Goal: Task Accomplishment & Management: Complete application form

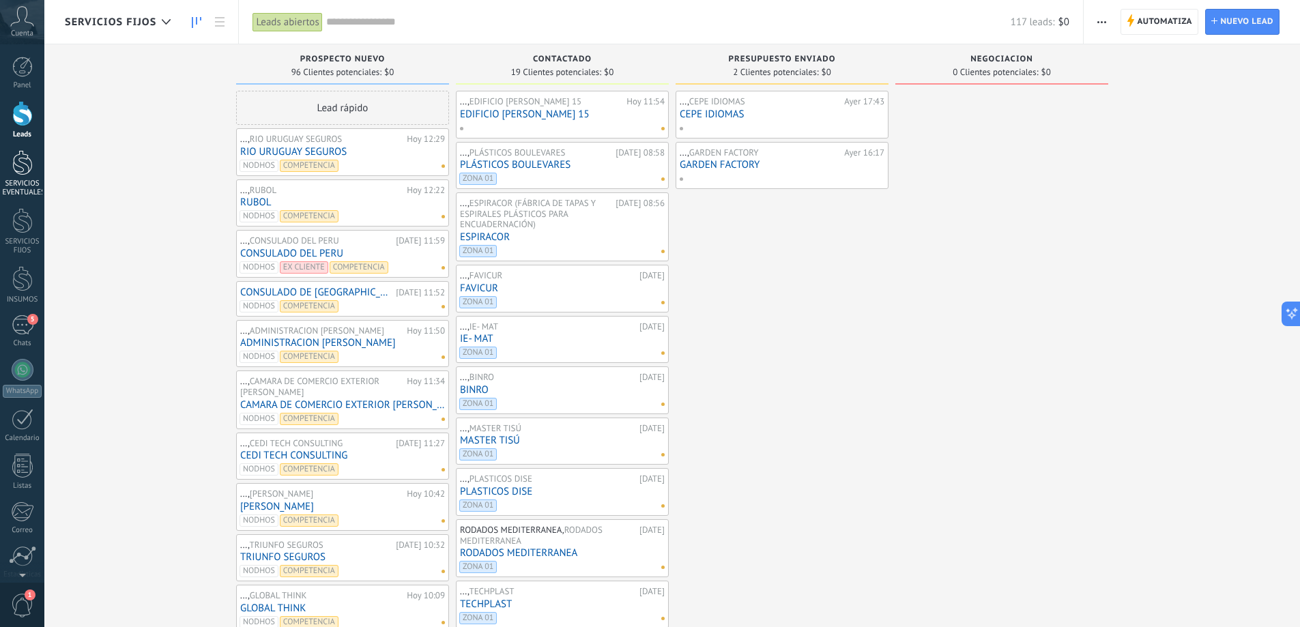
click at [20, 186] on div "SERVICIOS EVENTUALES" at bounding box center [23, 188] width 40 height 18
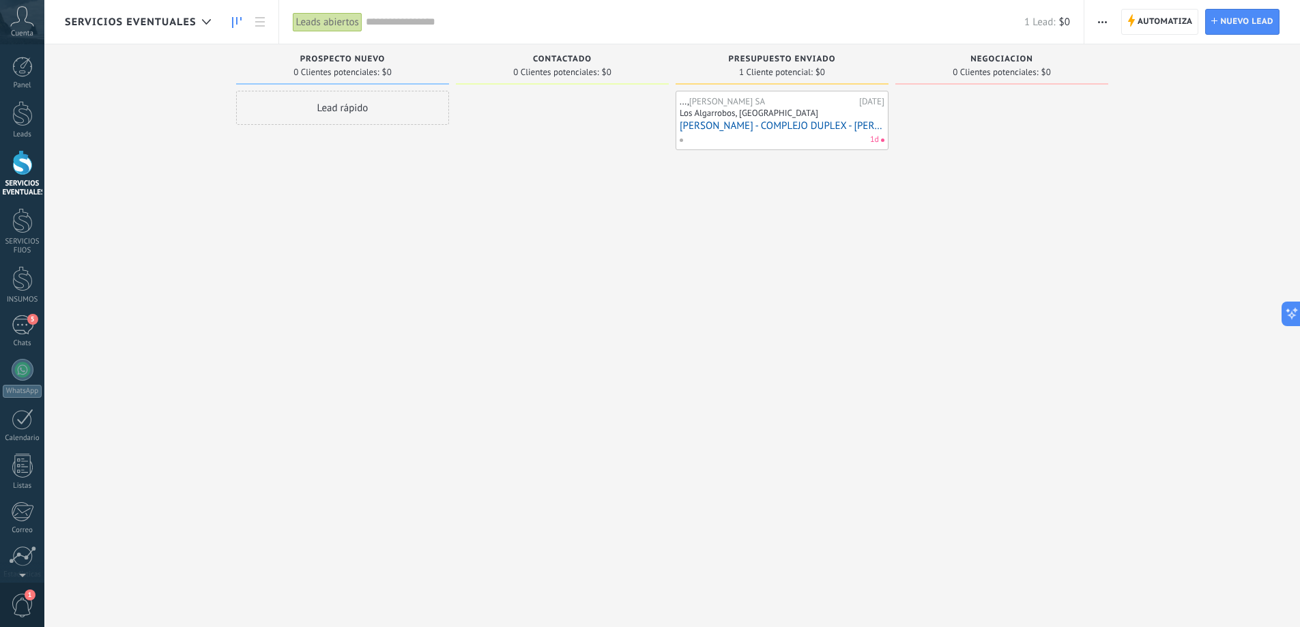
click at [139, 259] on div "Leads Entrantes Solicitudes: 0 0 0 0 0 0 0 0 0 PROSPECTO NUEVO 0 Clientes poten…" at bounding box center [682, 291] width 1235 height 495
click at [33, 326] on link "5 Chats" at bounding box center [22, 331] width 44 height 33
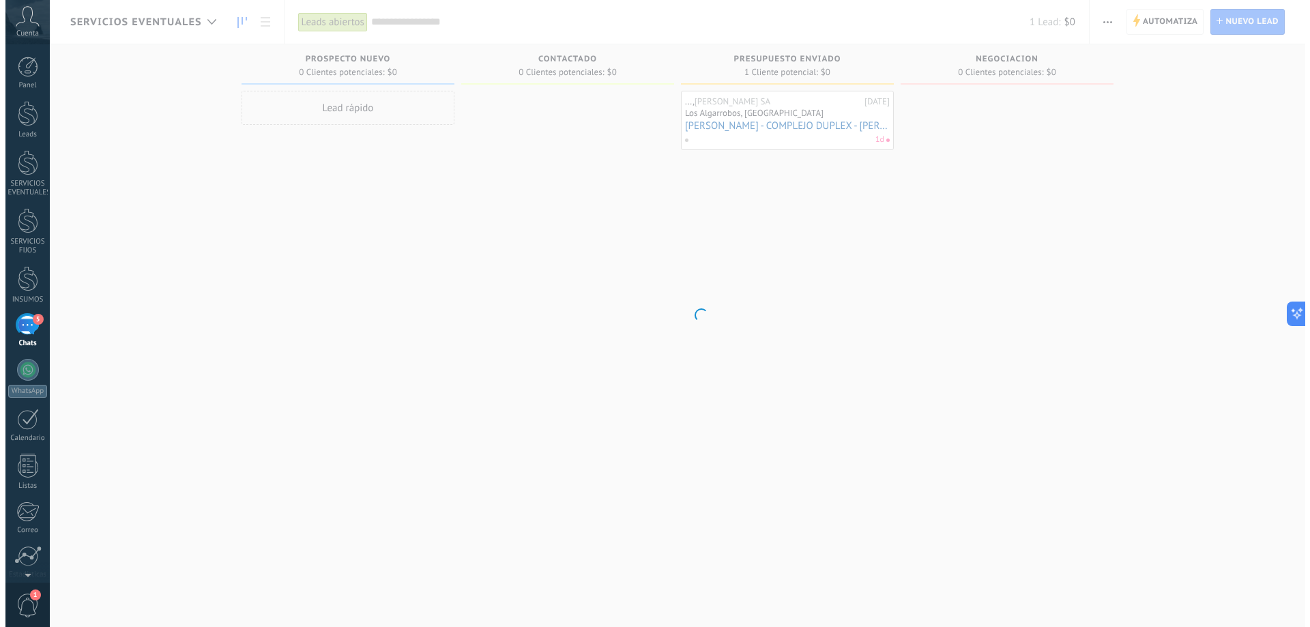
scroll to position [13, 0]
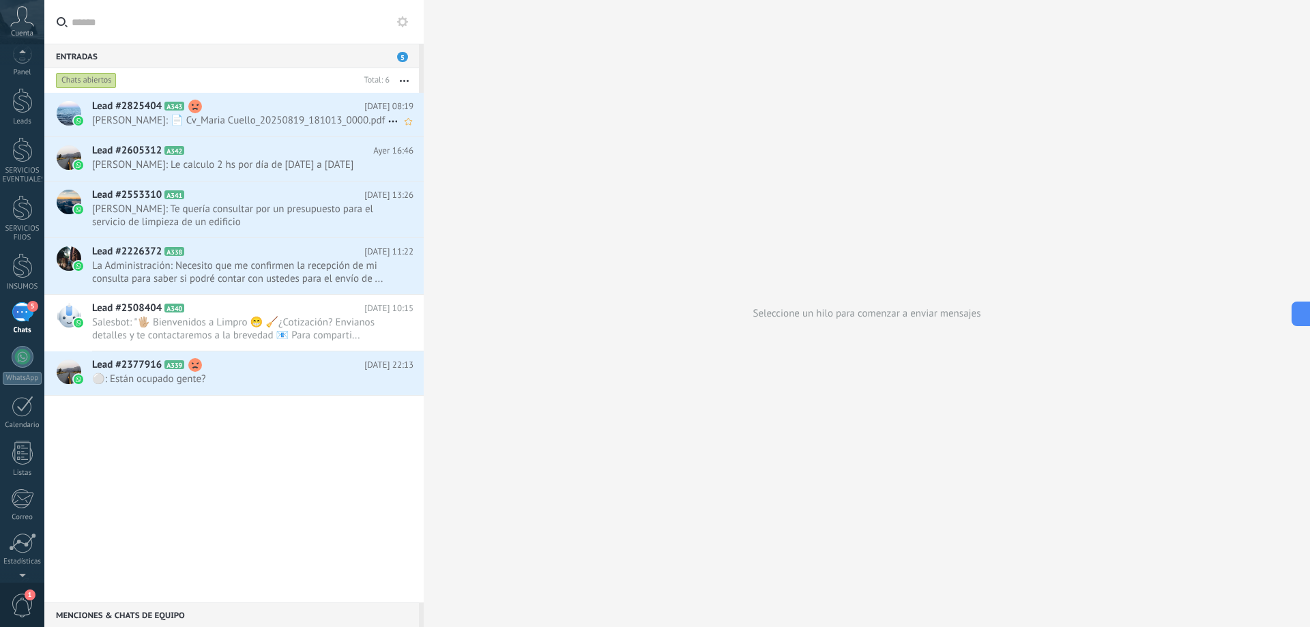
click at [277, 125] on span "[PERSON_NAME]: 📄 Cv_Maria Cuello_20250819_181013_0000.pdf" at bounding box center [239, 120] width 295 height 13
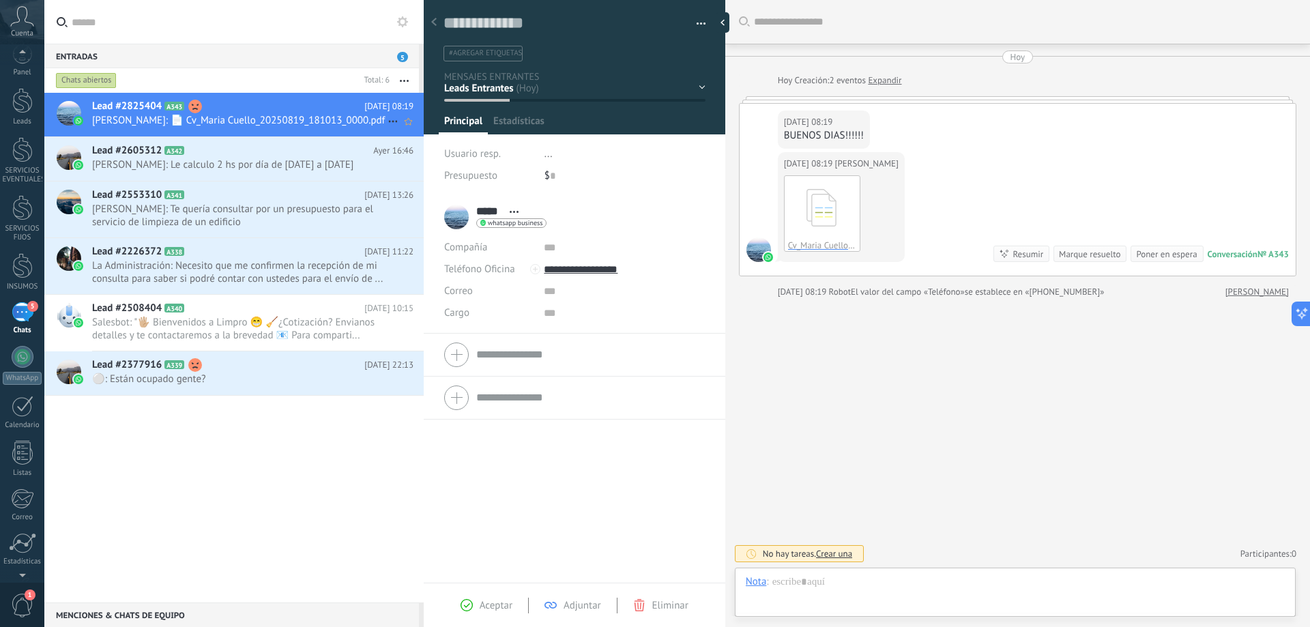
scroll to position [20, 0]
click at [727, 18] on div at bounding box center [726, 22] width 20 height 20
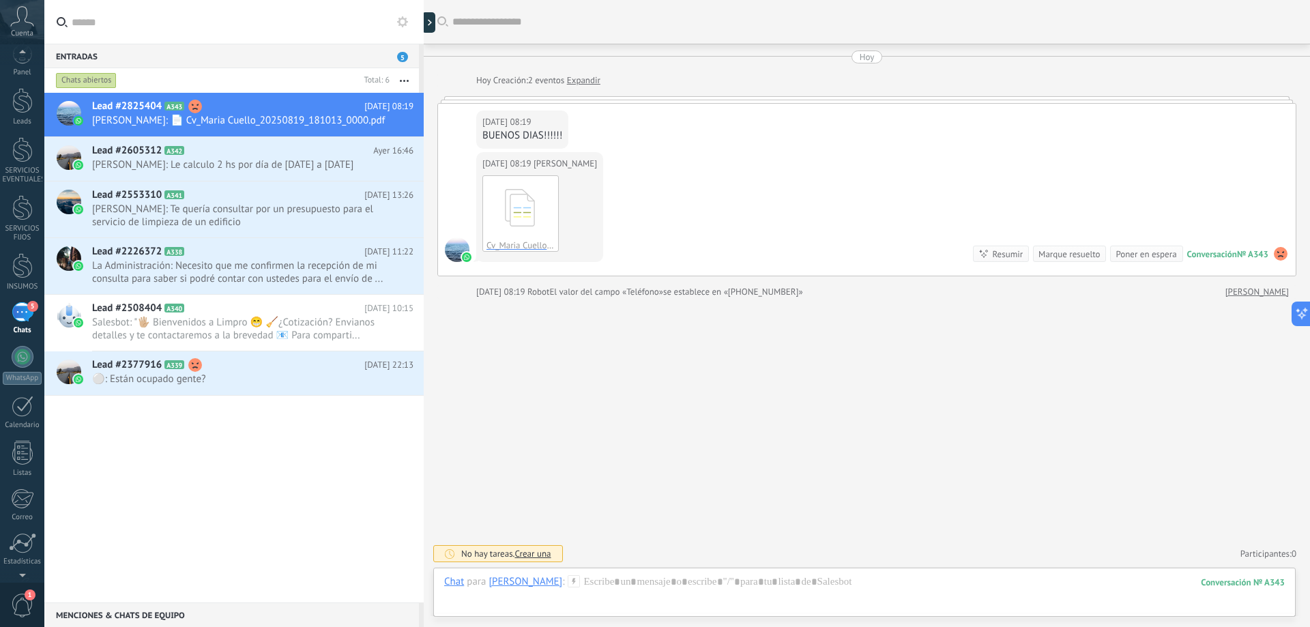
click at [1278, 254] on use at bounding box center [1281, 254] width 14 height 14
click at [1243, 224] on span "Eliminar sentimiento" at bounding box center [1209, 227] width 91 height 14
click at [388, 121] on use at bounding box center [392, 122] width 9 height 2
click at [397, 126] on icon at bounding box center [397, 129] width 10 height 10
click at [389, 119] on icon at bounding box center [393, 121] width 16 height 16
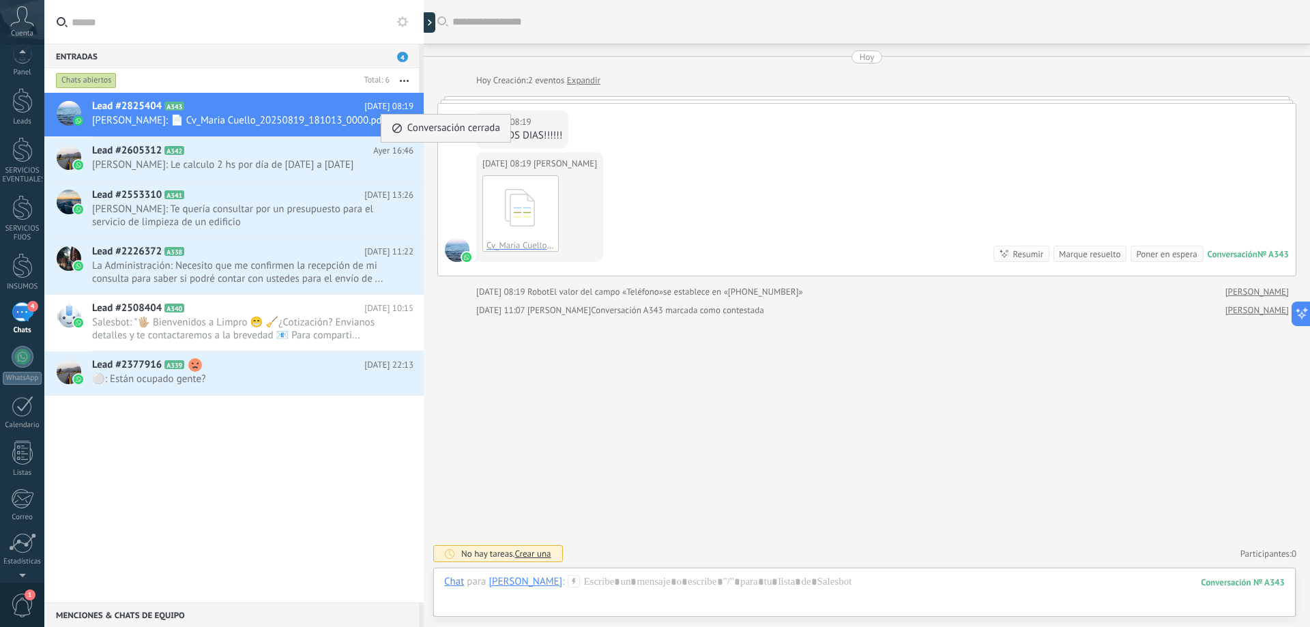
click at [401, 129] on use at bounding box center [397, 129] width 10 height 10
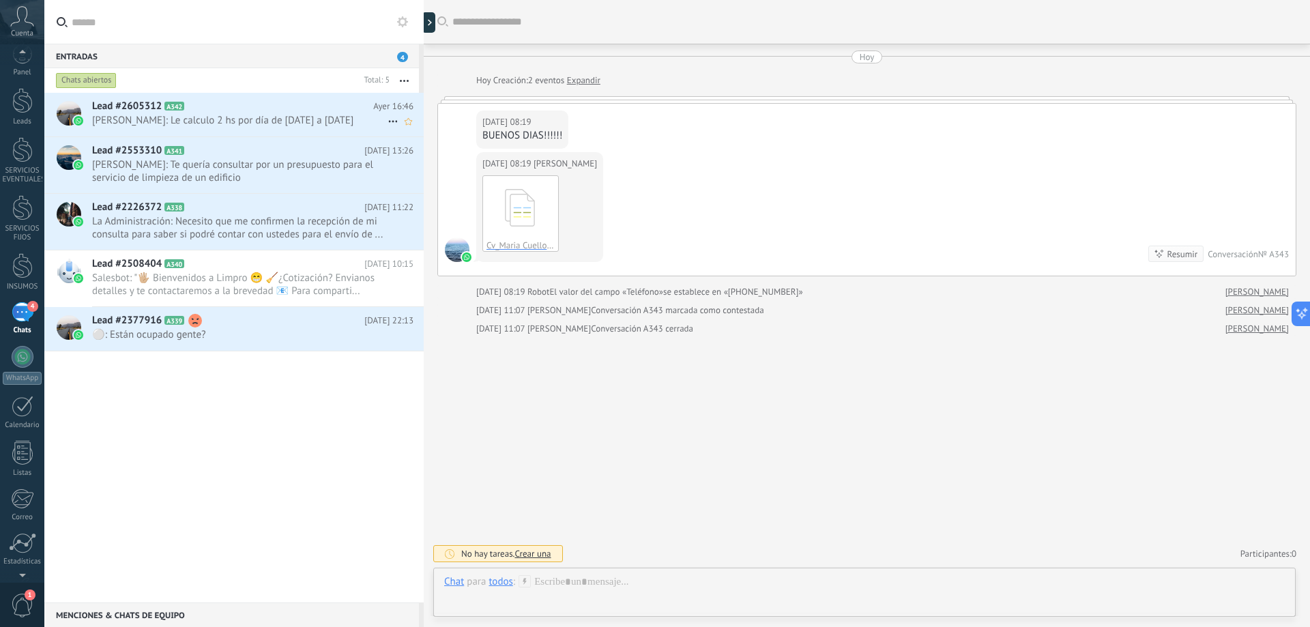
click at [270, 124] on span "[PERSON_NAME]: Le calculo 2 hs por día de [DATE] a [DATE]" at bounding box center [239, 120] width 295 height 13
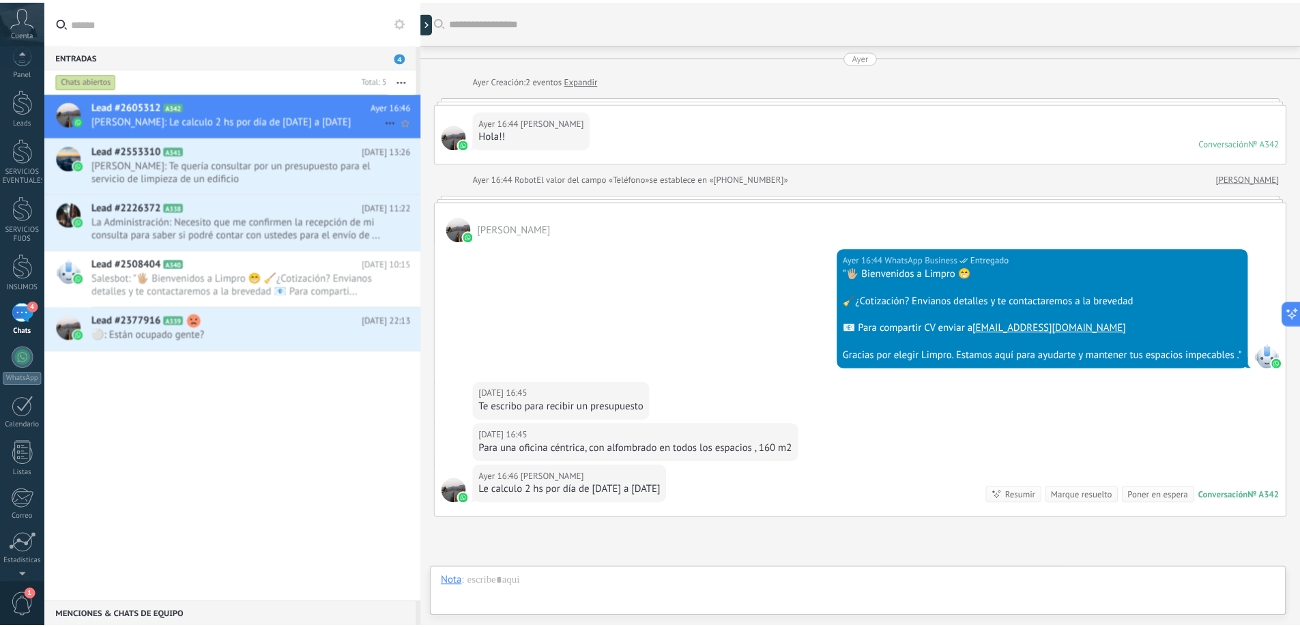
scroll to position [129, 0]
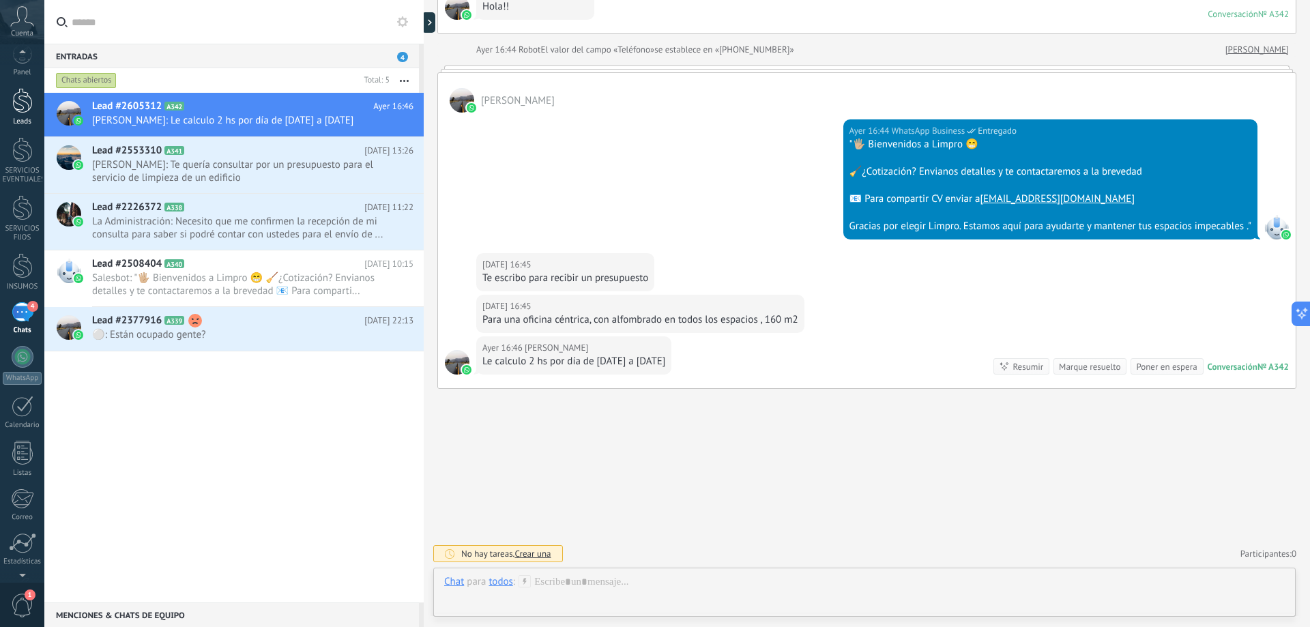
click at [27, 114] on link "Leads" at bounding box center [22, 107] width 44 height 38
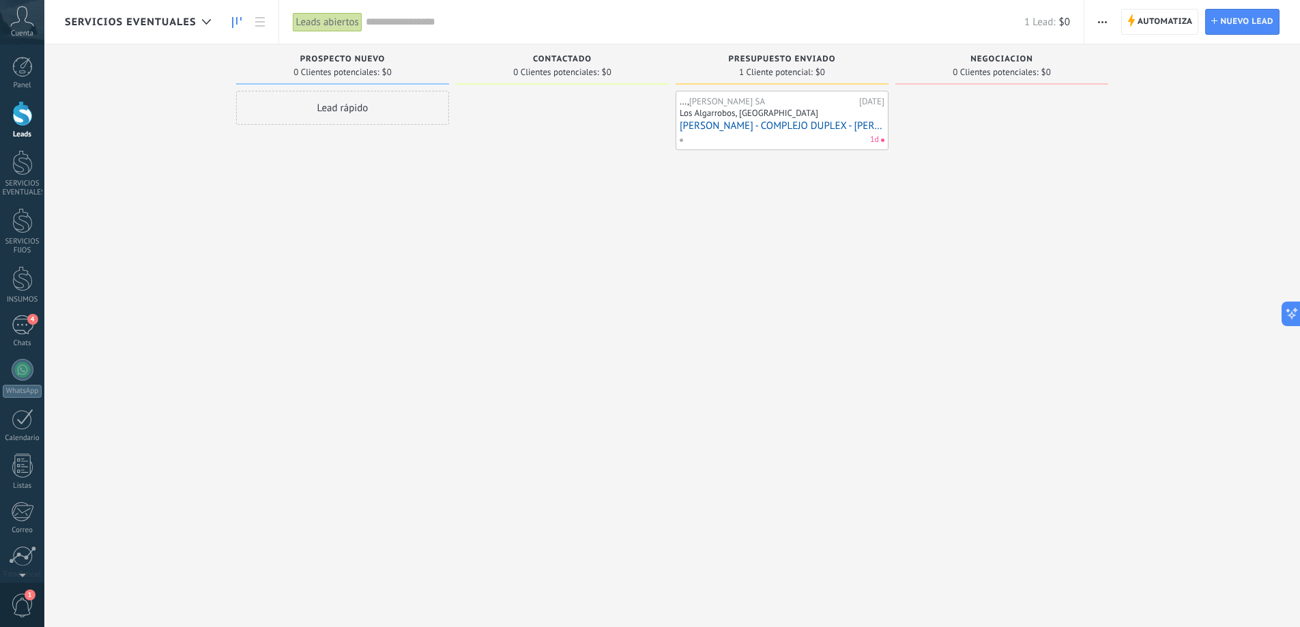
click at [162, 25] on span "SERVICIOS EVENTUALES" at bounding box center [131, 22] width 132 height 13
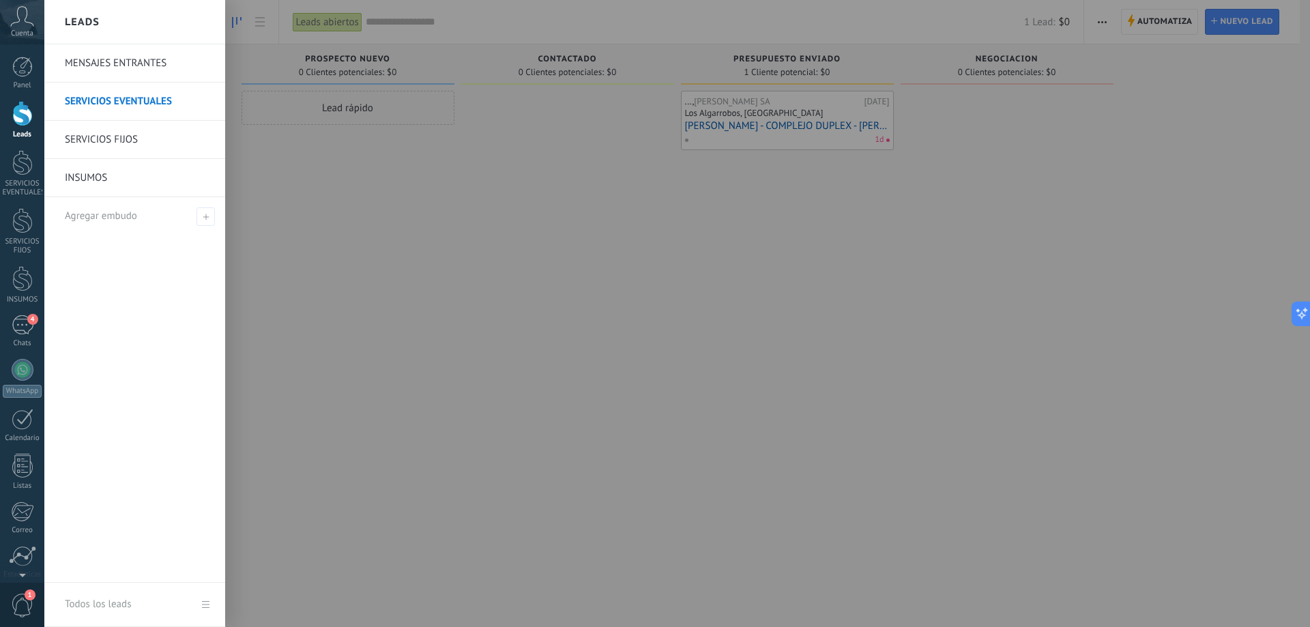
click at [149, 68] on link "MENSAJES ENTRANTES" at bounding box center [138, 63] width 147 height 38
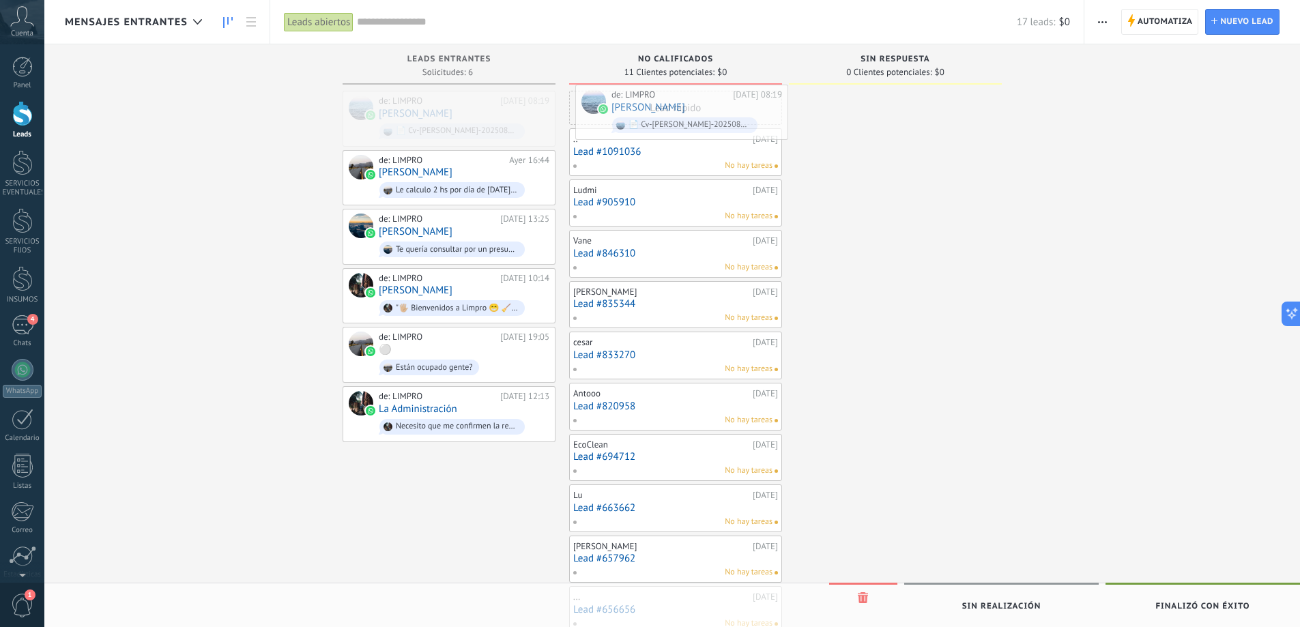
drag, startPoint x: 456, startPoint y: 107, endPoint x: 698, endPoint y: 101, distance: 241.6
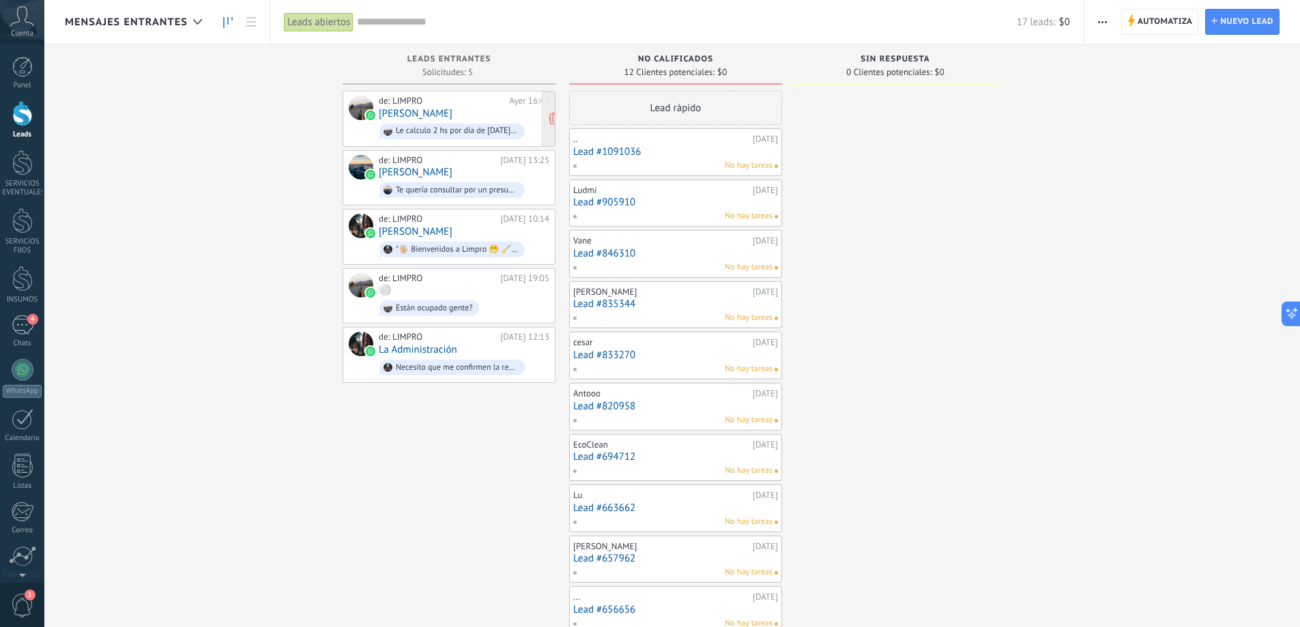
click at [461, 109] on div "de: LIMPRO [DATE] 16:44 [PERSON_NAME] Le calculo 2 hs por día de [DATE] a [DATE]" at bounding box center [464, 119] width 171 height 46
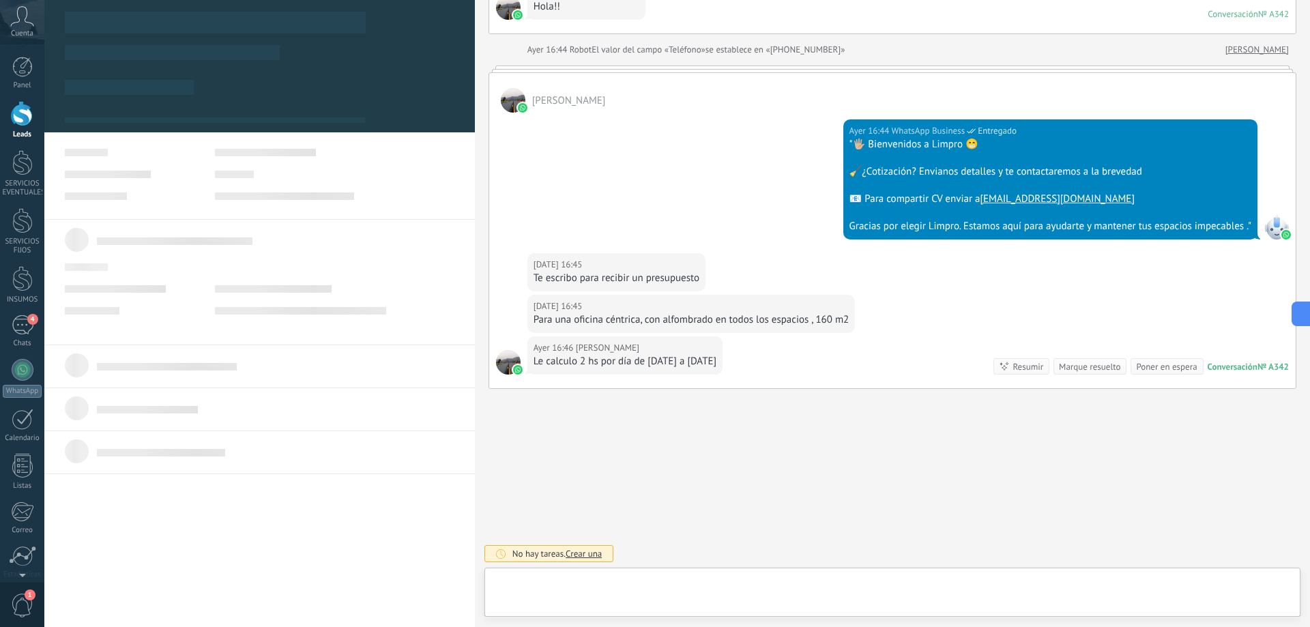
scroll to position [20, 0]
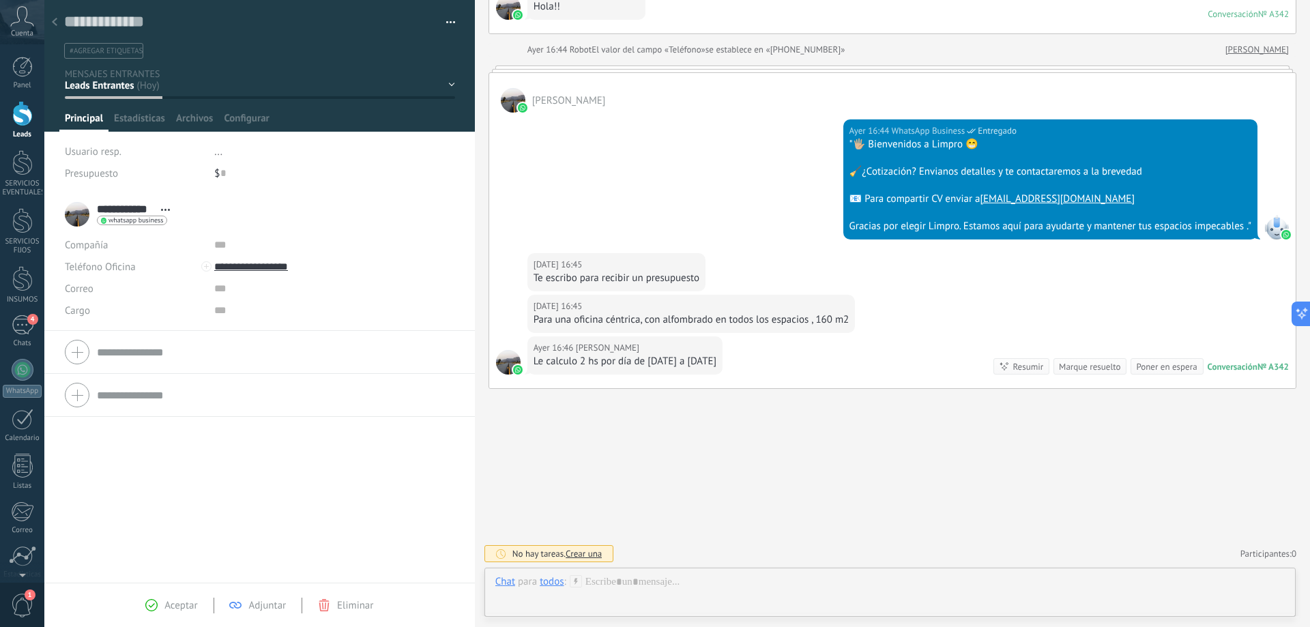
click at [0, 0] on div "NO CALIFICADOS SIN RESPUESTA Leads ganados Leads perdidos" at bounding box center [0, 0] width 0 height 0
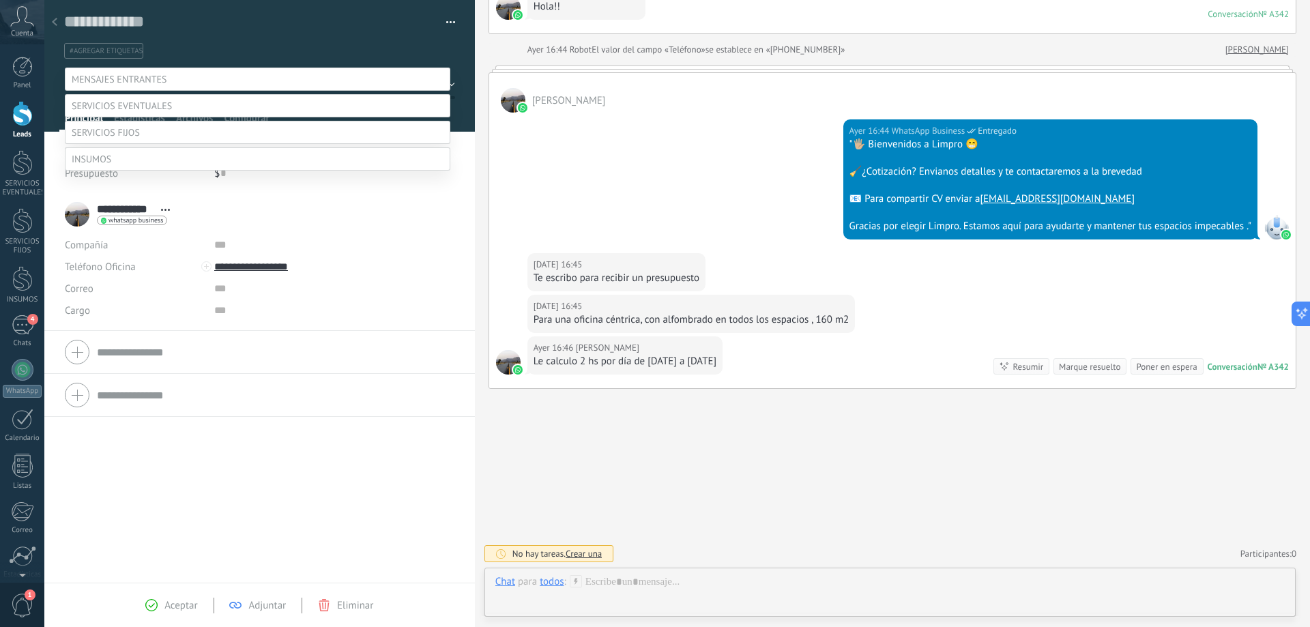
click at [169, 144] on label at bounding box center [258, 132] width 386 height 23
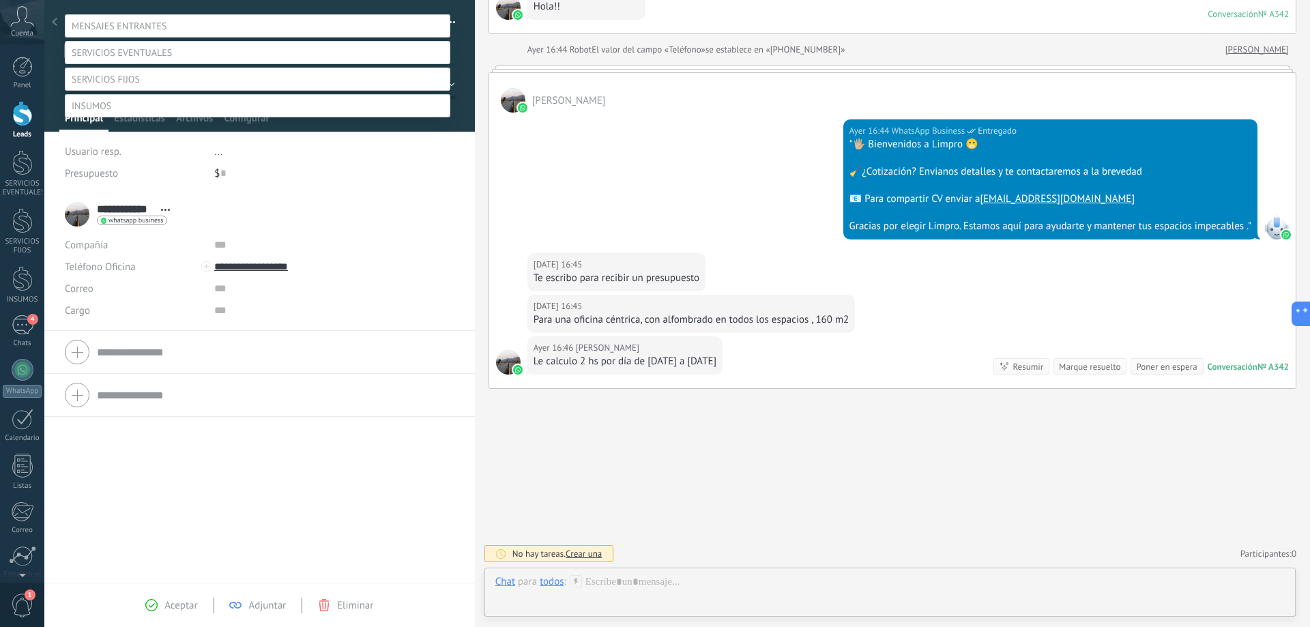
click at [0, 0] on label "PROSPECTO NUEVO" at bounding box center [0, 0] width 0 height 0
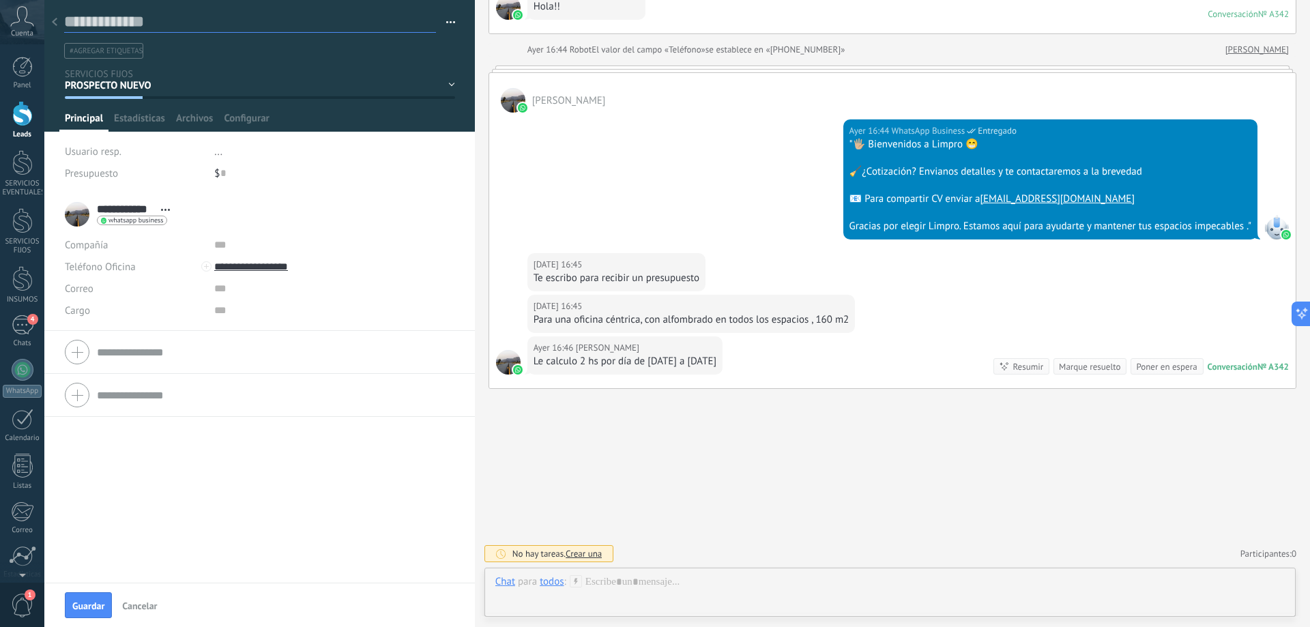
click at [136, 16] on textarea at bounding box center [250, 22] width 372 height 21
type textarea "*"
type textarea "**"
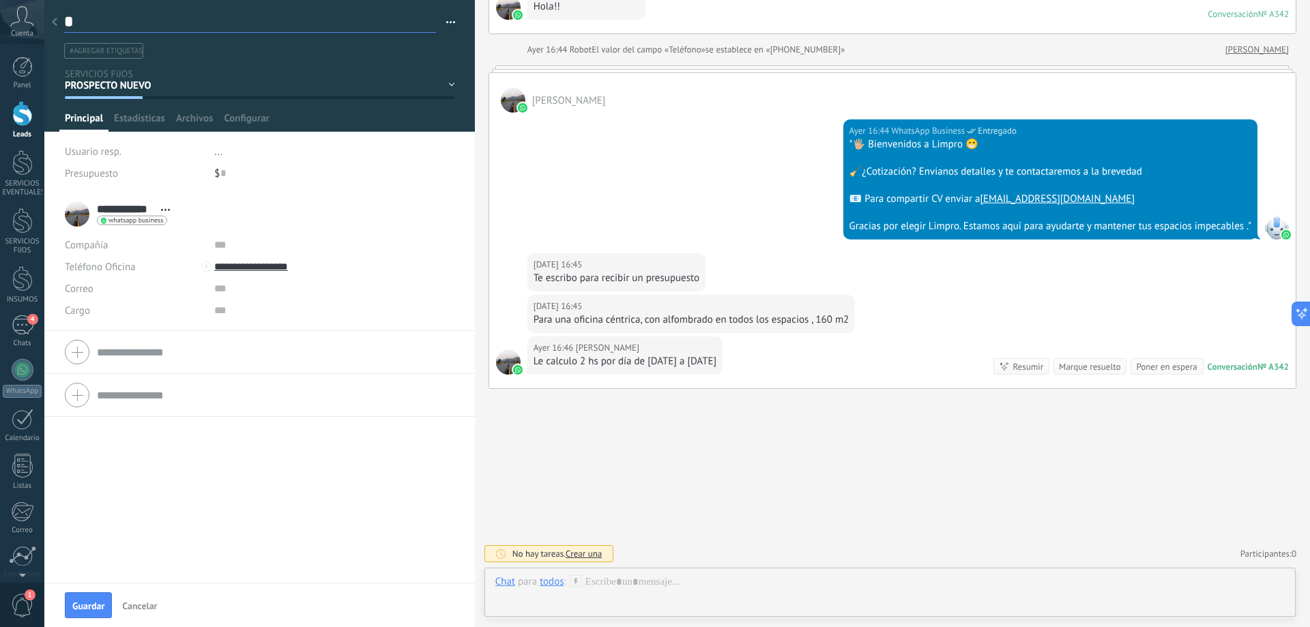
type textarea "**"
type textarea "***"
type textarea "****"
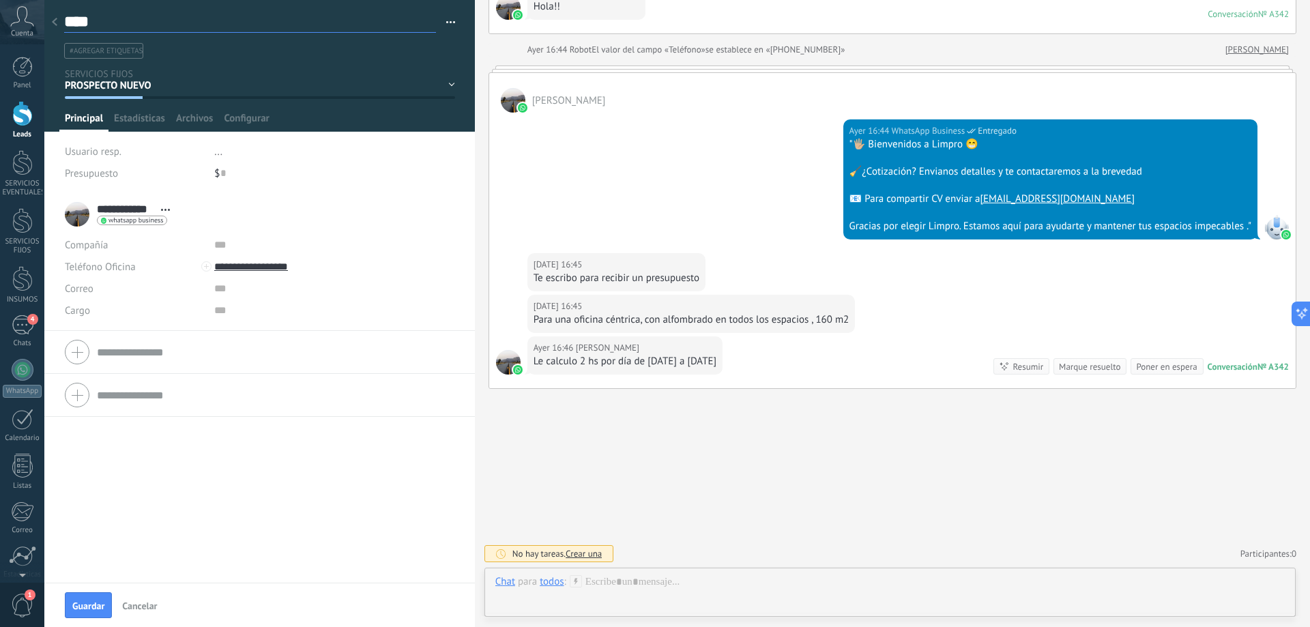
type textarea "*****"
type textarea "******"
type textarea "*******"
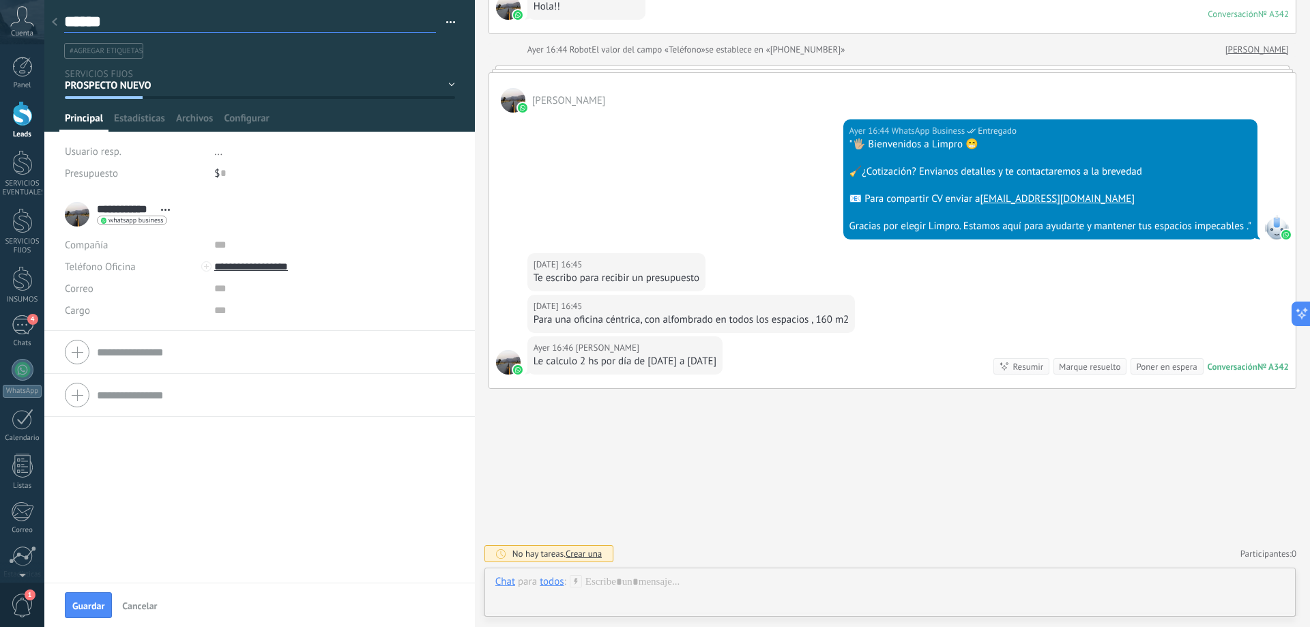
type textarea "*******"
type textarea "*********"
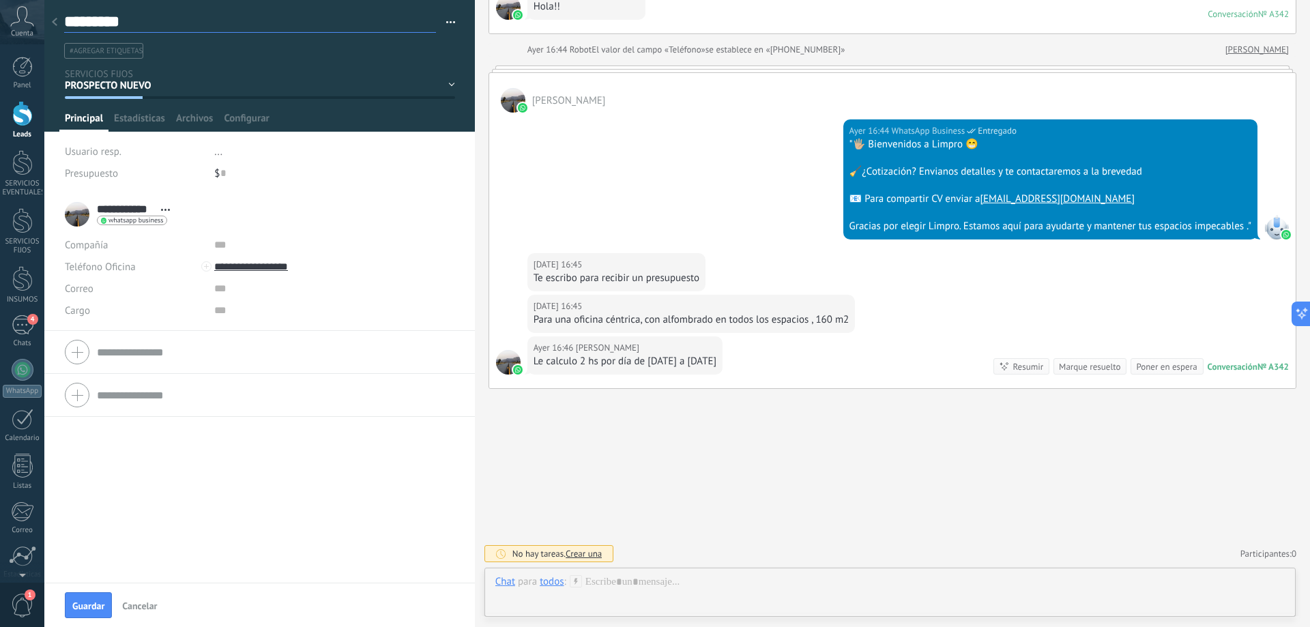
type textarea "**********"
click at [136, 53] on span "#agregar etiquetas" at bounding box center [106, 51] width 73 height 10
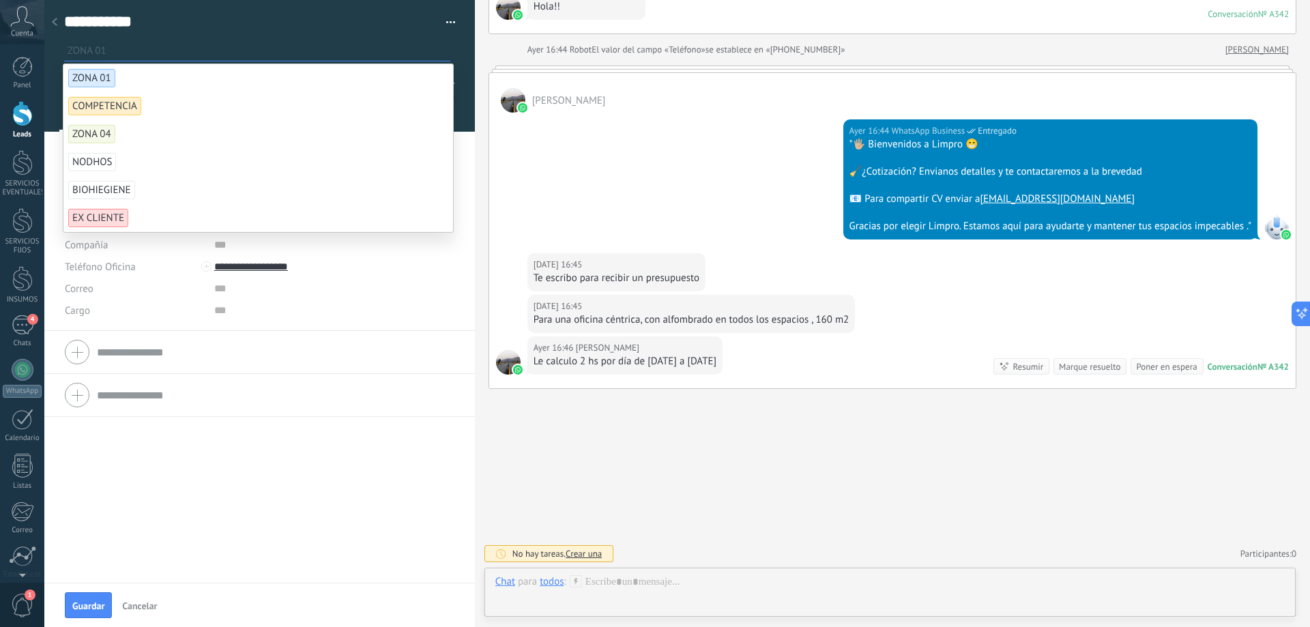
click at [289, 33] on div "**********" at bounding box center [260, 35] width 392 height 47
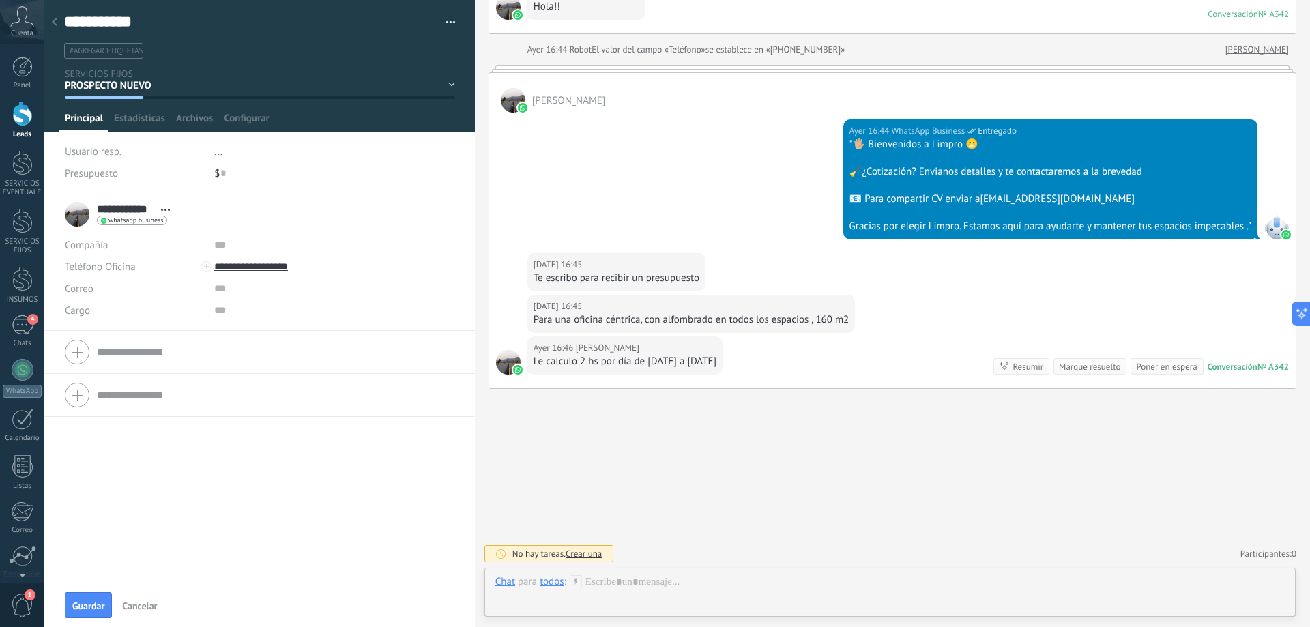
click at [448, 24] on span "button" at bounding box center [451, 24] width 10 height 3
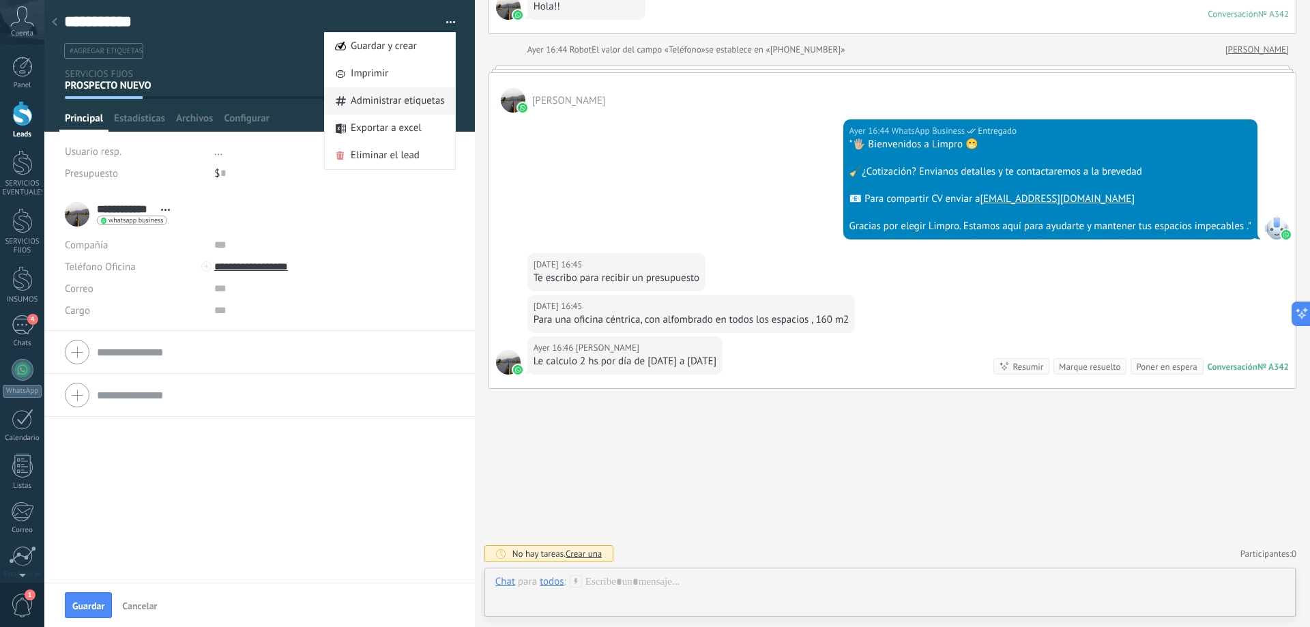
click at [398, 98] on span "Administrar etiquetas" at bounding box center [398, 100] width 94 height 27
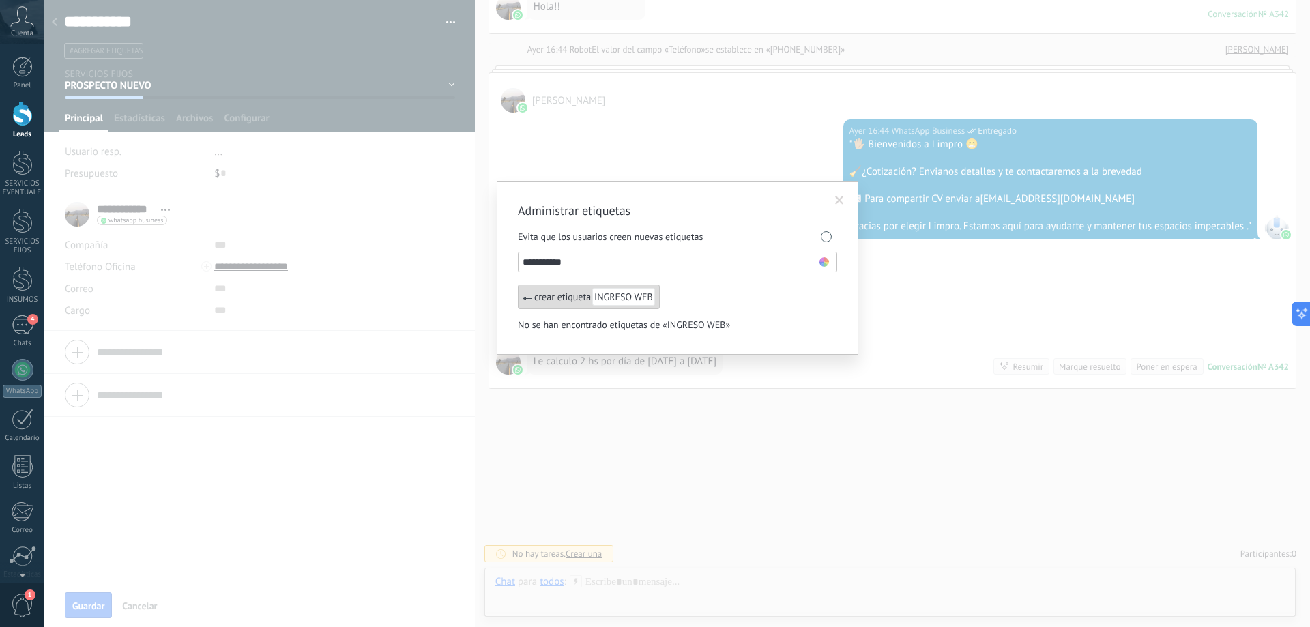
type input "**********"
click at [614, 301] on span "INGRESO WEB" at bounding box center [623, 297] width 63 height 18
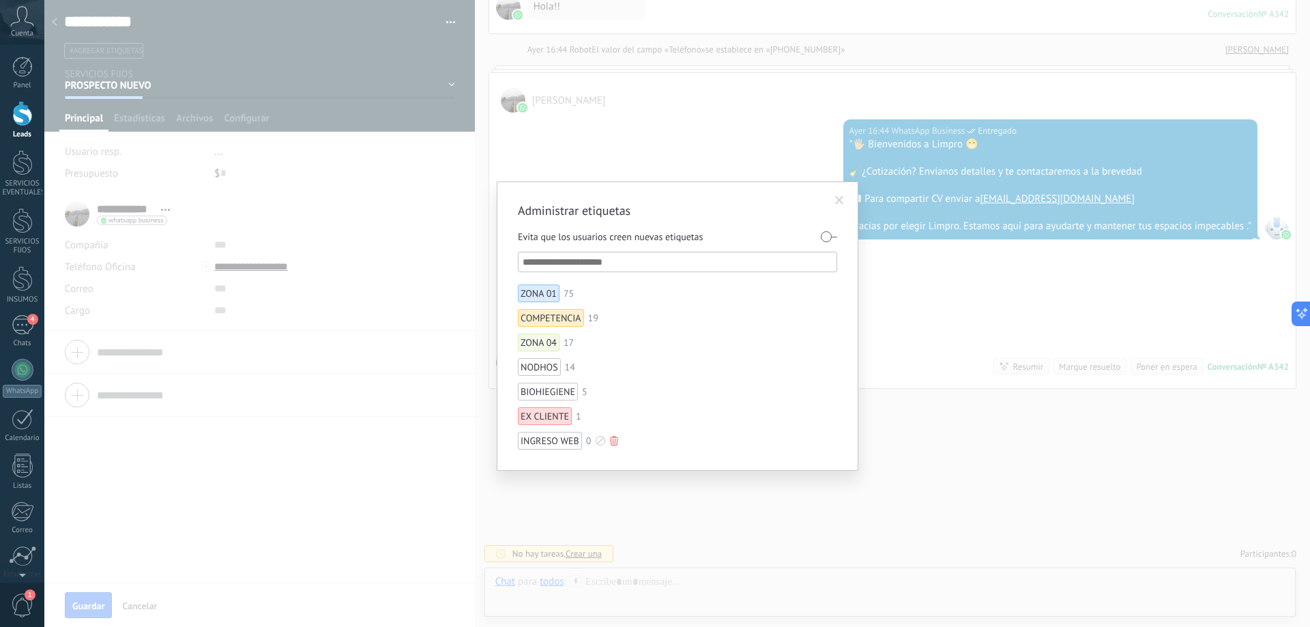
click at [603, 445] on div at bounding box center [601, 441] width 10 height 10
click at [564, 487] on span at bounding box center [562, 486] width 9 height 9
click at [840, 199] on span at bounding box center [839, 201] width 9 height 10
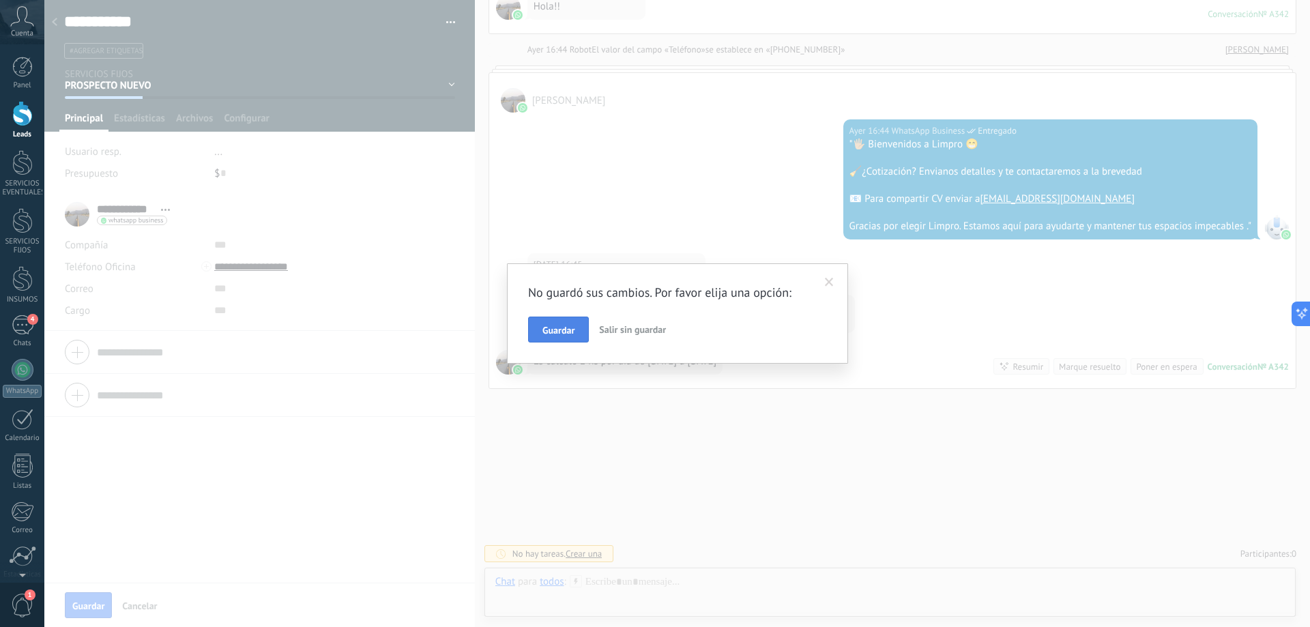
click at [568, 325] on span "Guardar" at bounding box center [558, 330] width 32 height 10
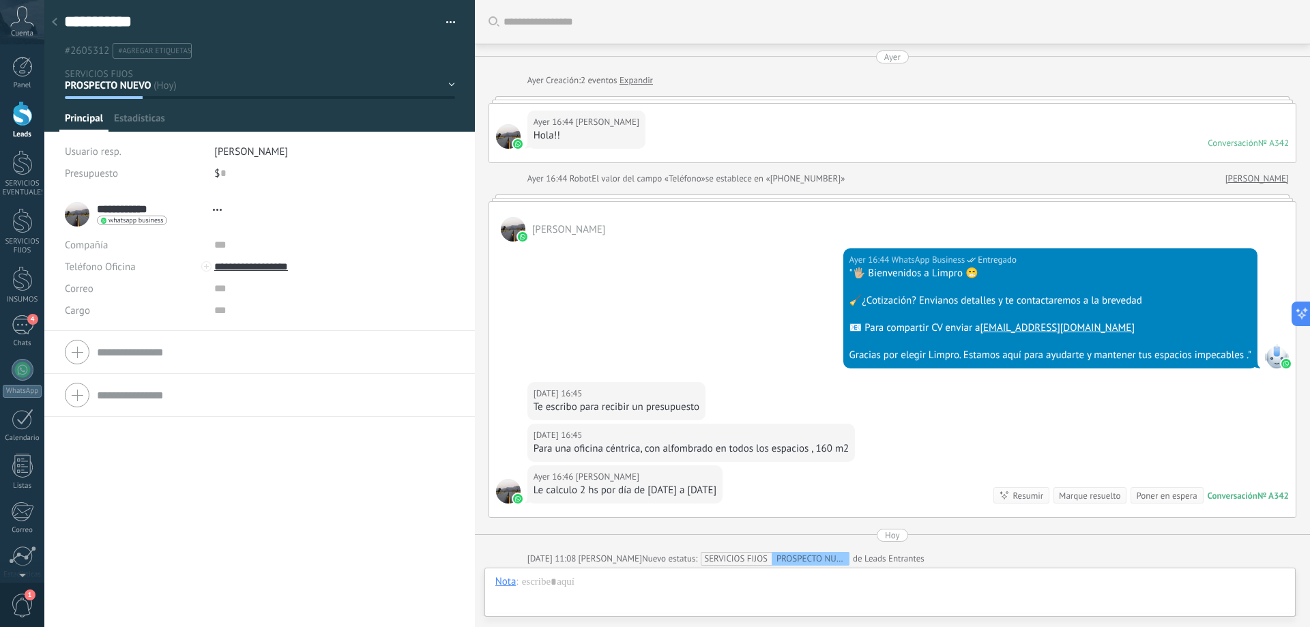
scroll to position [214, 0]
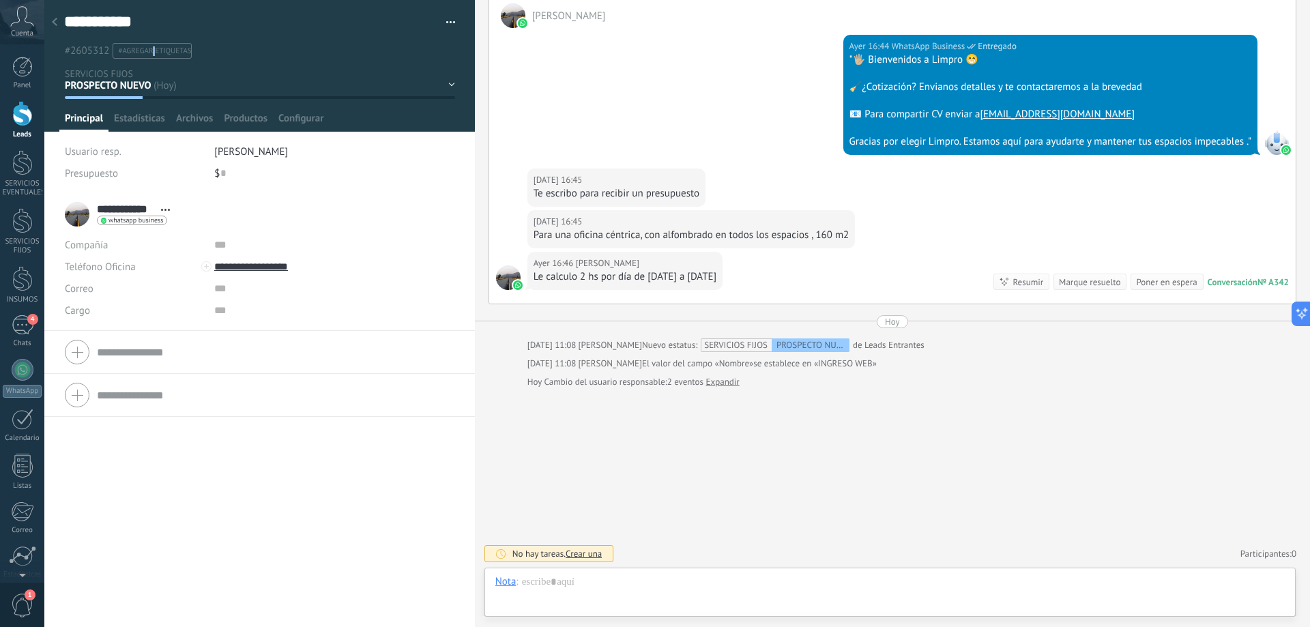
click at [154, 51] on span "#agregar etiquetas" at bounding box center [154, 51] width 73 height 10
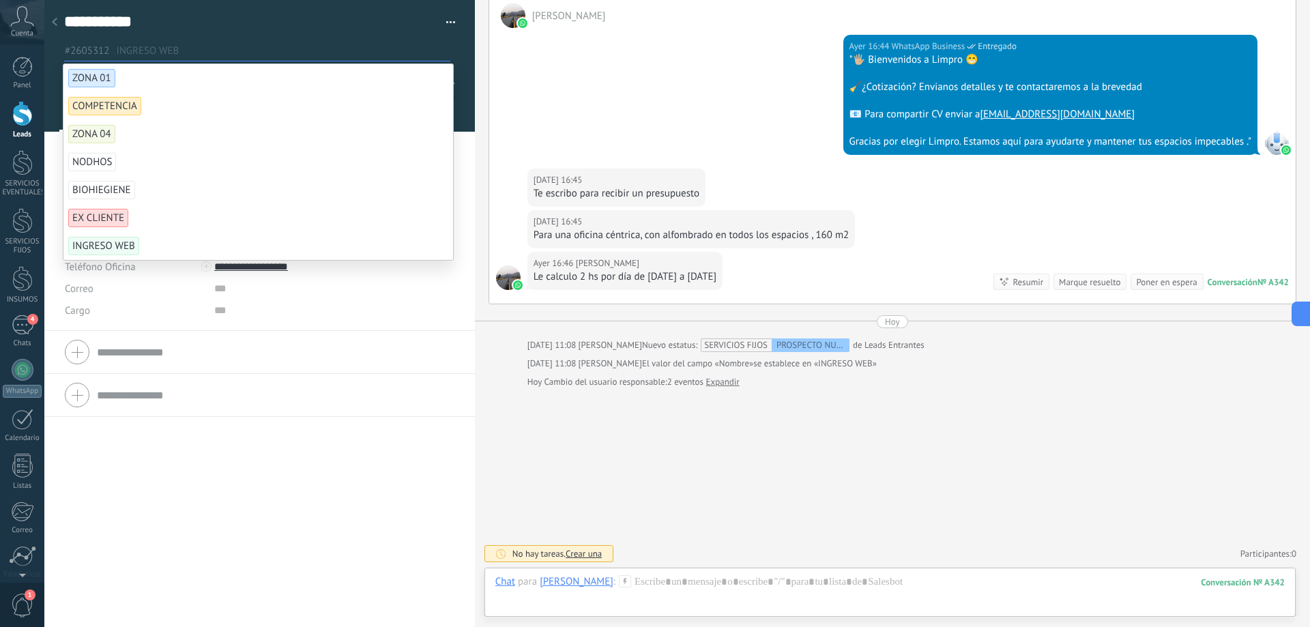
click at [121, 243] on span "INGRESO WEB" at bounding box center [103, 246] width 71 height 18
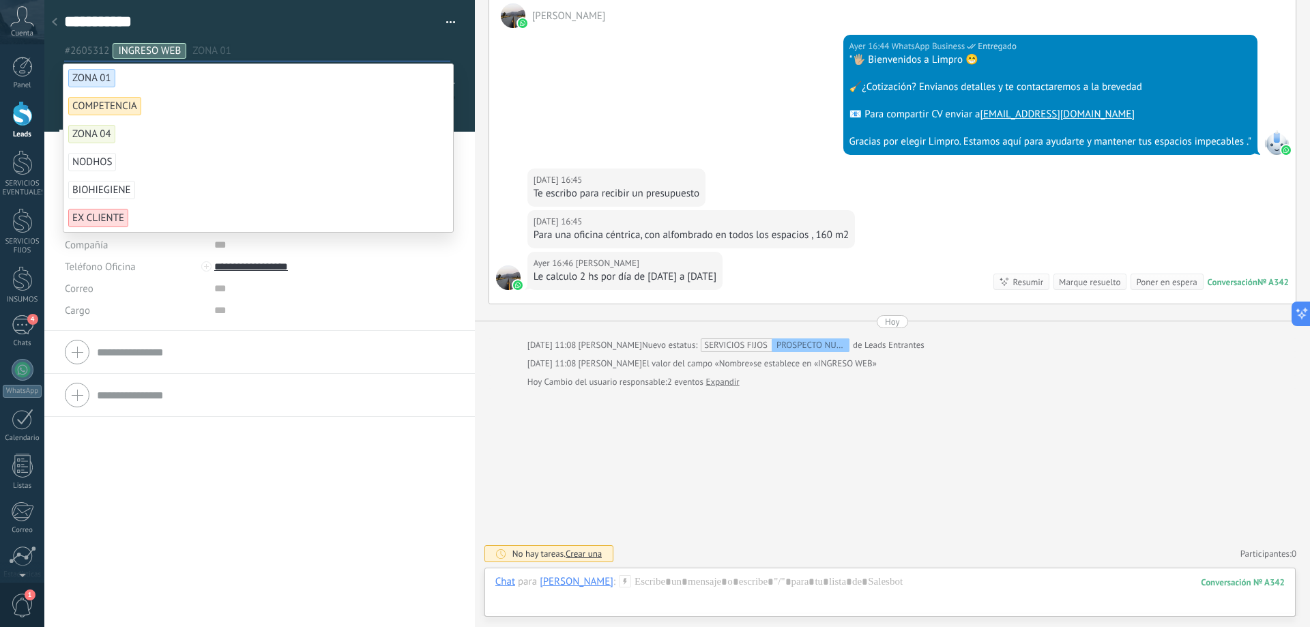
click at [225, 456] on div "**********" at bounding box center [259, 410] width 431 height 434
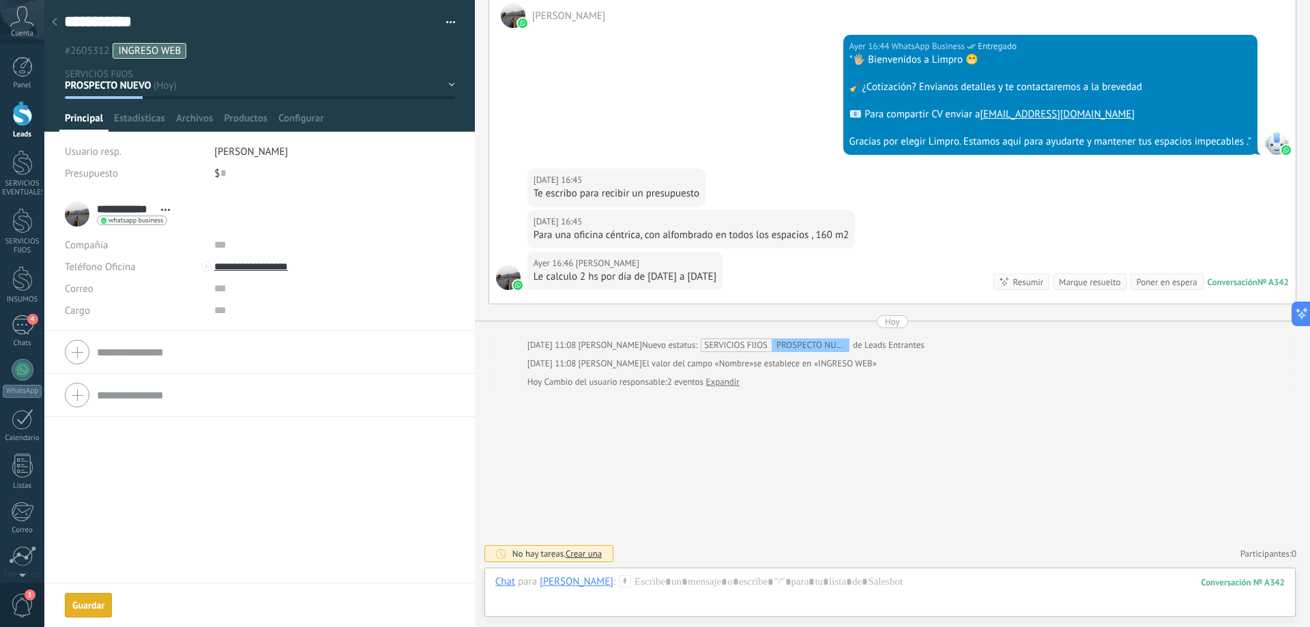
click at [246, 148] on span "[PERSON_NAME]" at bounding box center [251, 151] width 74 height 13
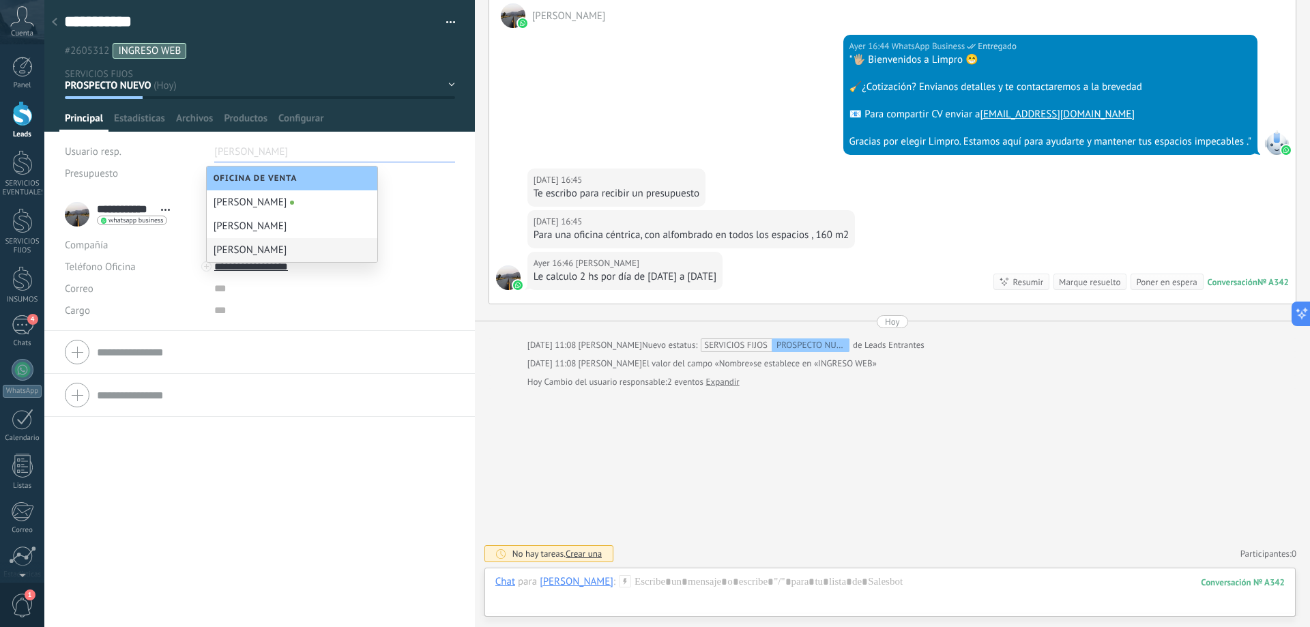
click at [248, 248] on div "[PERSON_NAME]" at bounding box center [292, 250] width 171 height 24
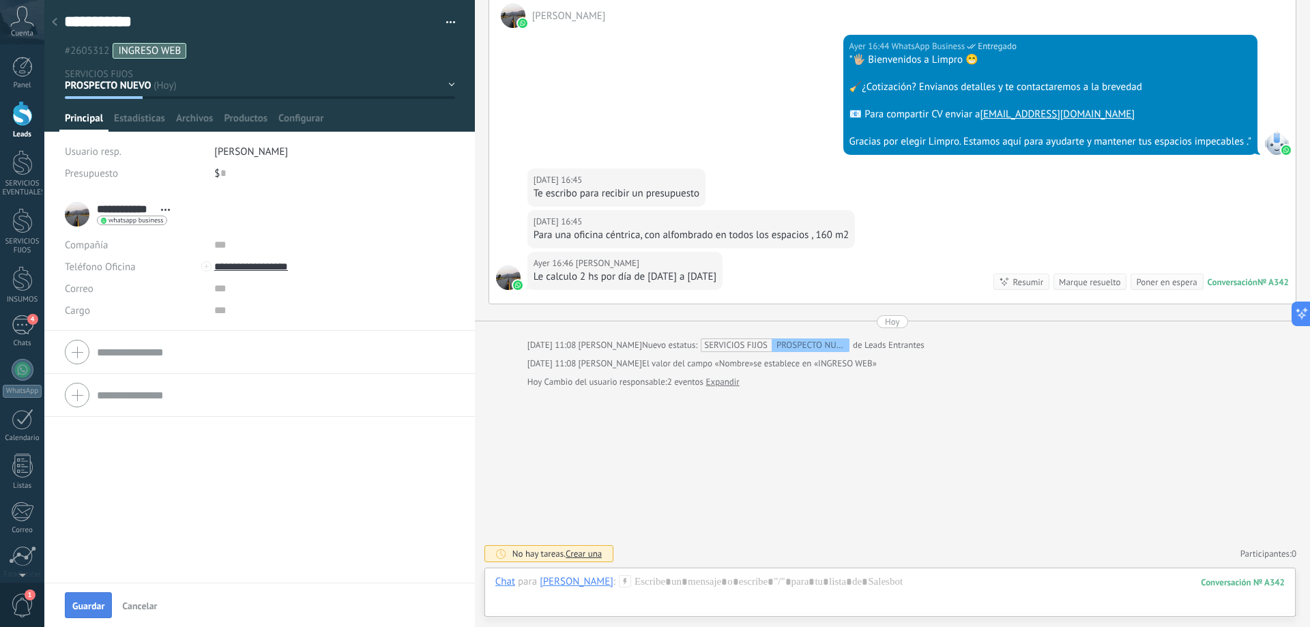
click at [78, 605] on span "Guardar" at bounding box center [88, 606] width 32 height 10
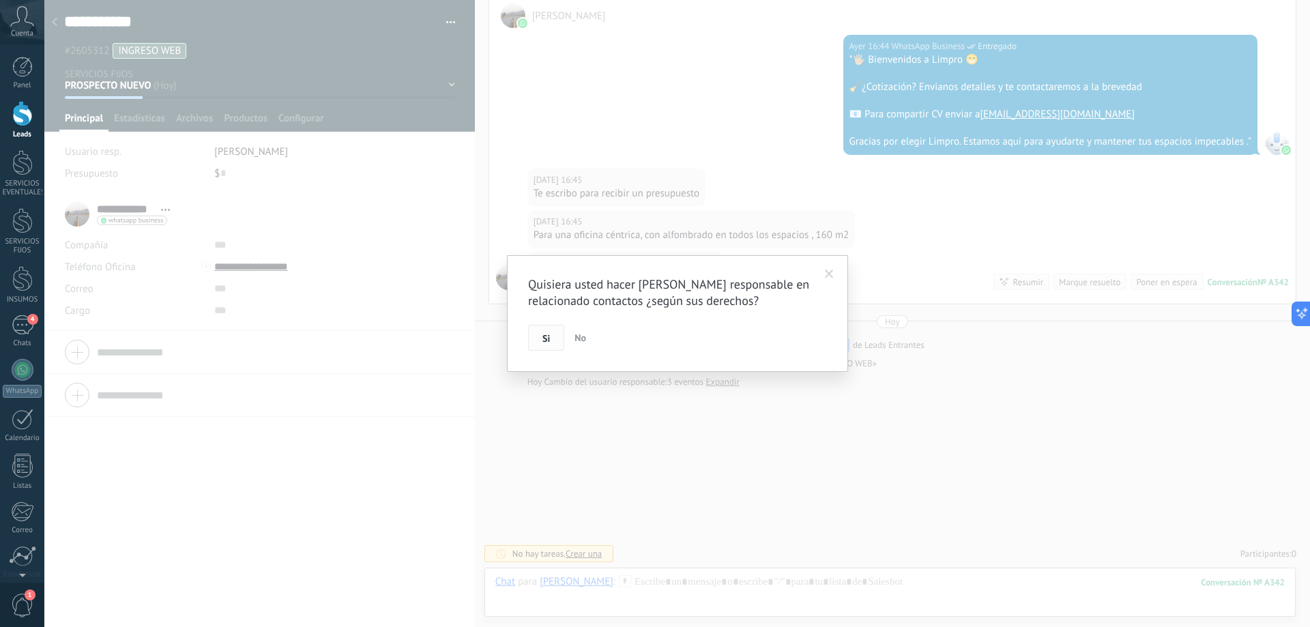
click at [545, 335] on span "Si" at bounding box center [546, 339] width 8 height 10
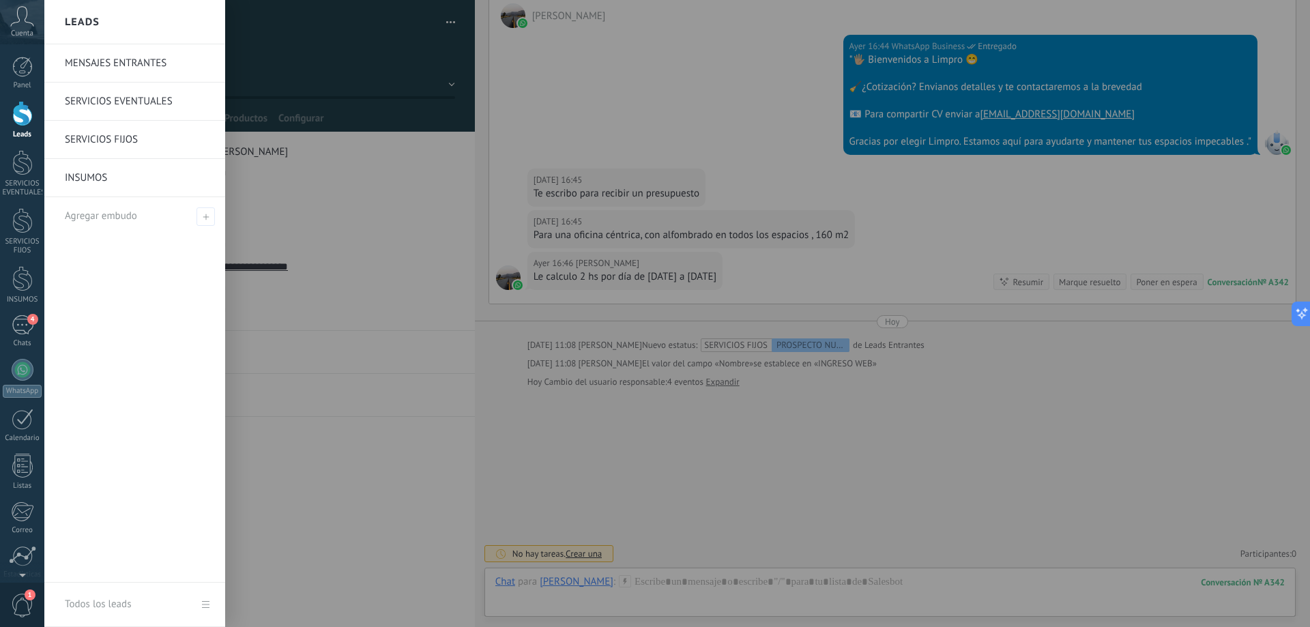
click at [130, 59] on link "MENSAJES ENTRANTES" at bounding box center [138, 63] width 147 height 38
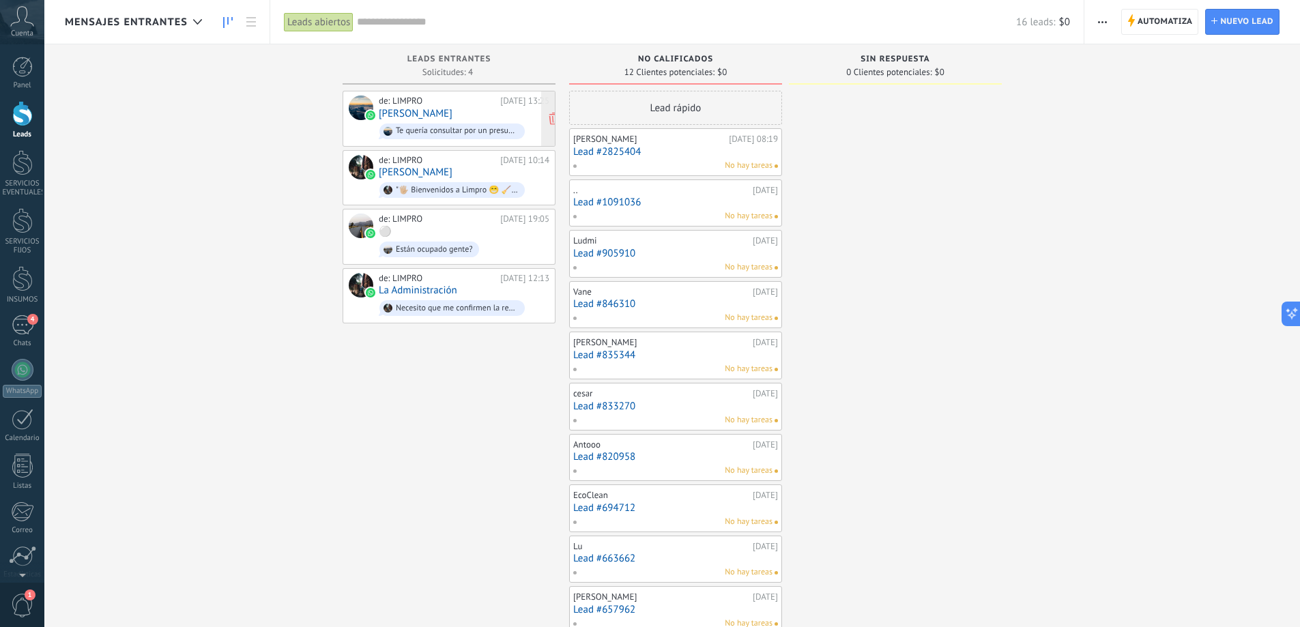
click at [401, 132] on div "Te quería consultar por un presupuesto para el servicio de limpieza de un edifi…" at bounding box center [457, 131] width 123 height 10
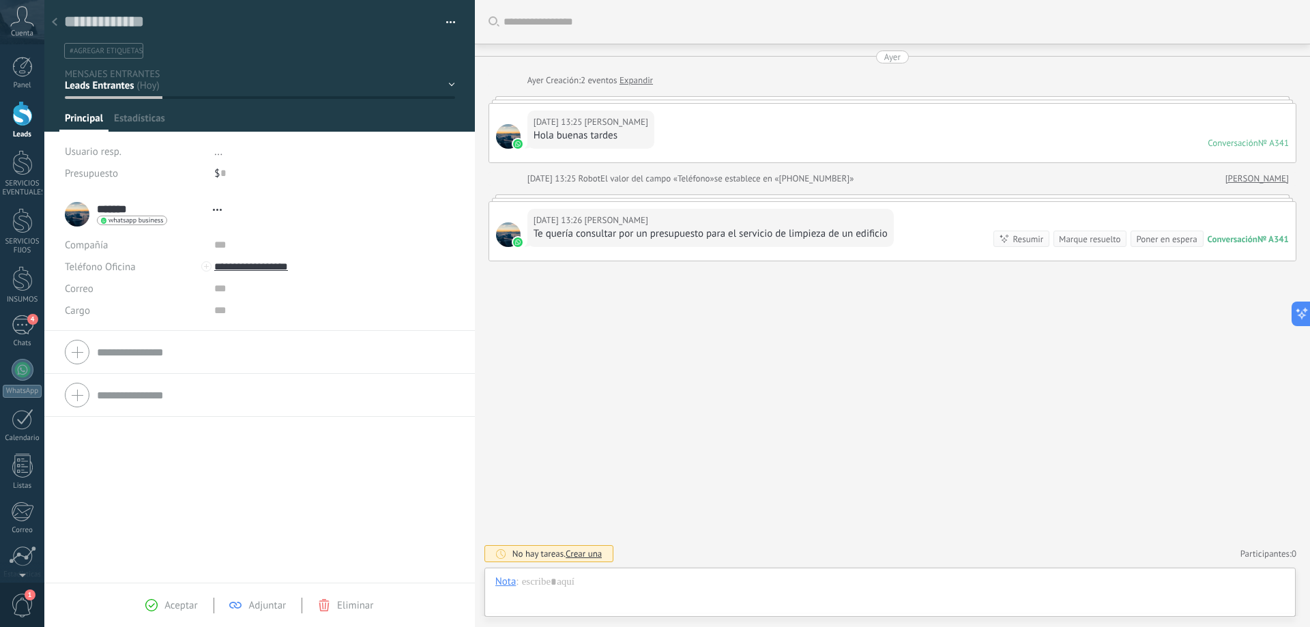
scroll to position [20, 0]
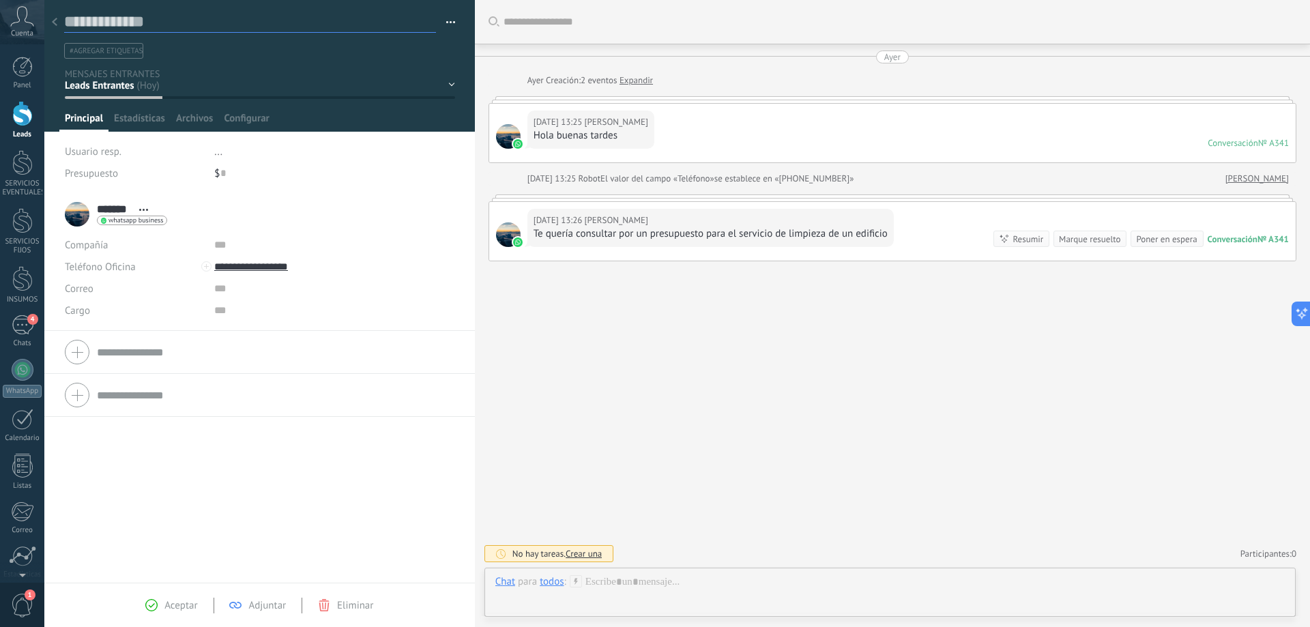
click at [115, 20] on textarea at bounding box center [250, 22] width 372 height 21
type textarea "*"
type textarea "**"
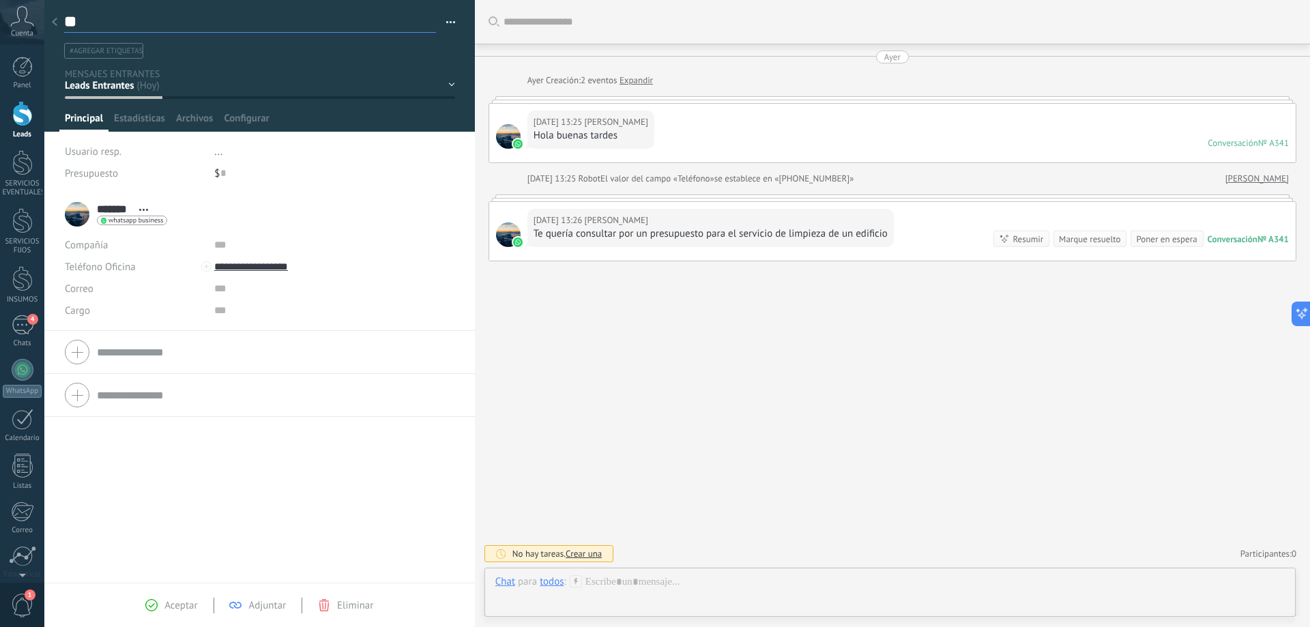
type textarea "***"
type textarea "****"
type textarea "*****"
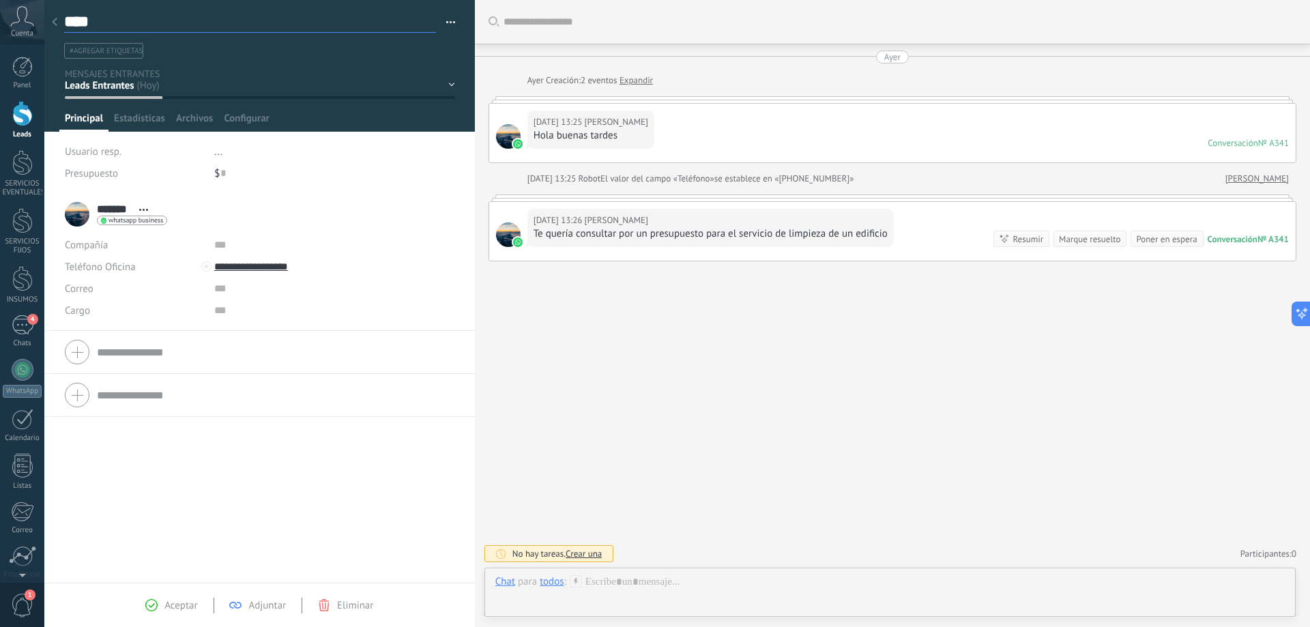
type textarea "*****"
type textarea "******"
type textarea "*******"
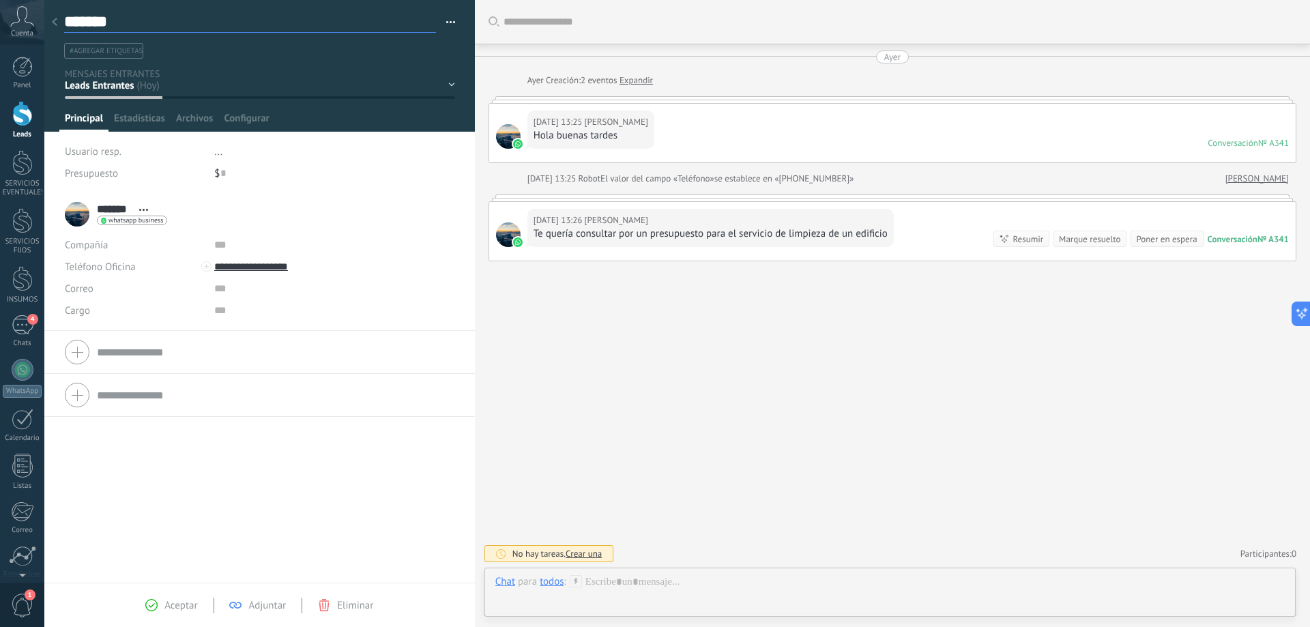
type textarea "*******"
type textarea "*********"
type textarea "**********"
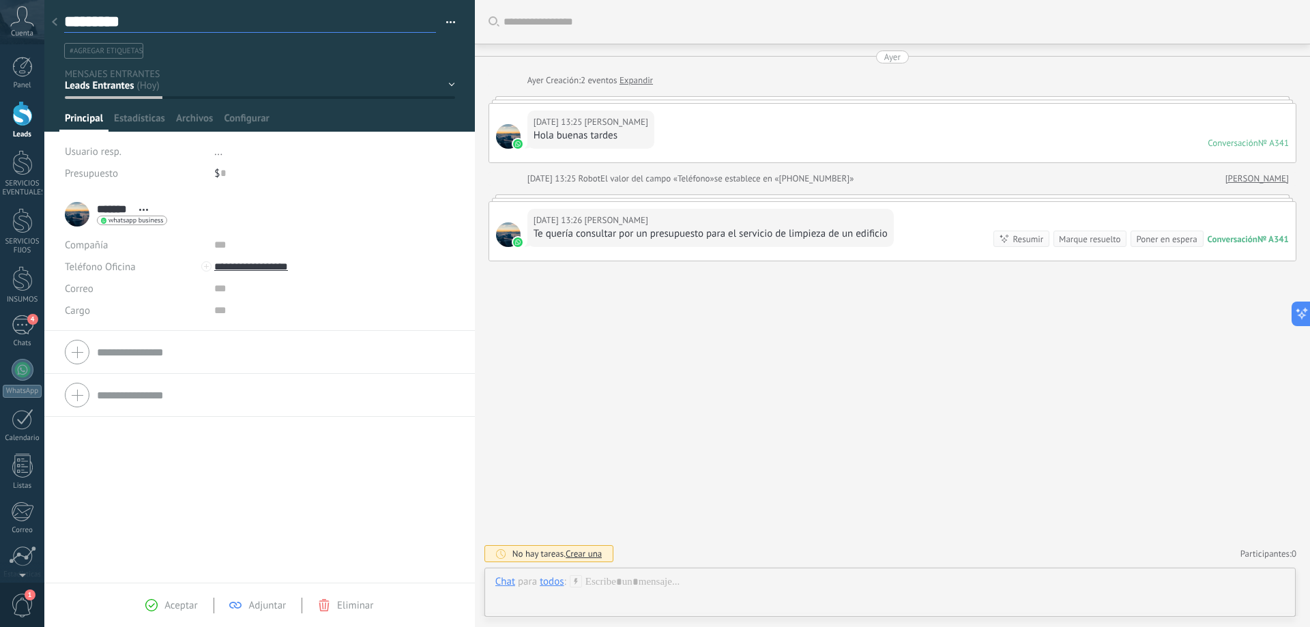
type textarea "**********"
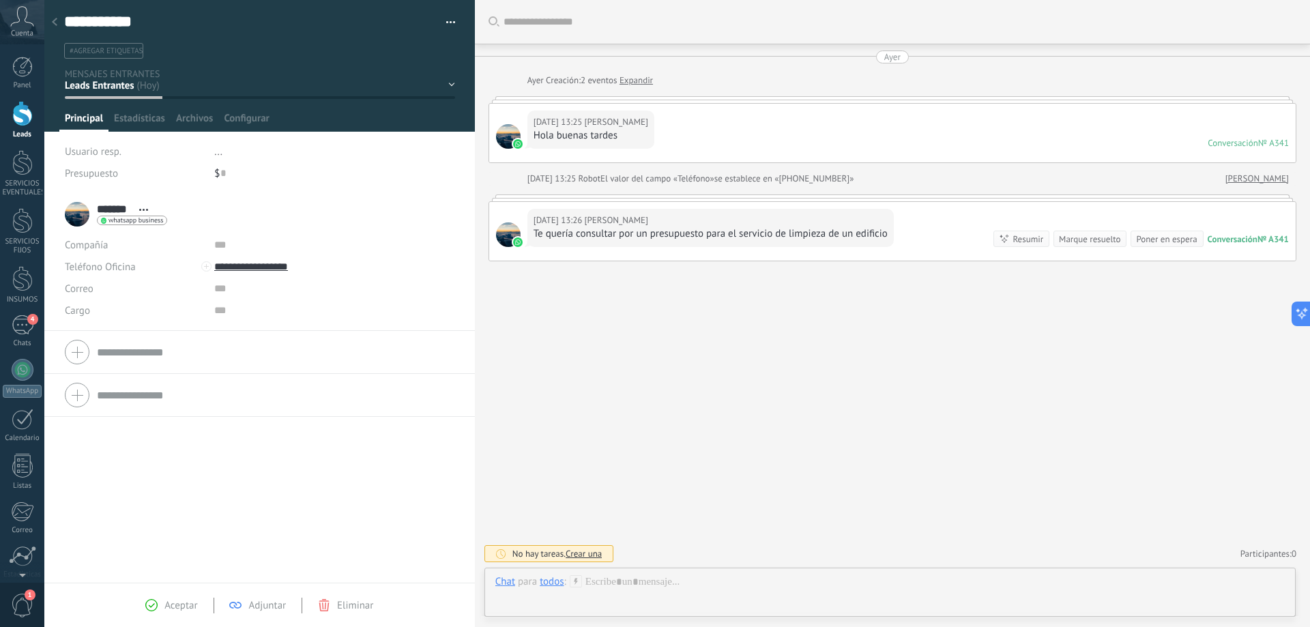
click at [129, 51] on span "#agregar etiquetas" at bounding box center [106, 51] width 73 height 10
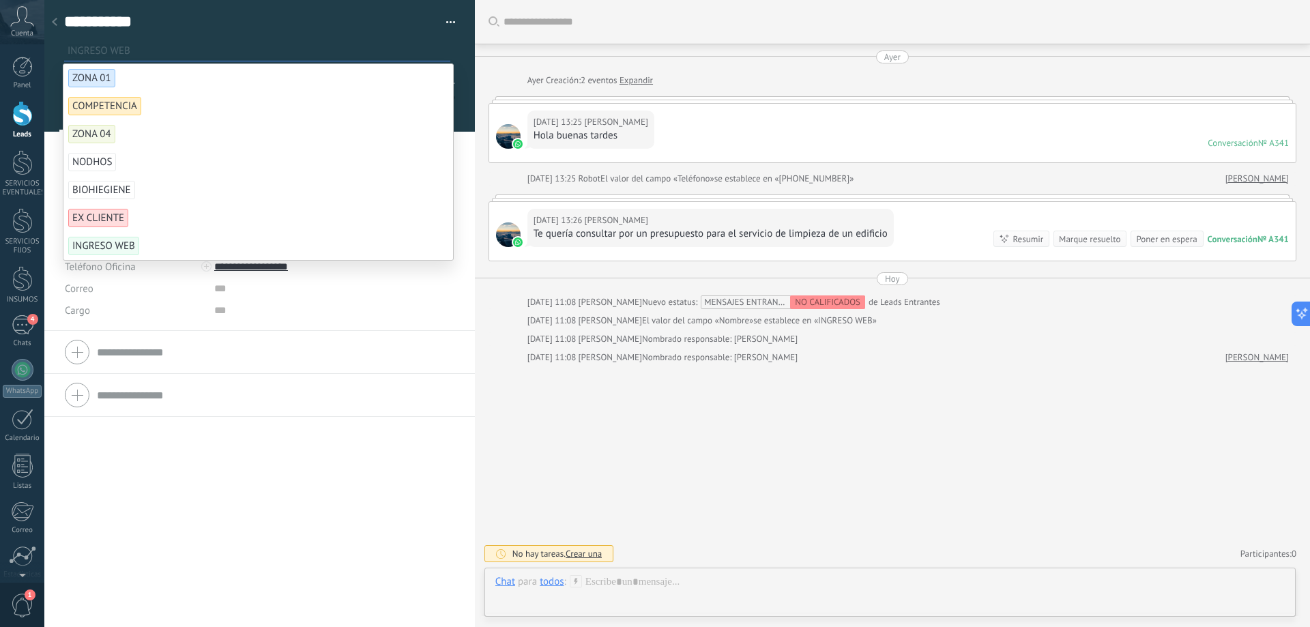
click at [111, 243] on span "INGRESO WEB" at bounding box center [103, 246] width 71 height 18
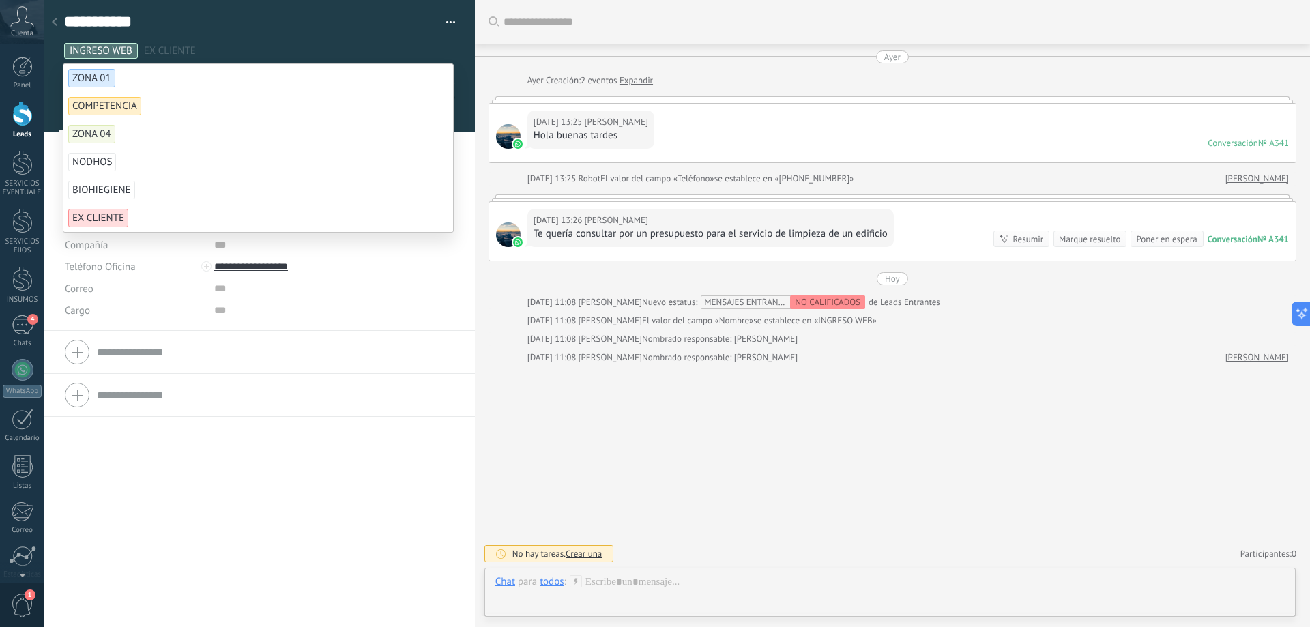
click at [348, 341] on form "Compañía Teléfono Oficina Ofic. directo Celular Fax Casa Otro Teléfono Oficina …" at bounding box center [260, 352] width 390 height 34
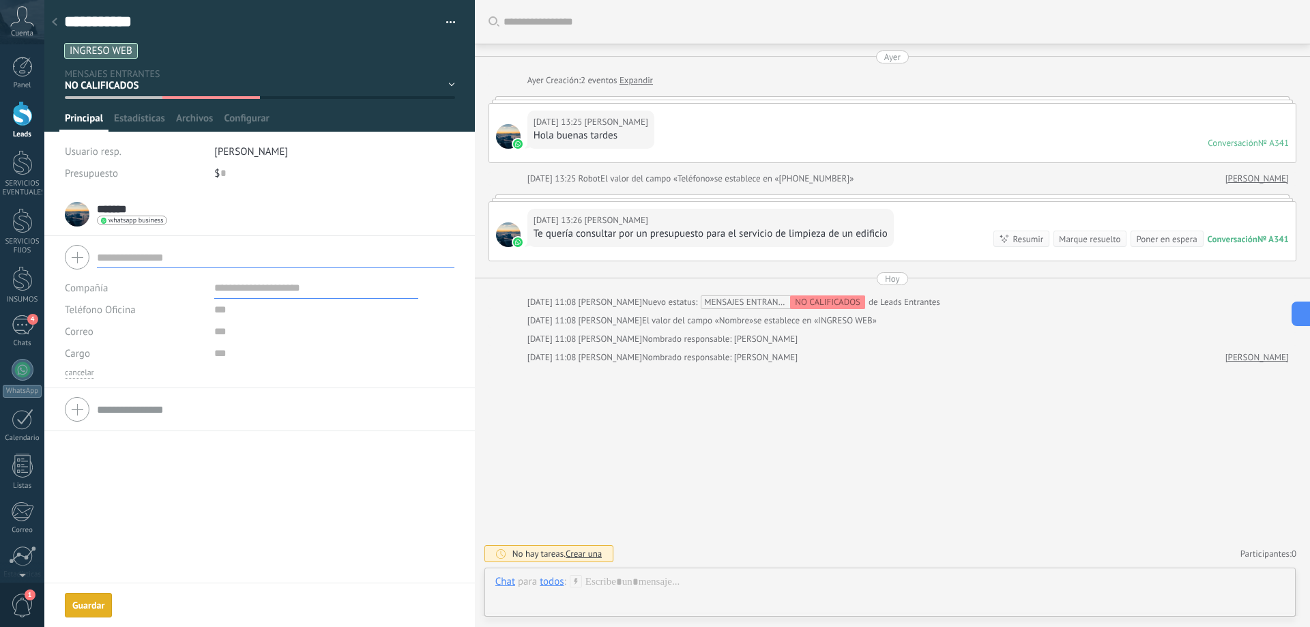
click at [285, 154] on span "[PERSON_NAME]" at bounding box center [251, 151] width 74 height 13
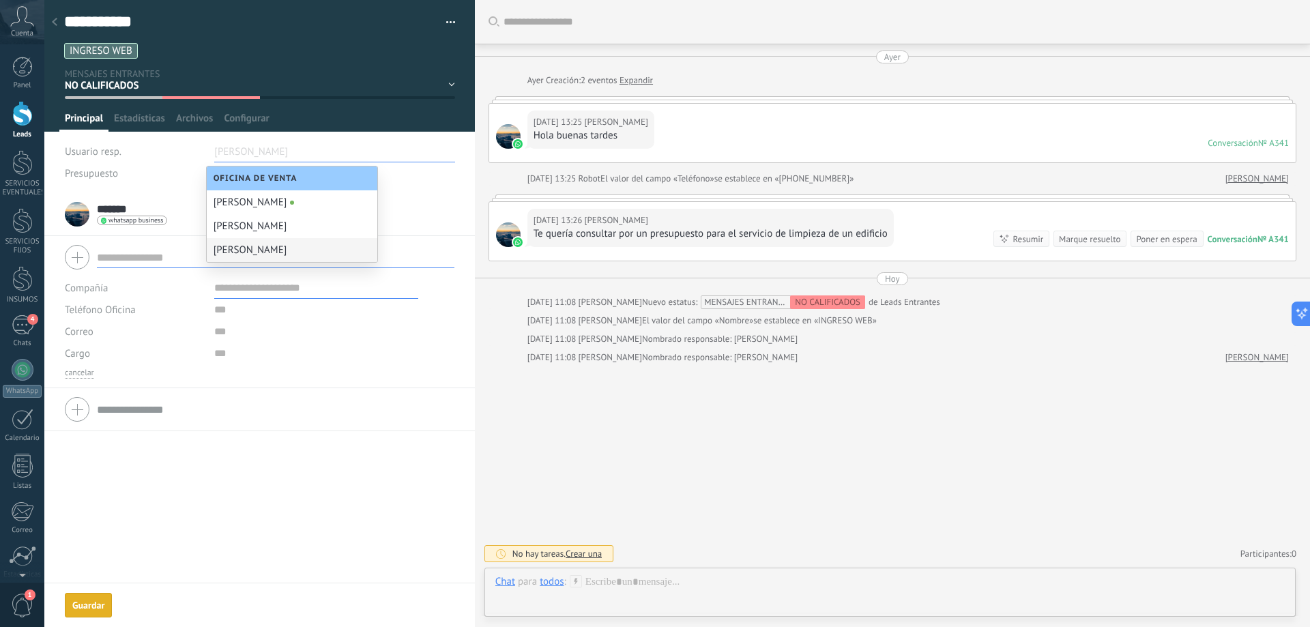
click at [263, 252] on div "[PERSON_NAME]" at bounding box center [292, 250] width 171 height 24
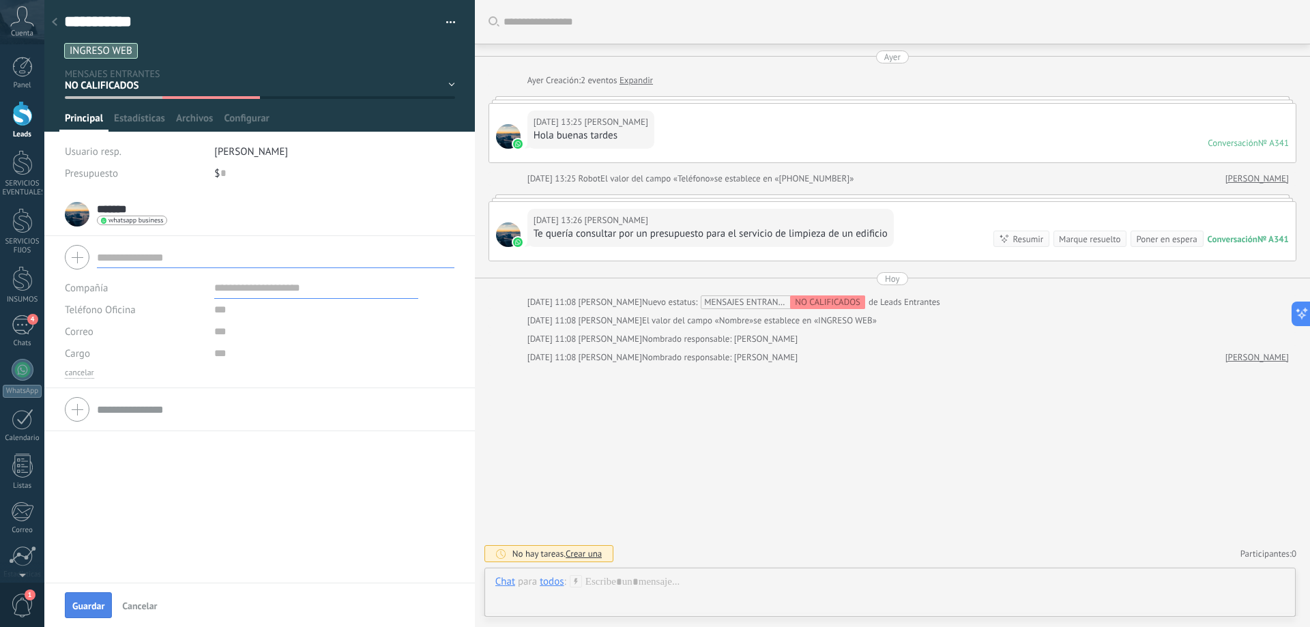
click at [91, 604] on span "Guardar" at bounding box center [88, 606] width 32 height 10
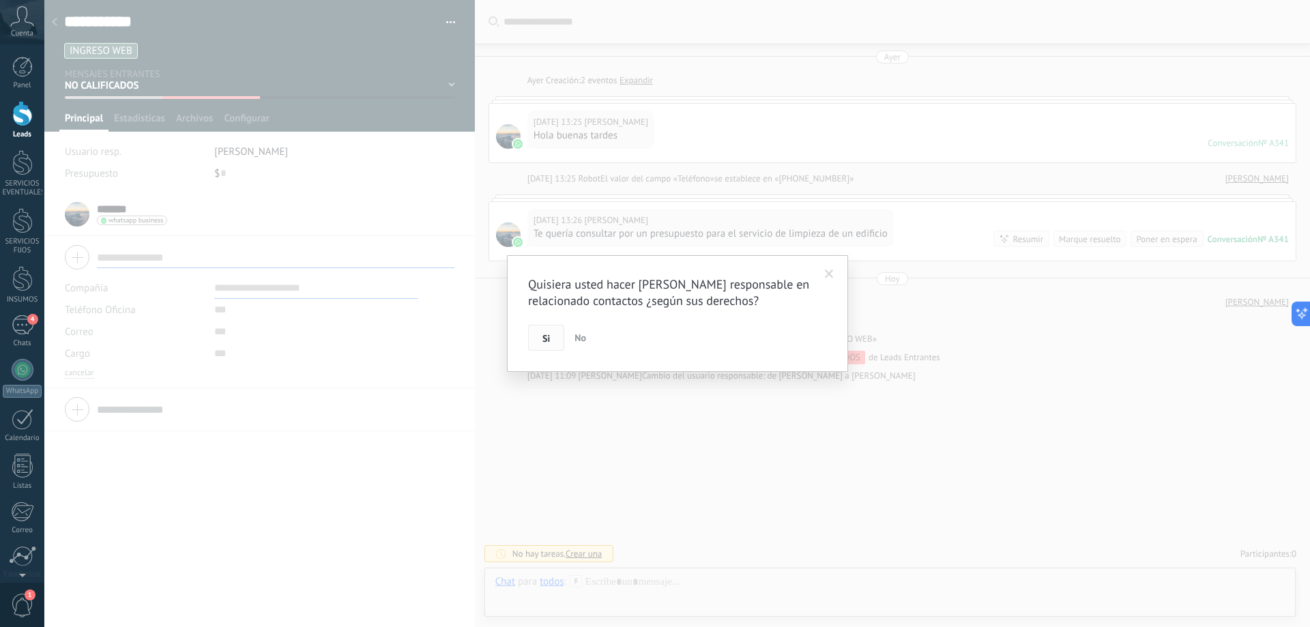
click at [532, 336] on button "Si" at bounding box center [546, 338] width 36 height 26
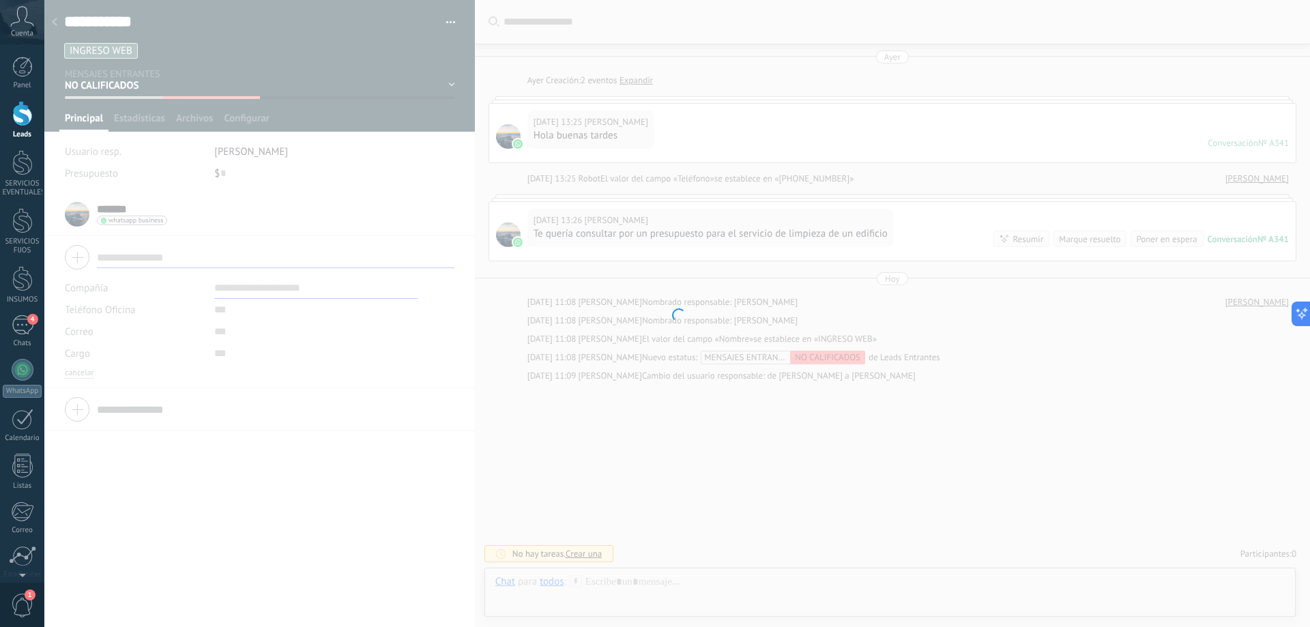
scroll to position [12, 0]
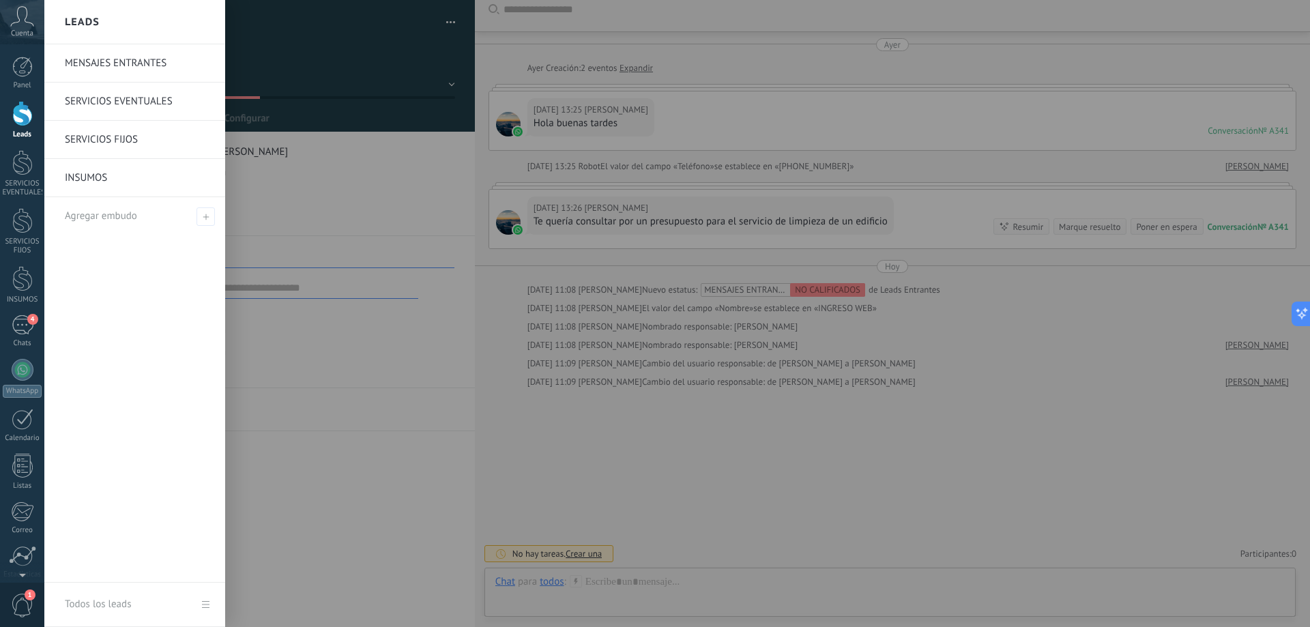
click at [104, 66] on link "MENSAJES ENTRANTES" at bounding box center [138, 63] width 147 height 38
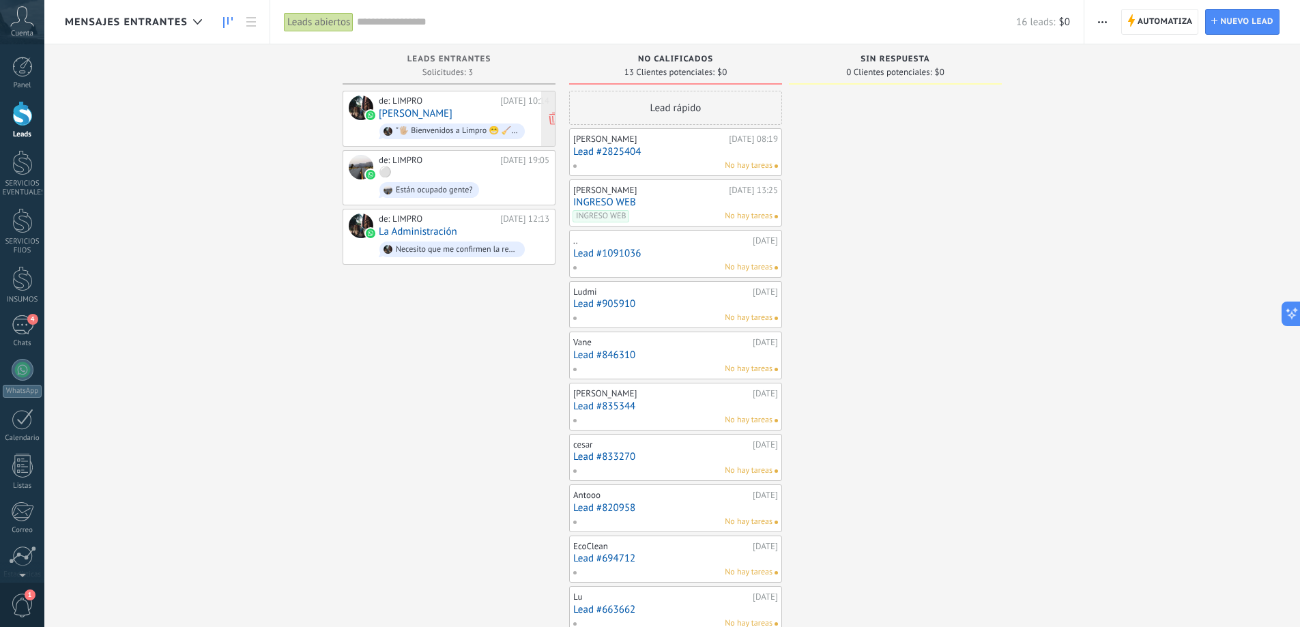
click at [478, 111] on div "de: LIMPRO [DATE] 10:14 [PERSON_NAME] "🖐🏼 Bienvenidos a Limpro 😁 🧹¿Cotización? …" at bounding box center [464, 119] width 171 height 46
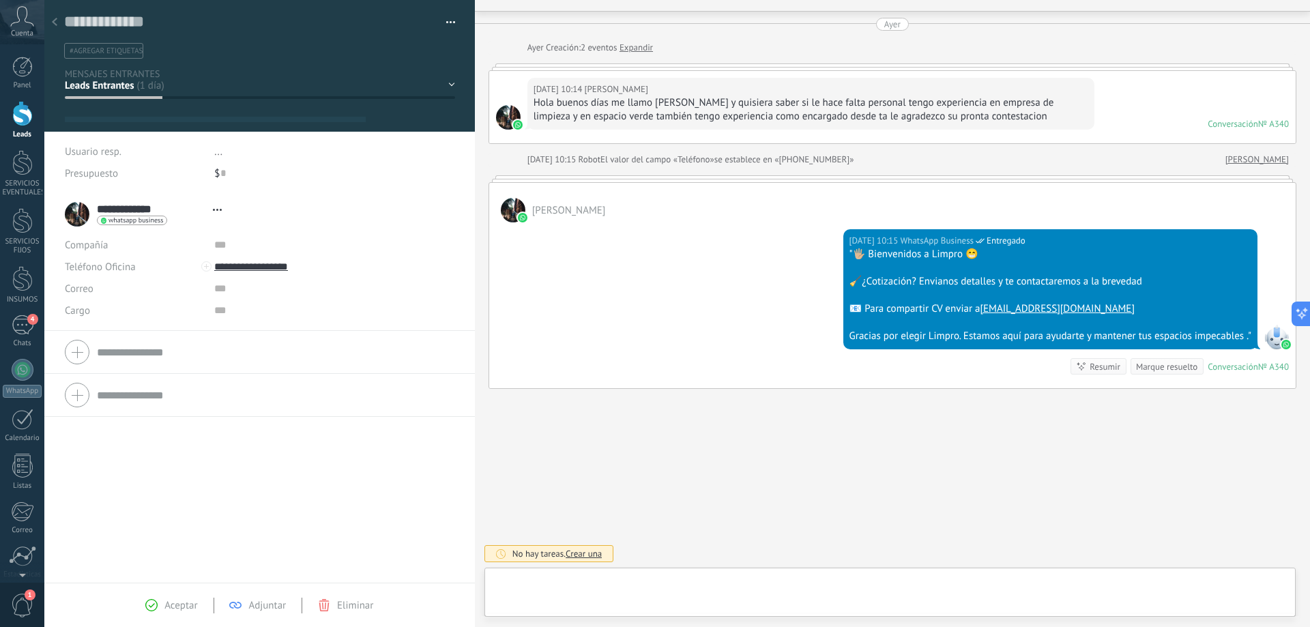
scroll to position [20, 0]
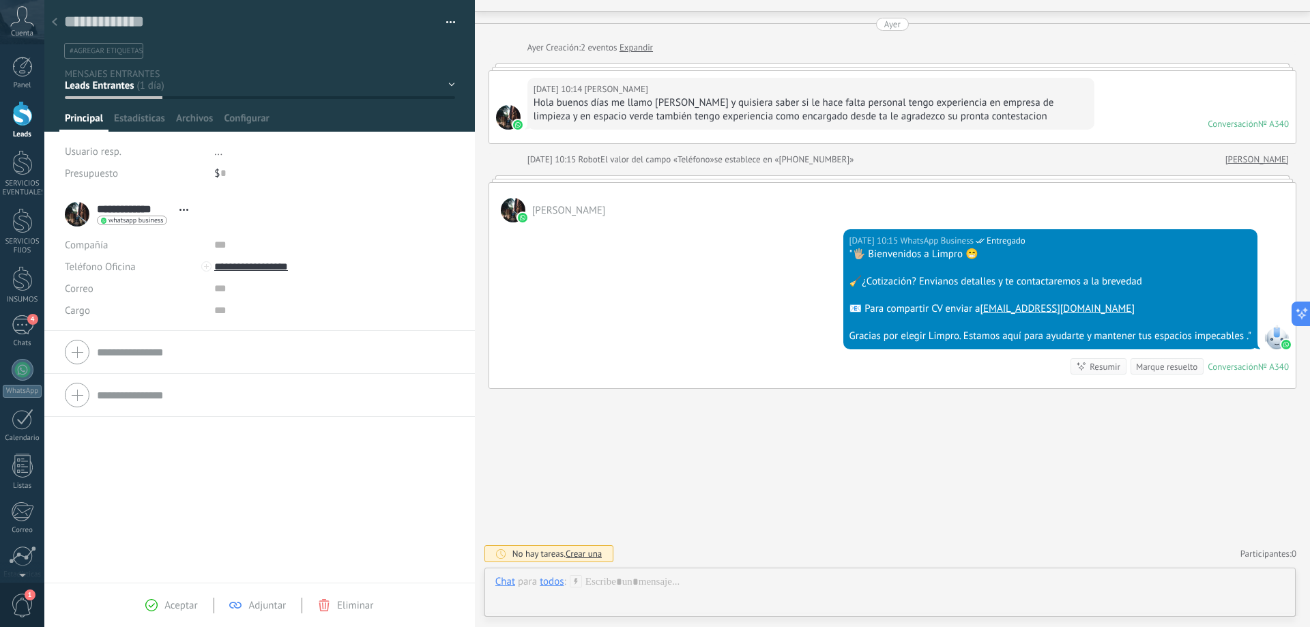
click at [438, 21] on button "button" at bounding box center [446, 22] width 20 height 20
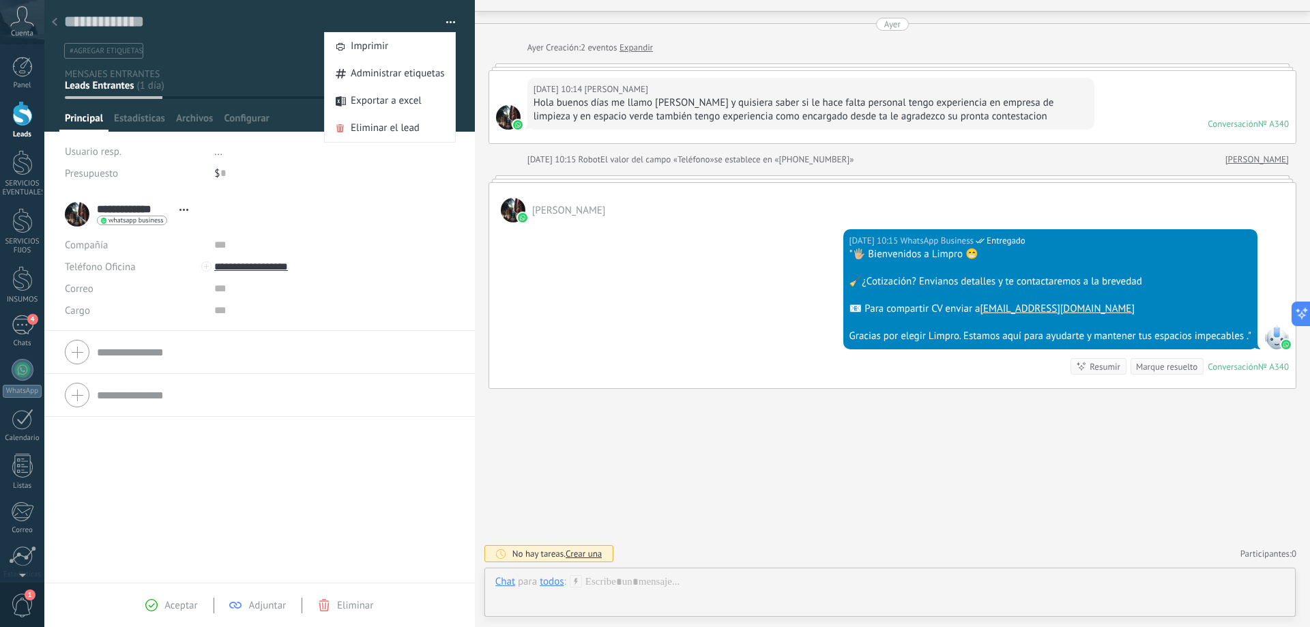
click at [406, 7] on div "Guardar y crear Imprimir Administrar etiquetas Exportar a excel" at bounding box center [259, 29] width 431 height 59
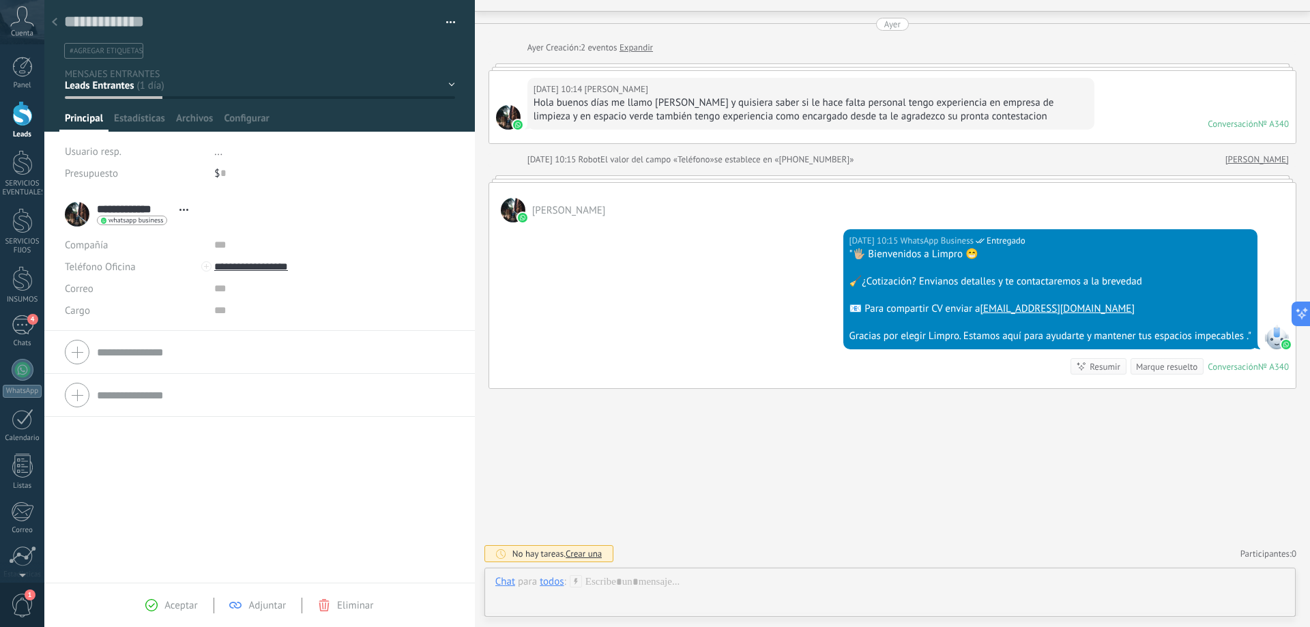
click at [55, 21] on use at bounding box center [54, 22] width 5 height 8
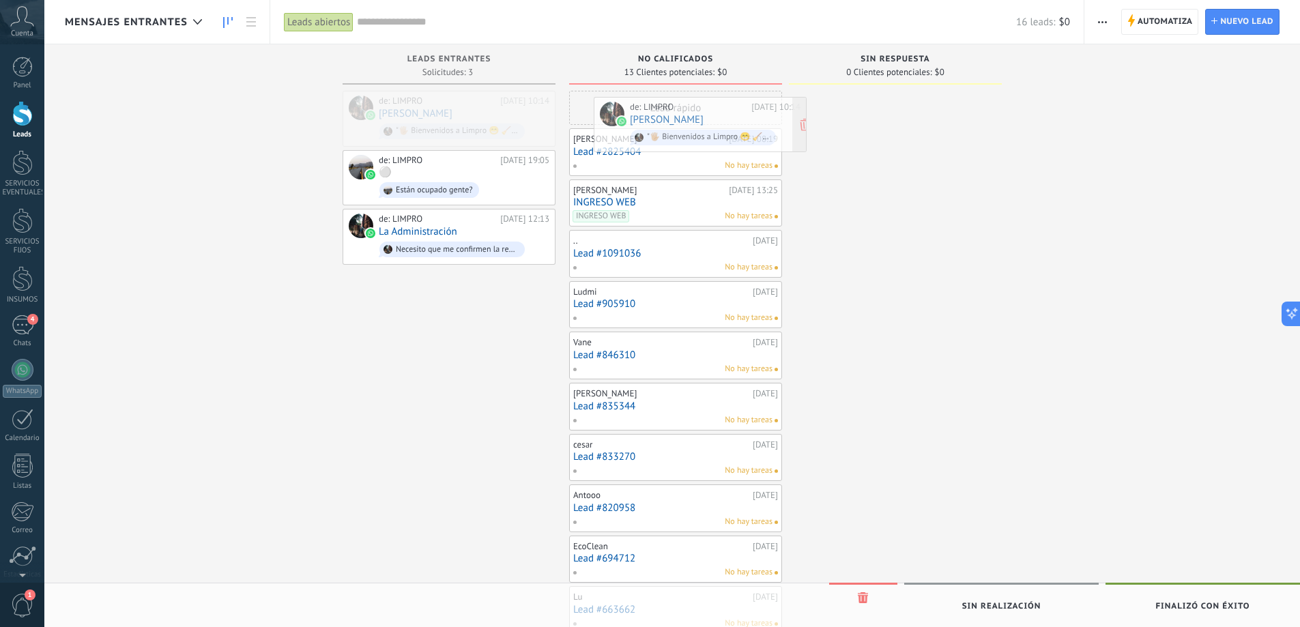
drag, startPoint x: 446, startPoint y: 111, endPoint x: 697, endPoint y: 117, distance: 251.2
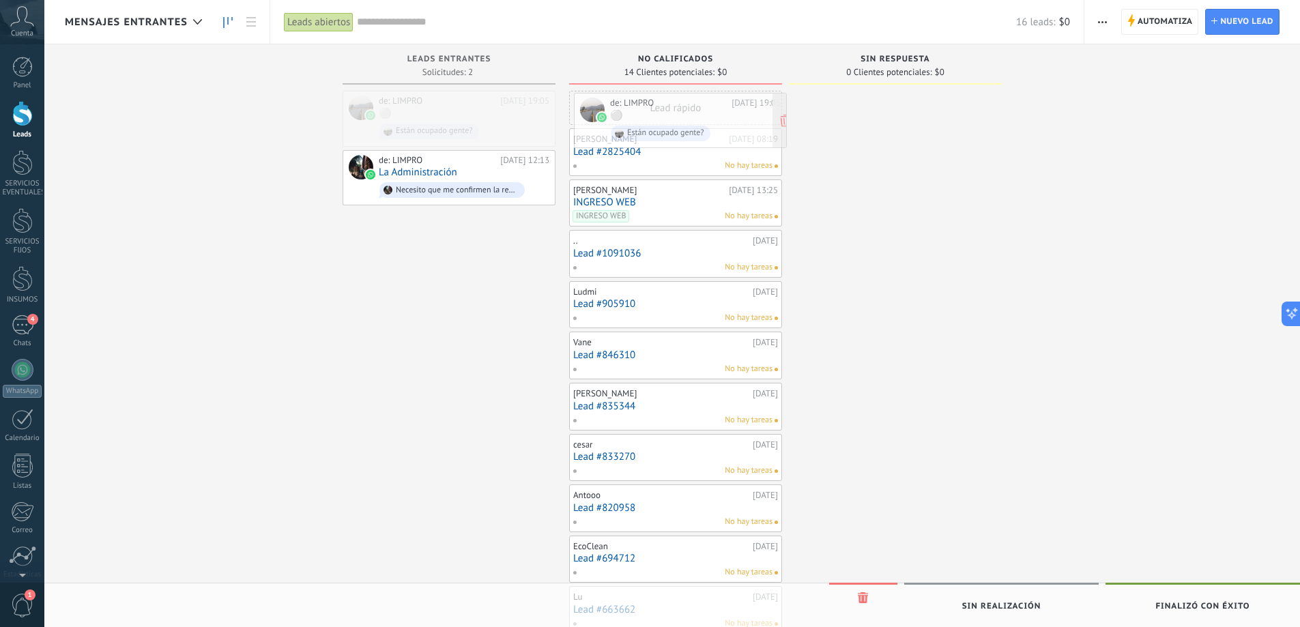
drag, startPoint x: 446, startPoint y: 114, endPoint x: 677, endPoint y: 116, distance: 231.3
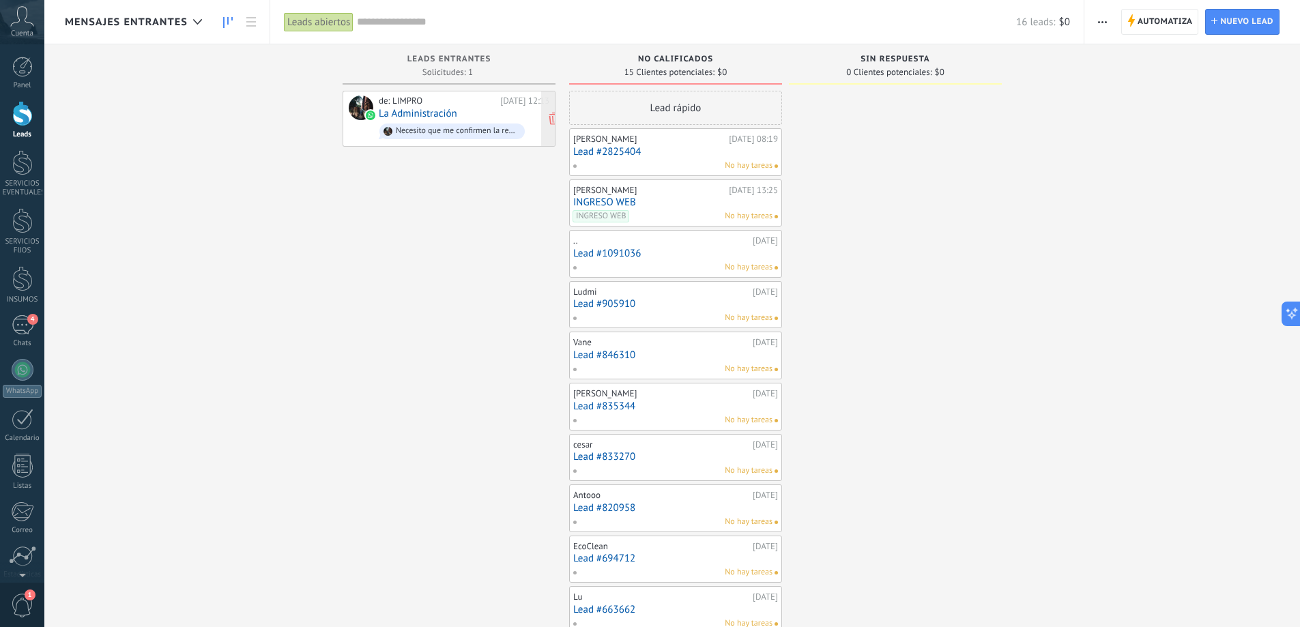
click at [489, 133] on div "Necesito que me confirmen la recepción de mi consulta para saber si podré conta…" at bounding box center [457, 131] width 123 height 10
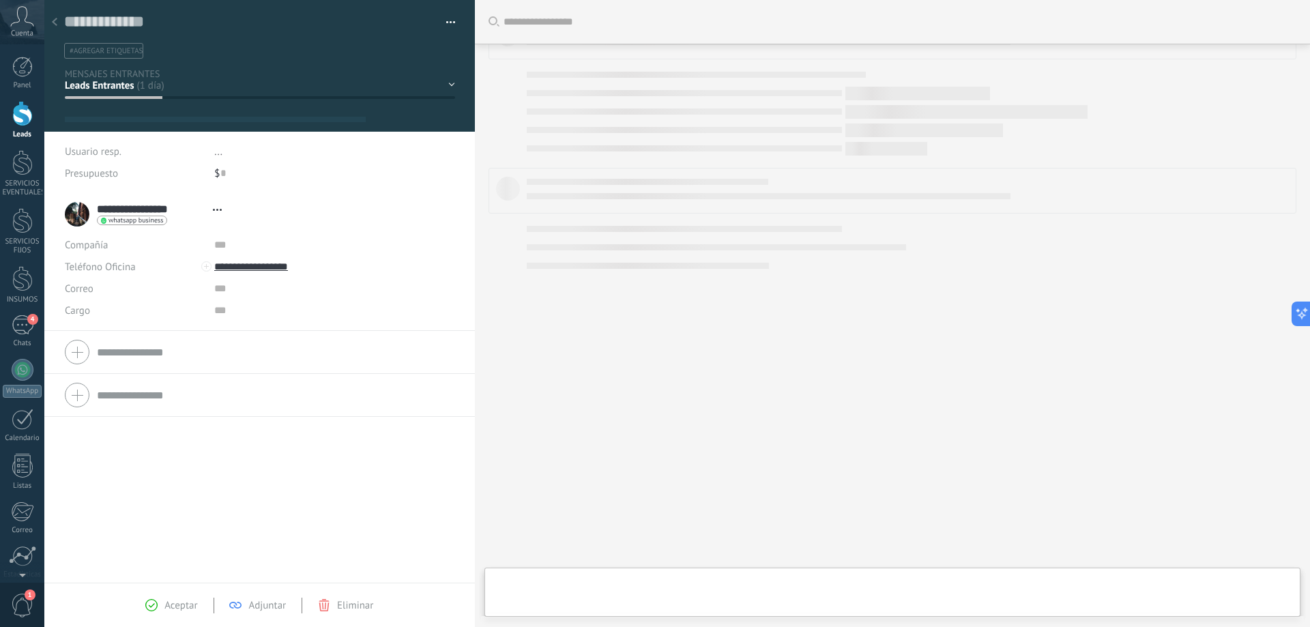
scroll to position [20, 0]
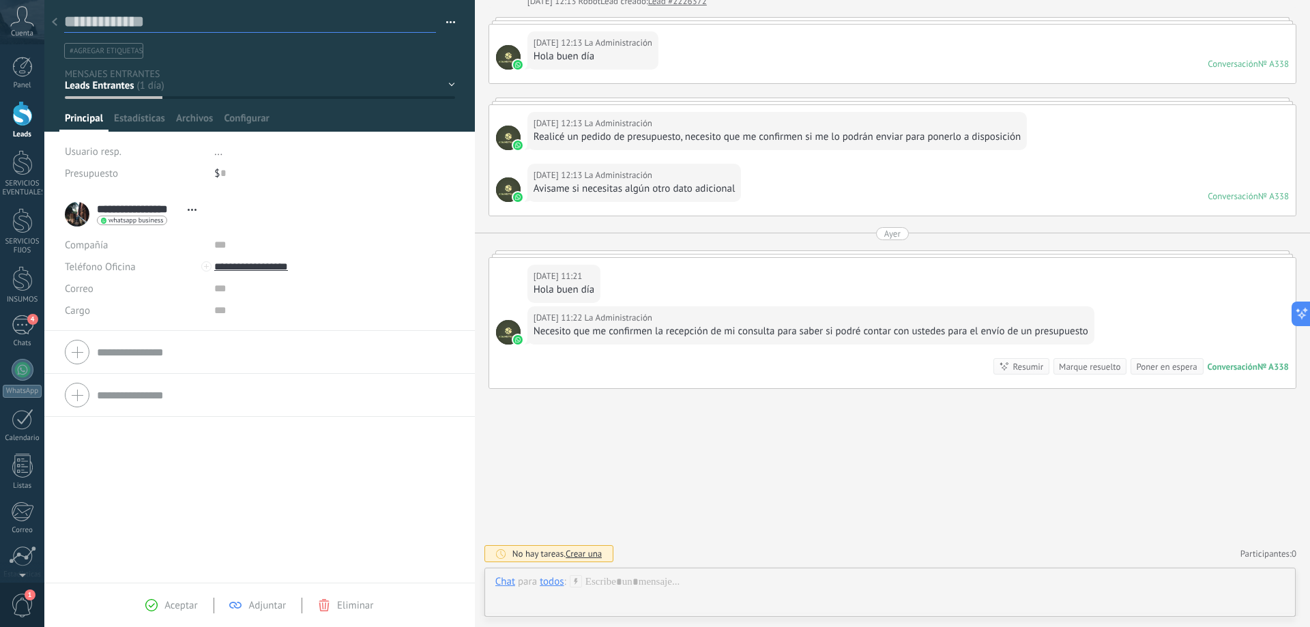
click at [151, 25] on textarea at bounding box center [250, 22] width 372 height 21
type textarea "*"
type textarea "**"
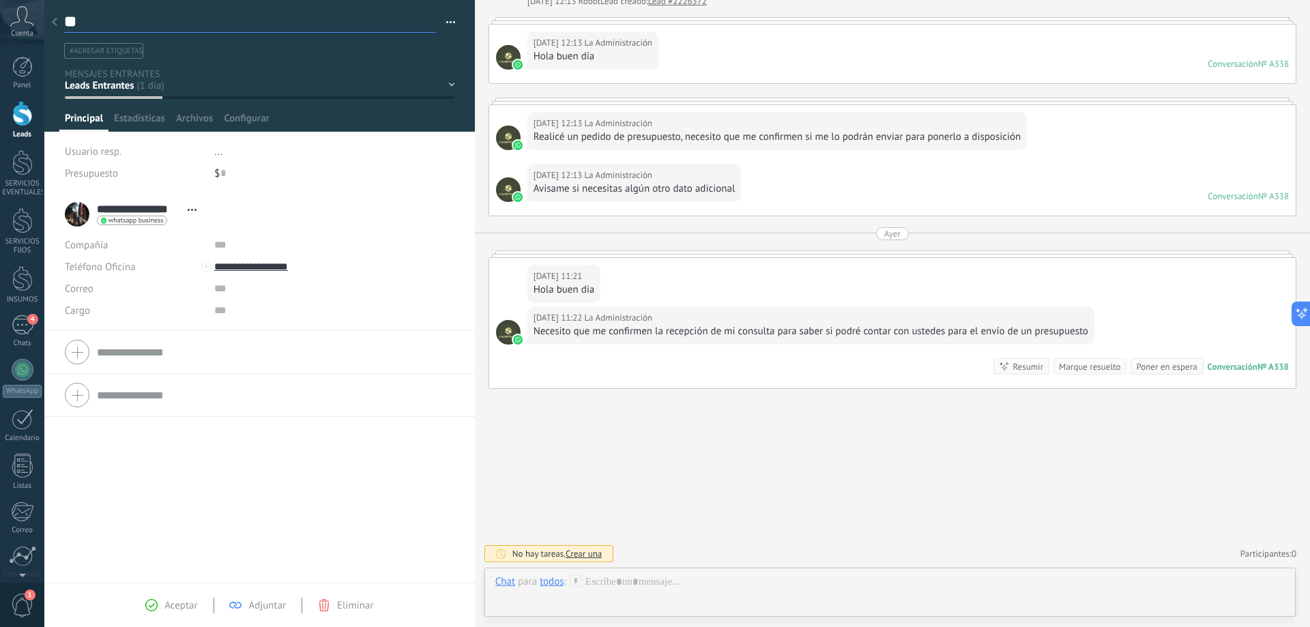
type textarea "***"
type textarea "****"
type textarea "*****"
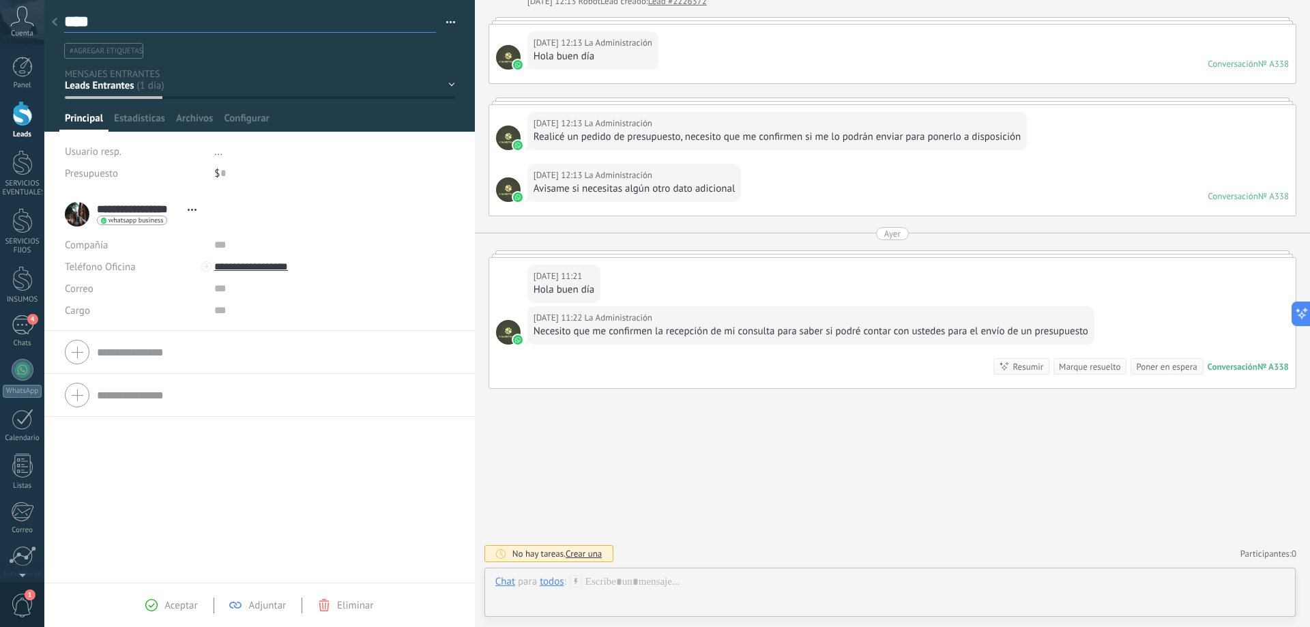
type textarea "*****"
type textarea "******"
type textarea "*******"
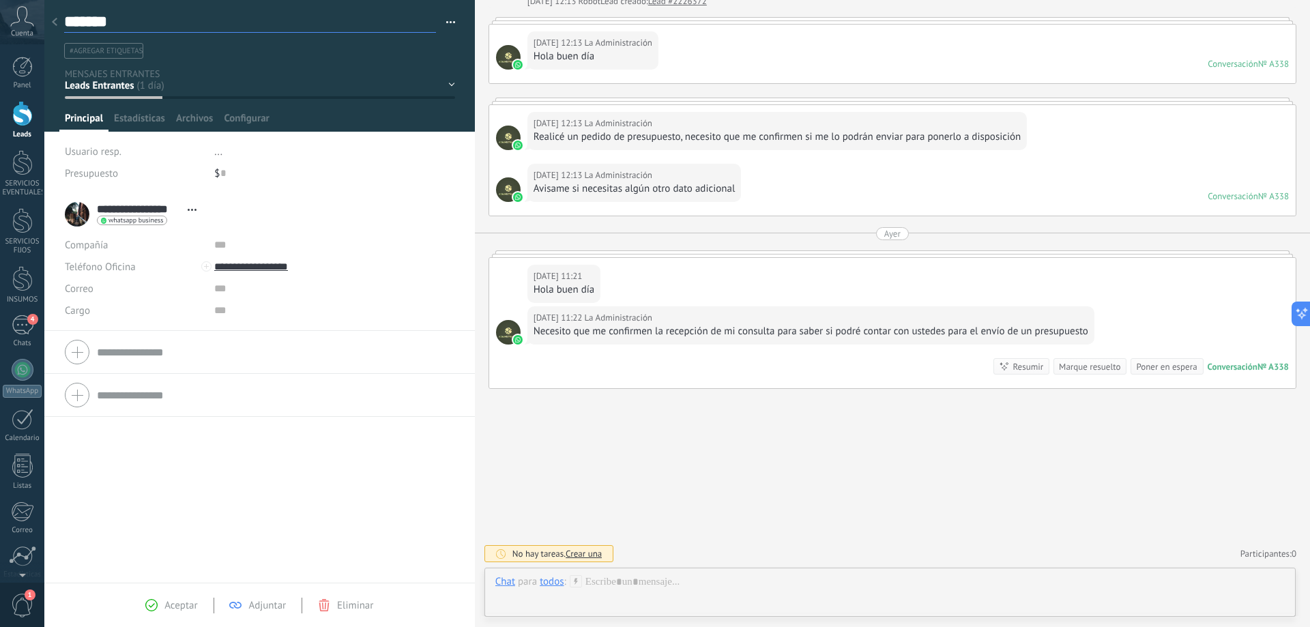
type textarea "*******"
type textarea "*********"
type textarea "**********"
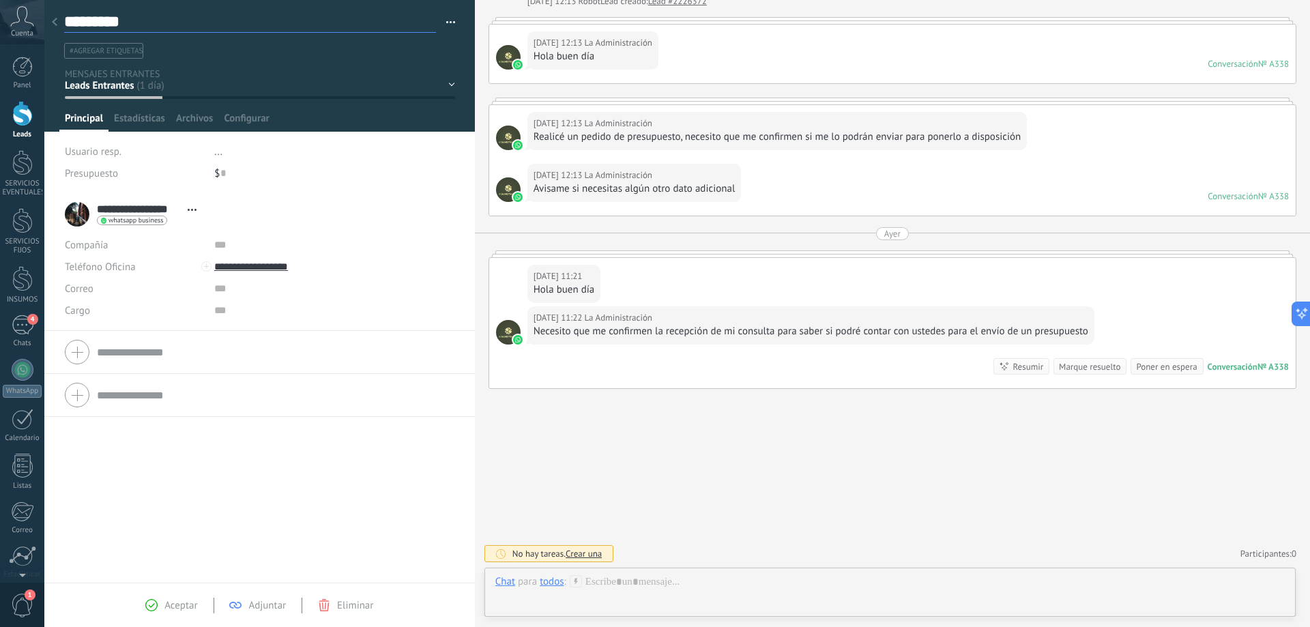
type textarea "**********"
click at [121, 50] on span "#agregar etiquetas" at bounding box center [106, 51] width 73 height 10
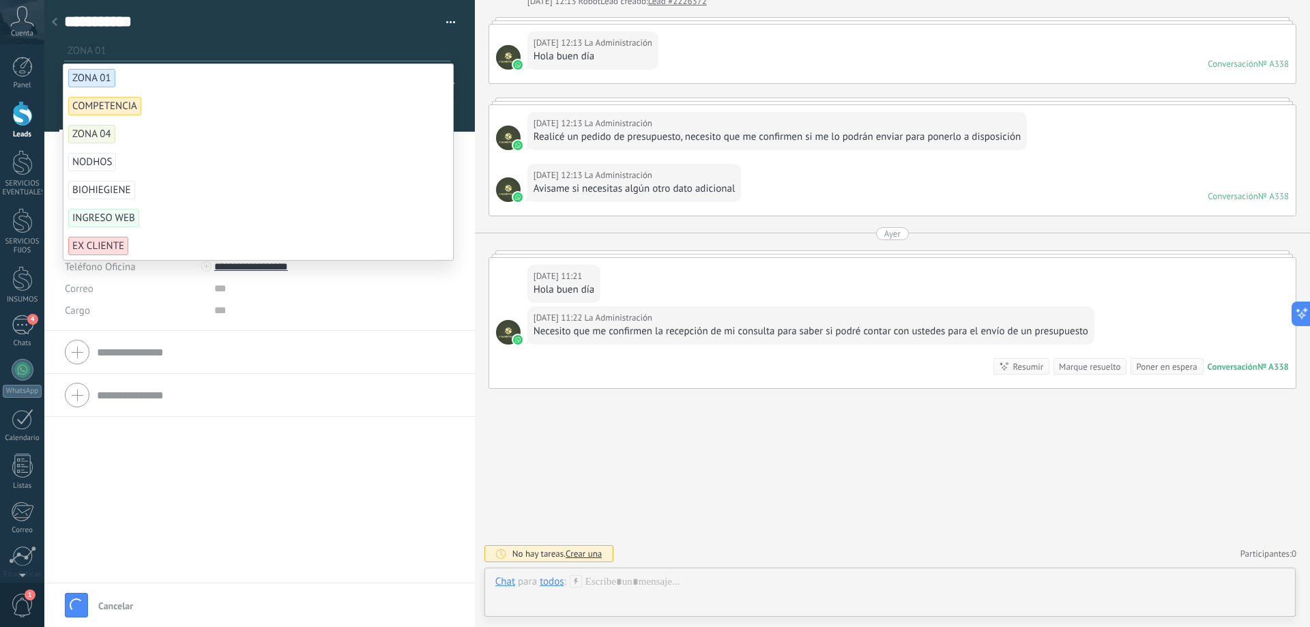
type textarea "**********"
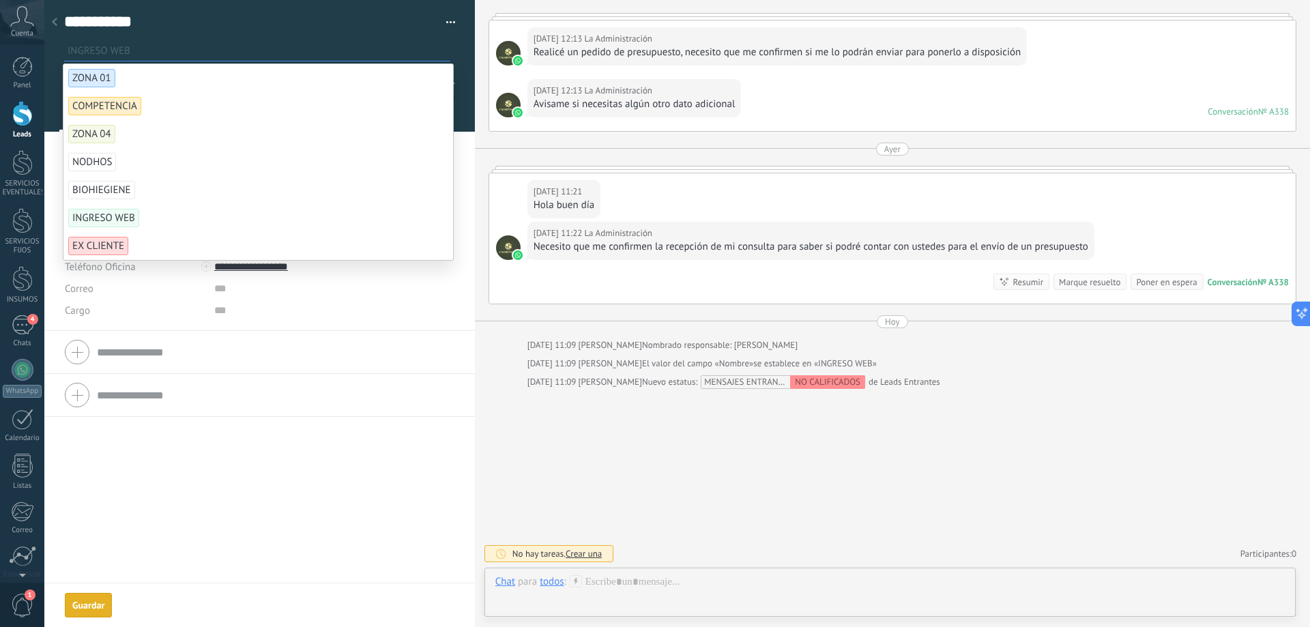
click at [102, 221] on span "INGRESO WEB" at bounding box center [103, 218] width 71 height 18
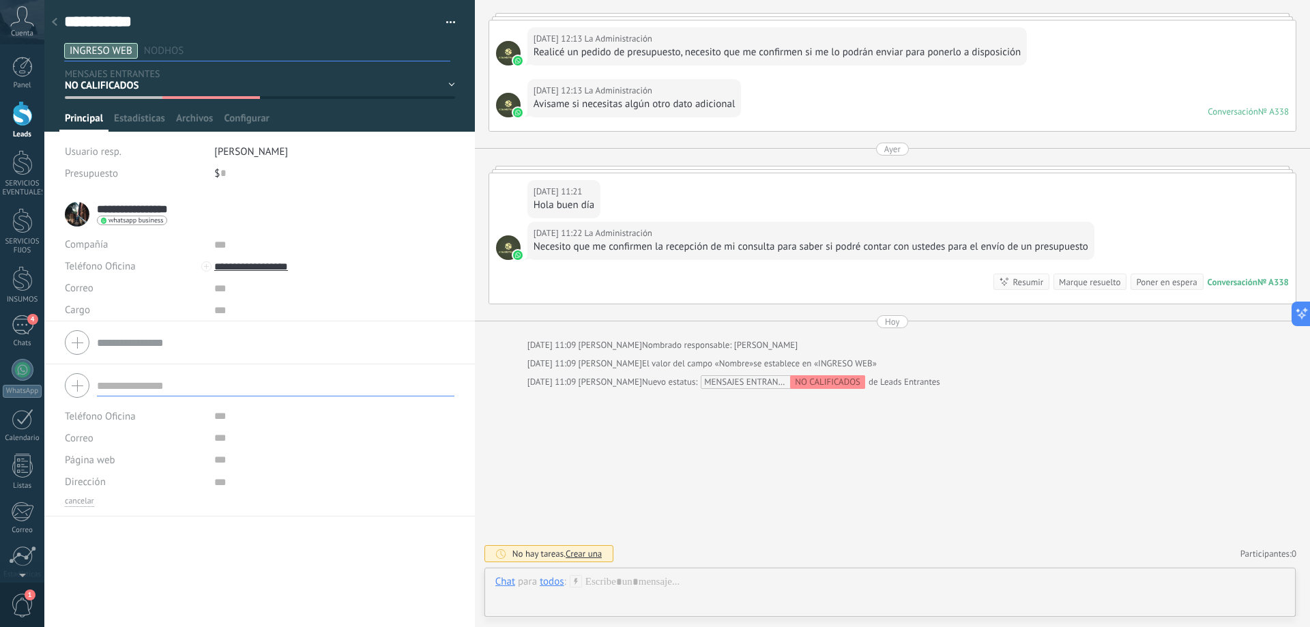
click at [286, 392] on form "Teléfono Oficina Ofic. directo Celular Fax Casa Otro Teléfono Oficina Llamar Co…" at bounding box center [260, 437] width 390 height 139
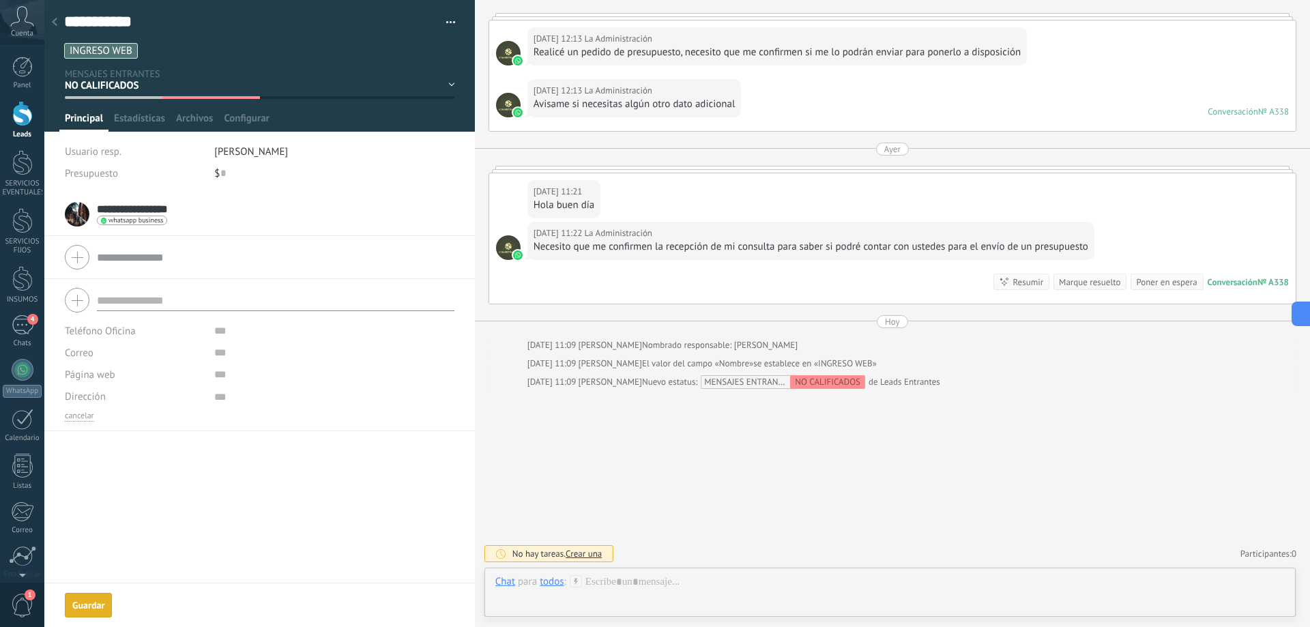
click at [248, 148] on span "[PERSON_NAME]" at bounding box center [251, 151] width 74 height 13
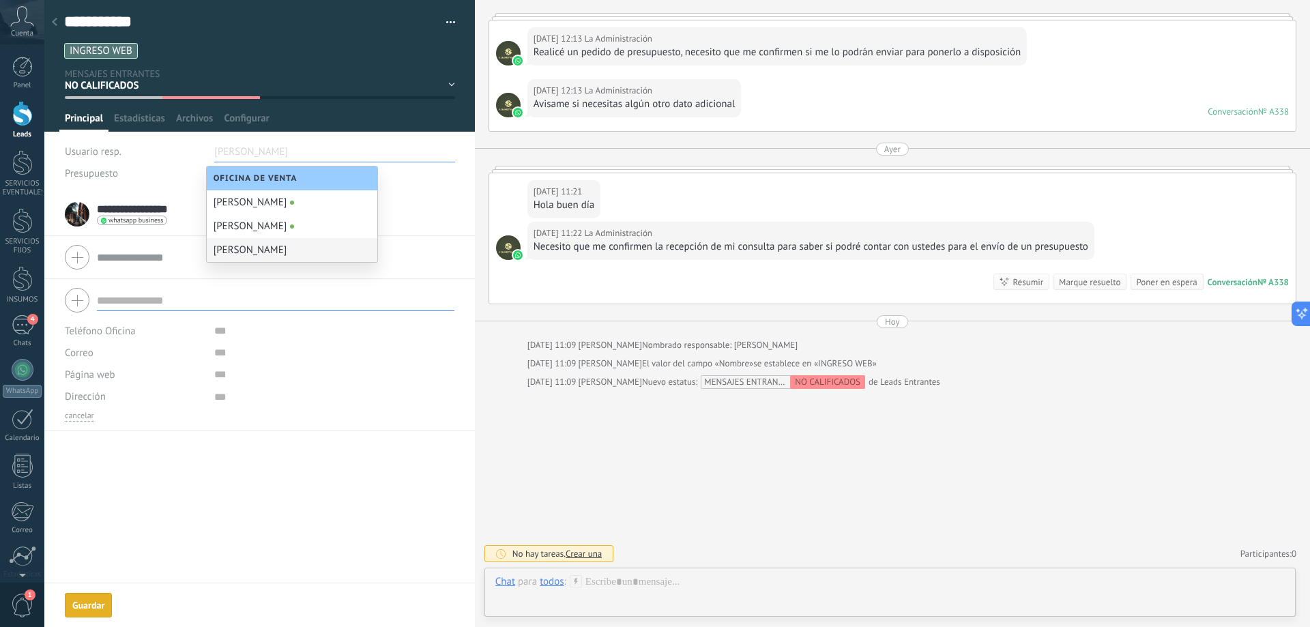
click at [258, 249] on div "[PERSON_NAME]" at bounding box center [292, 250] width 171 height 24
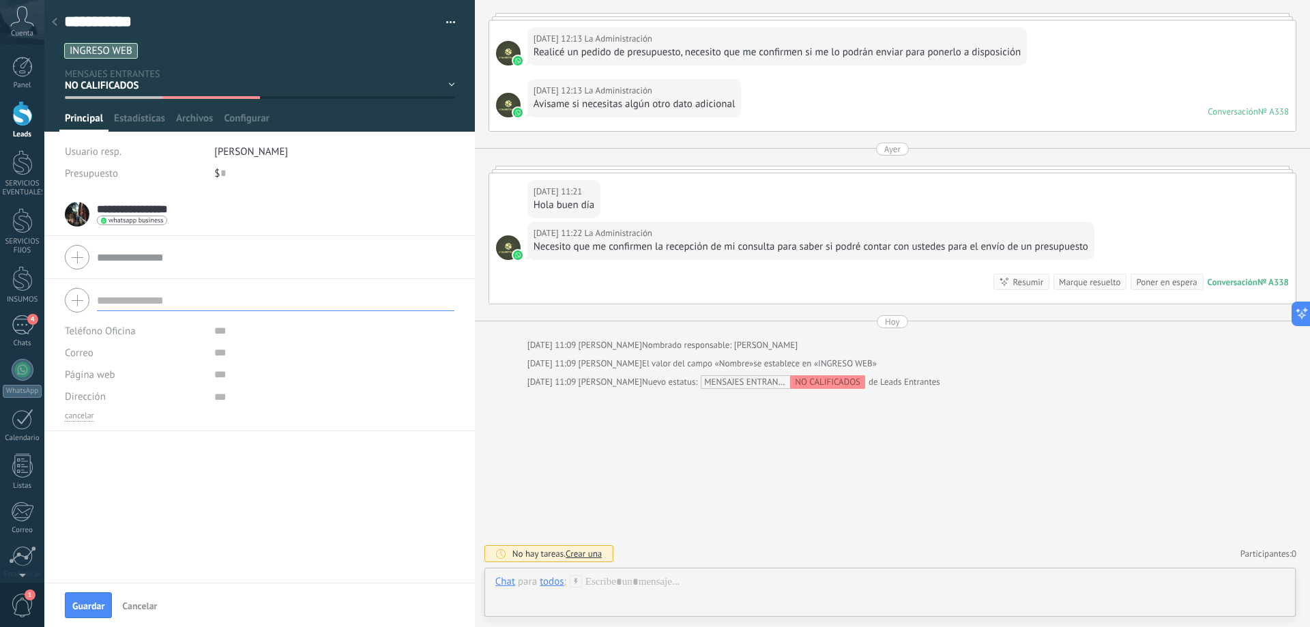
click at [0, 0] on div "NO CALIFICADOS SIN RESPUESTA Leads ganados Leads perdidos" at bounding box center [0, 0] width 0 height 0
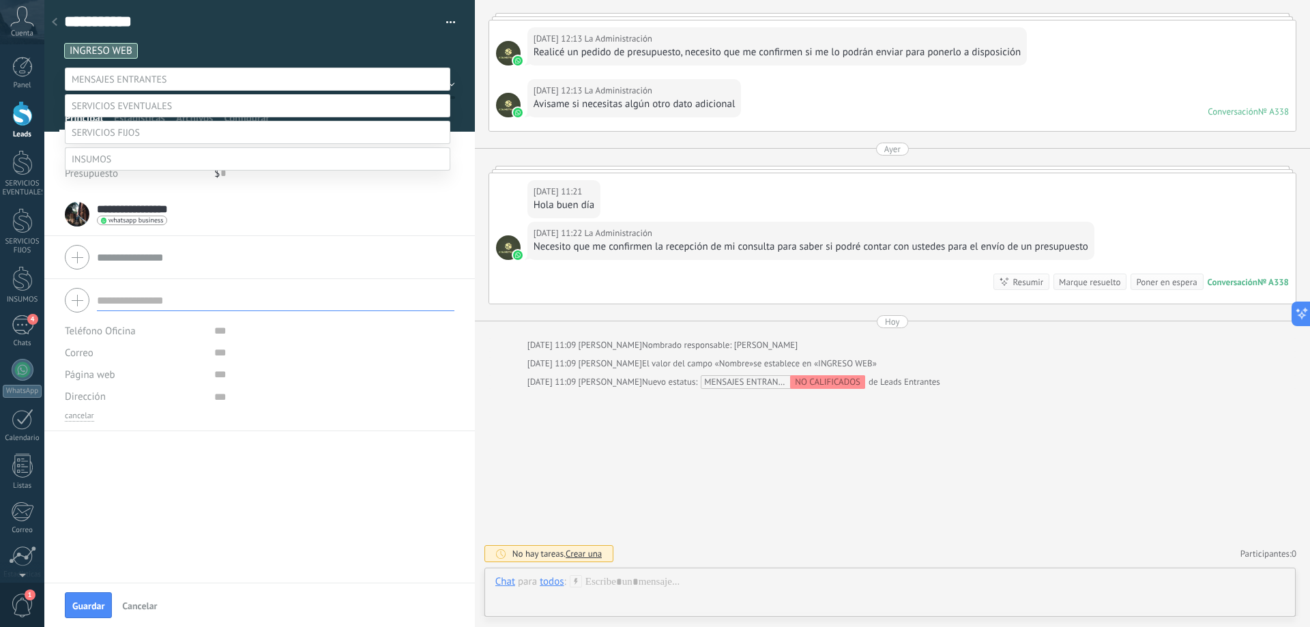
click at [146, 144] on label at bounding box center [258, 132] width 386 height 23
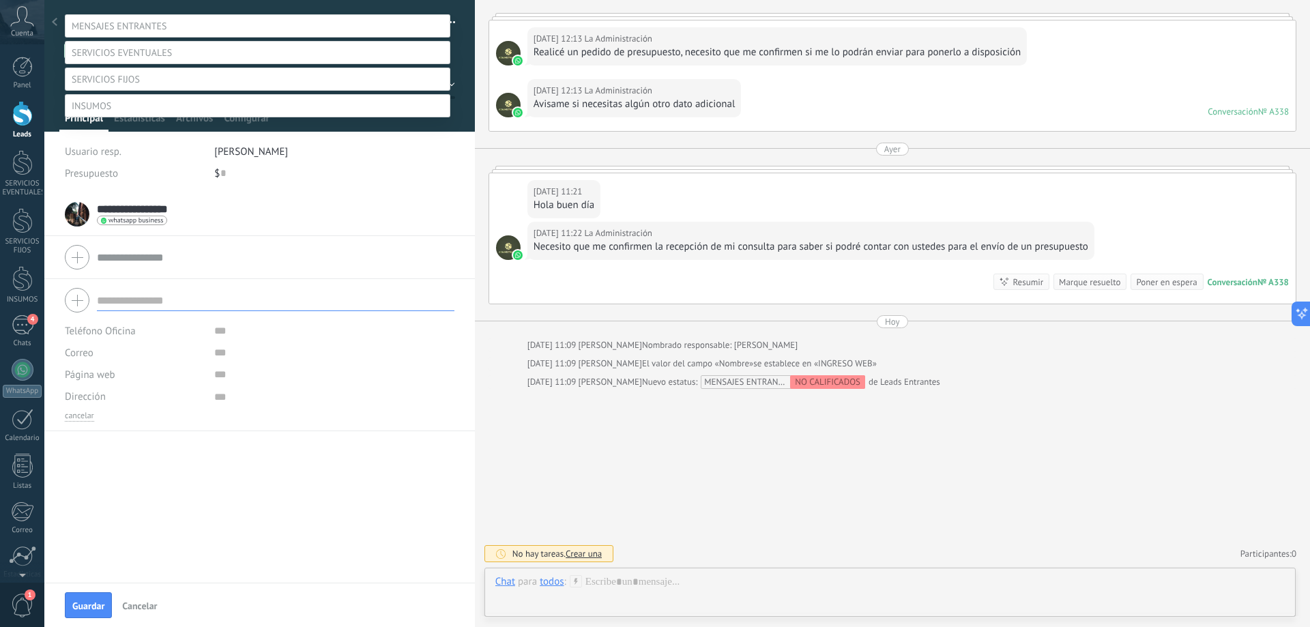
click at [0, 0] on label "PROSPECTO NUEVO" at bounding box center [0, 0] width 0 height 0
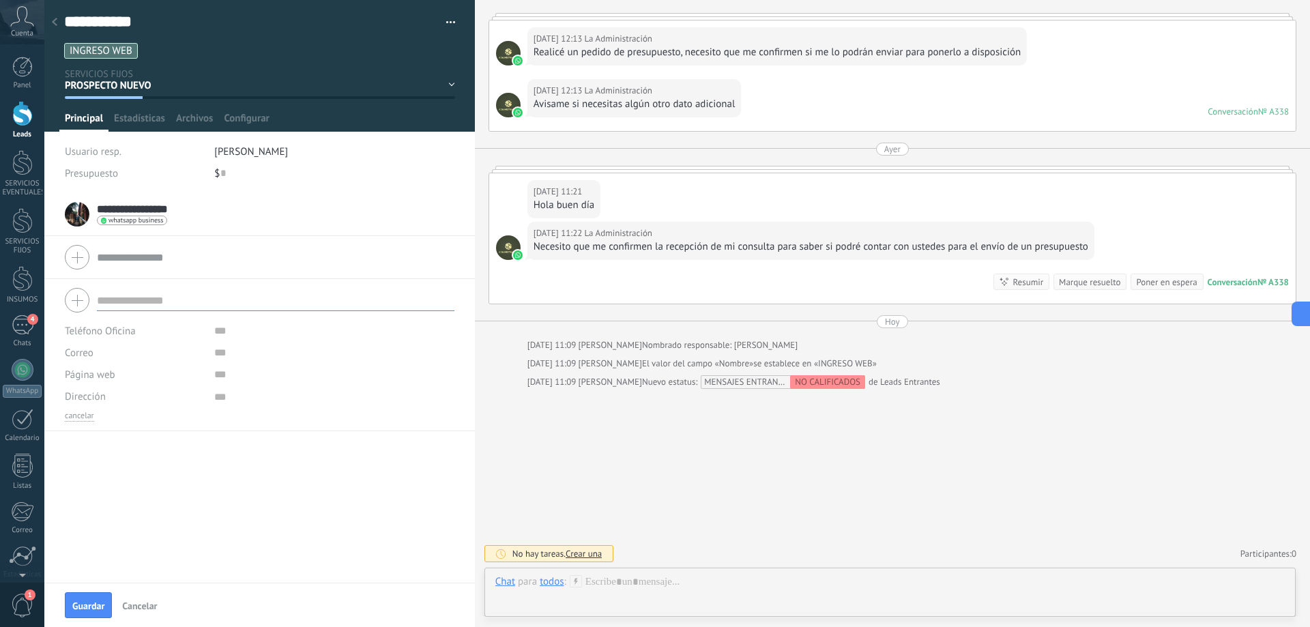
click at [90, 606] on span "Guardar" at bounding box center [88, 606] width 32 height 10
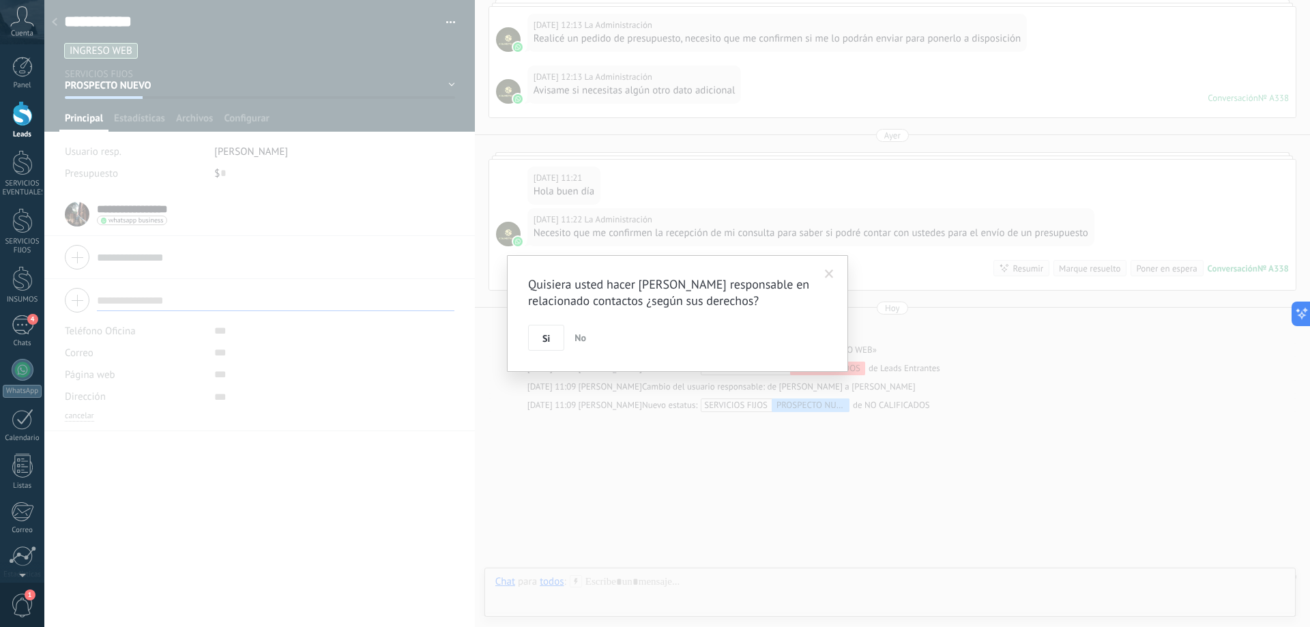
scroll to position [214, 0]
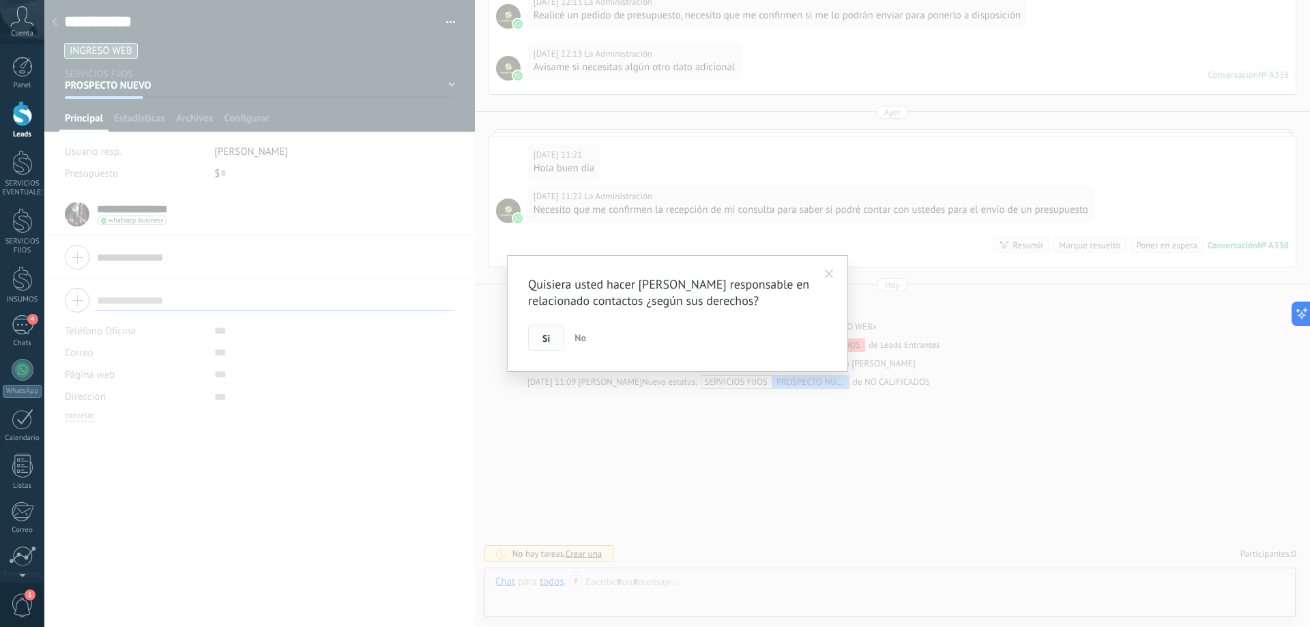
click at [545, 334] on span "Si" at bounding box center [546, 339] width 8 height 10
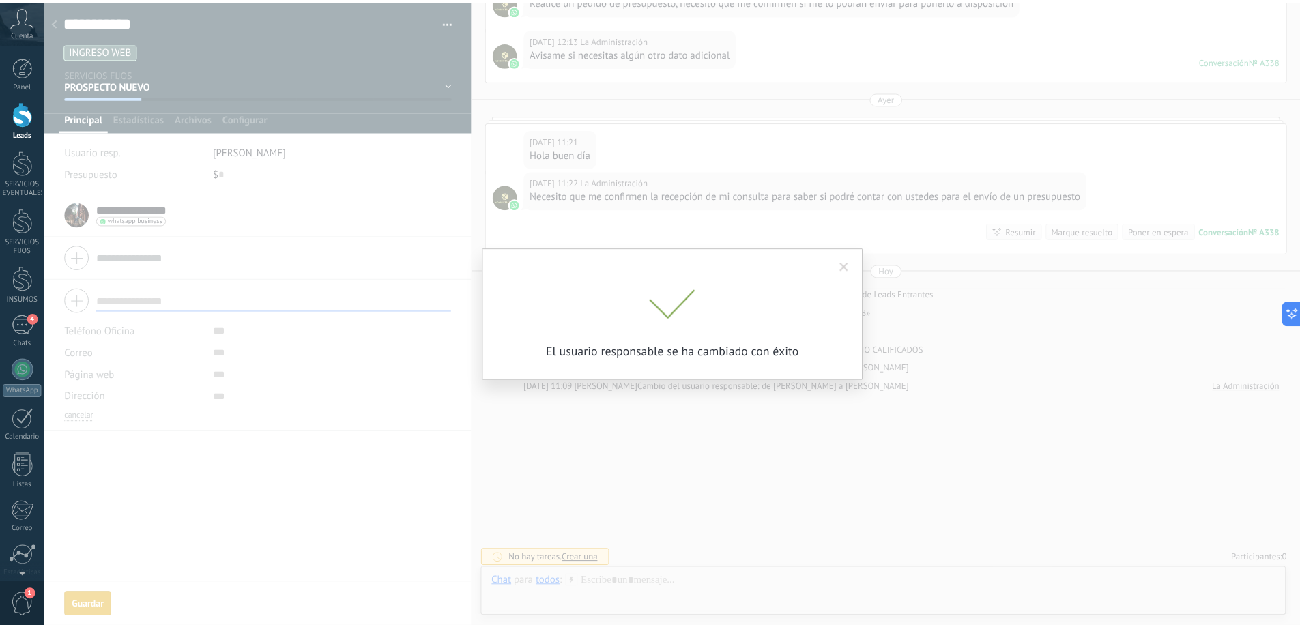
scroll to position [233, 0]
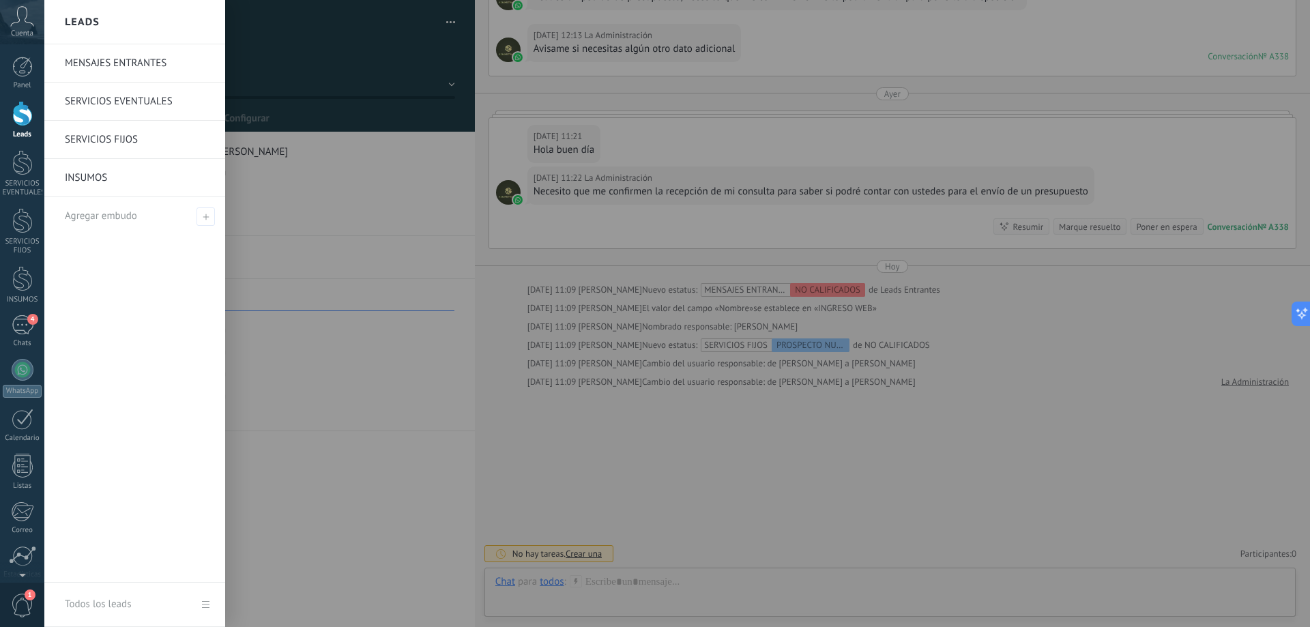
click at [25, 121] on div at bounding box center [22, 113] width 20 height 25
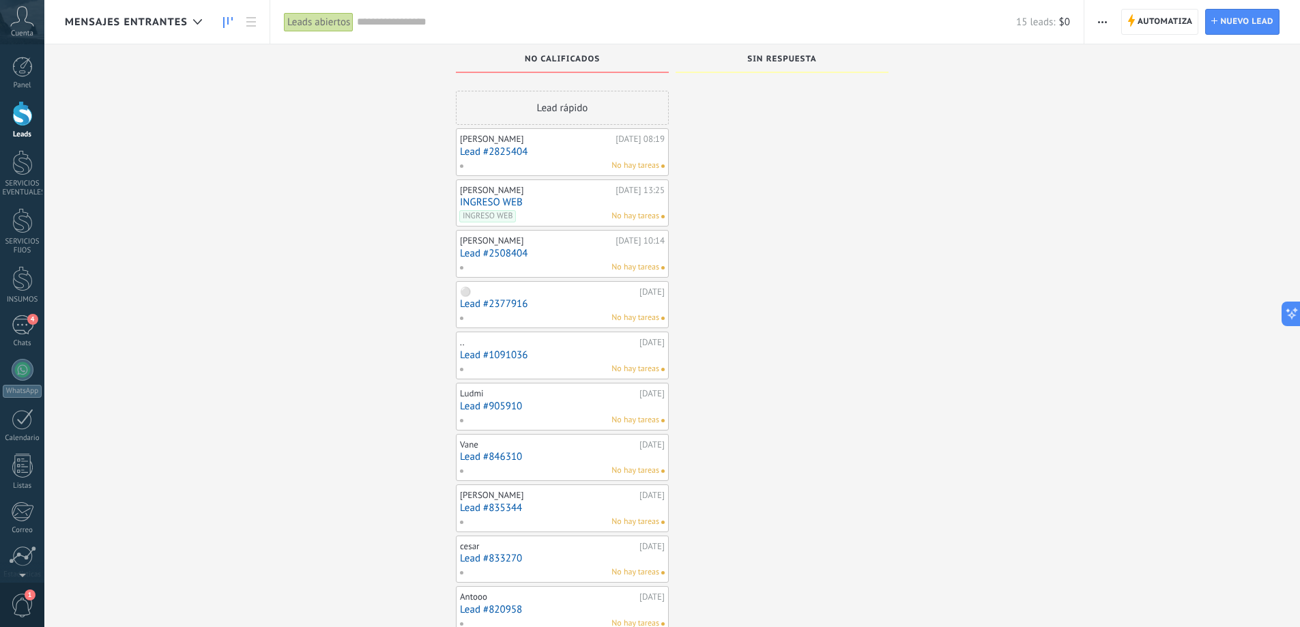
scroll to position [68, 0]
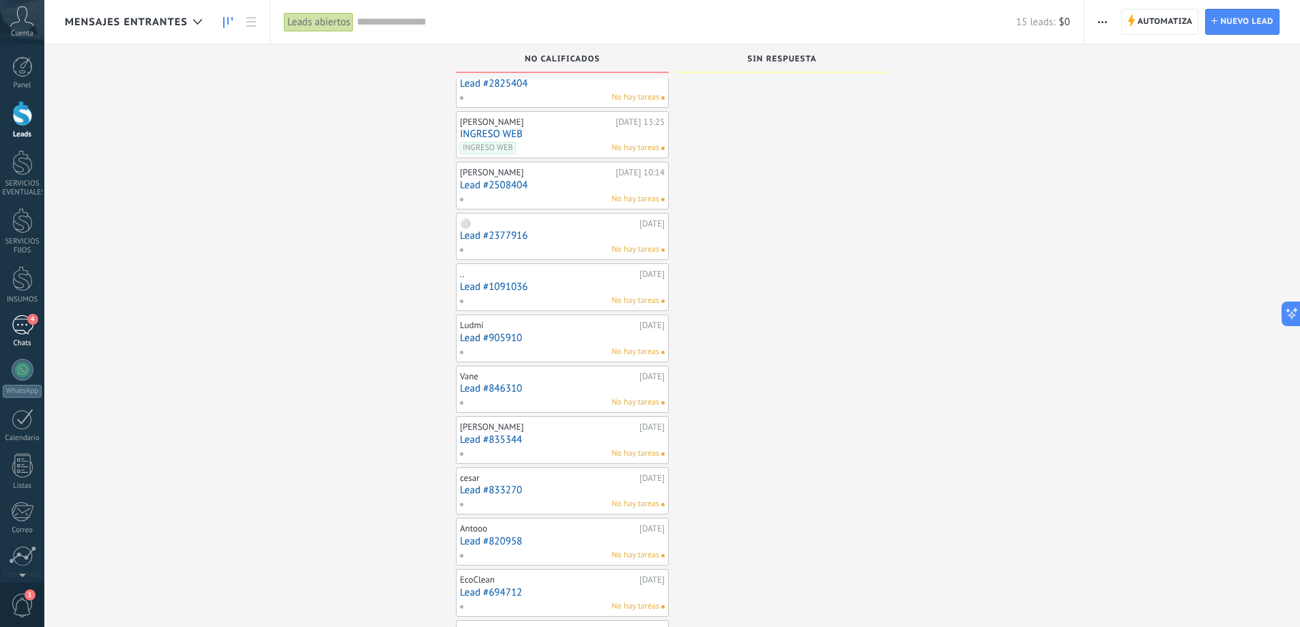
click at [26, 323] on div "4" at bounding box center [23, 325] width 22 height 20
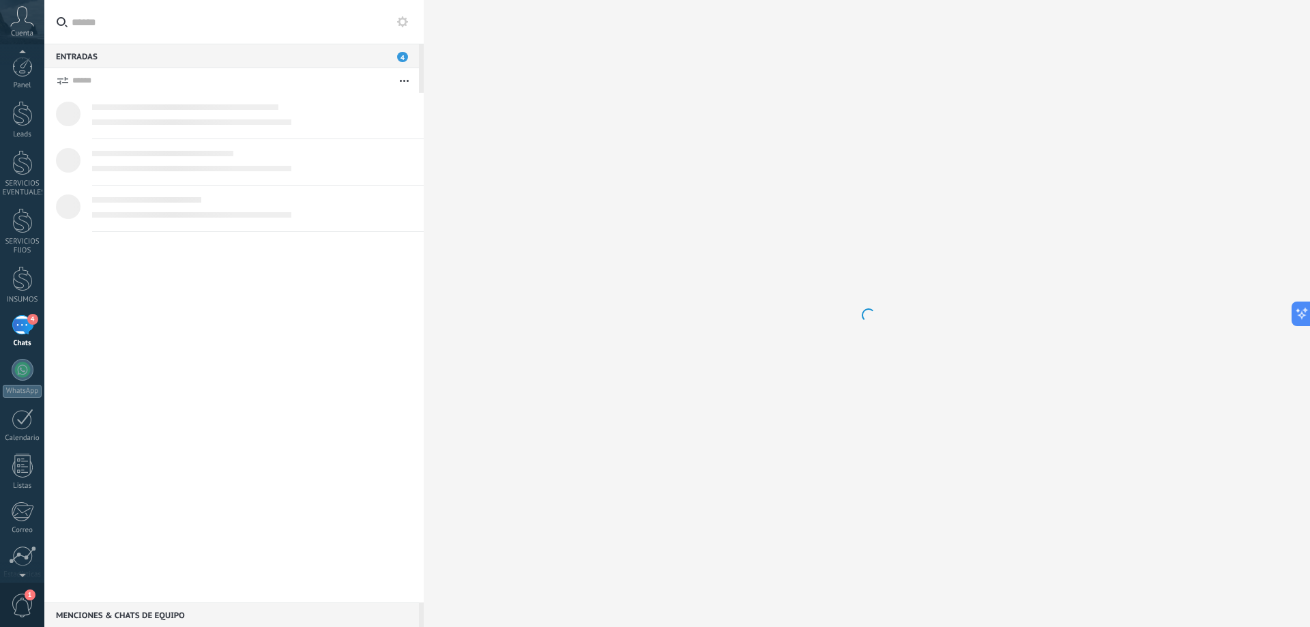
scroll to position [13, 0]
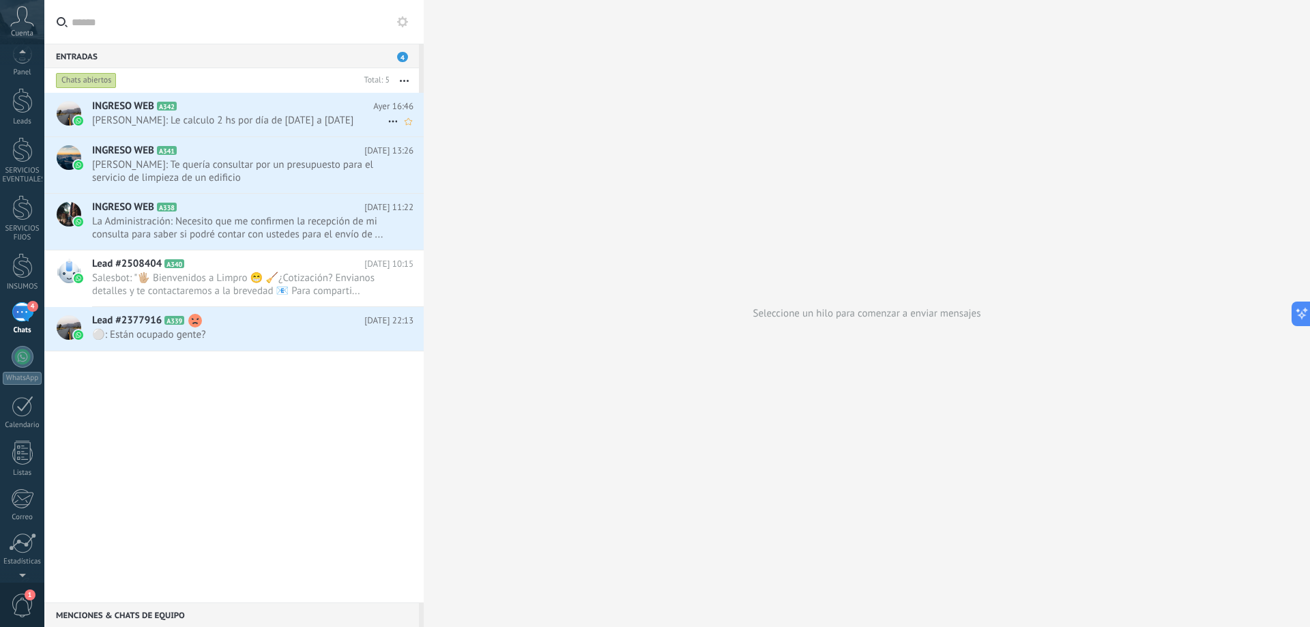
click at [389, 120] on icon at bounding box center [393, 121] width 16 height 16
click at [390, 126] on li "[PERSON_NAME] respondió" at bounding box center [459, 128] width 156 height 27
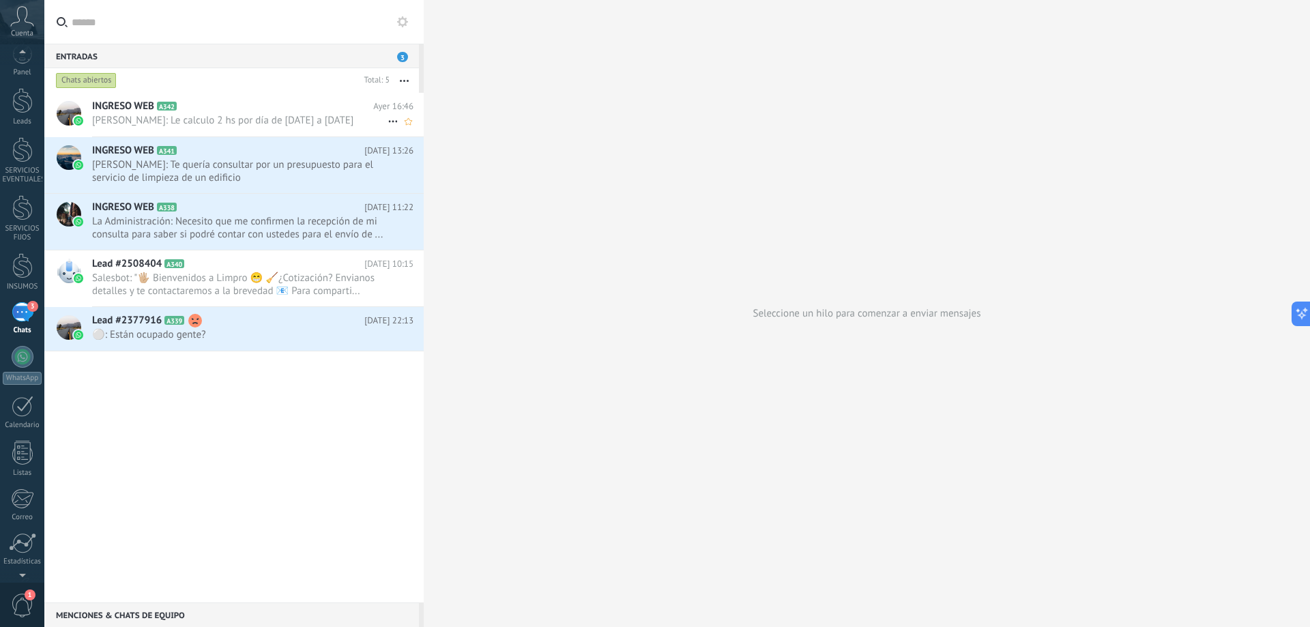
click at [385, 121] on icon at bounding box center [393, 121] width 16 height 16
click at [472, 123] on span "Conversación cerrada" at bounding box center [453, 128] width 93 height 27
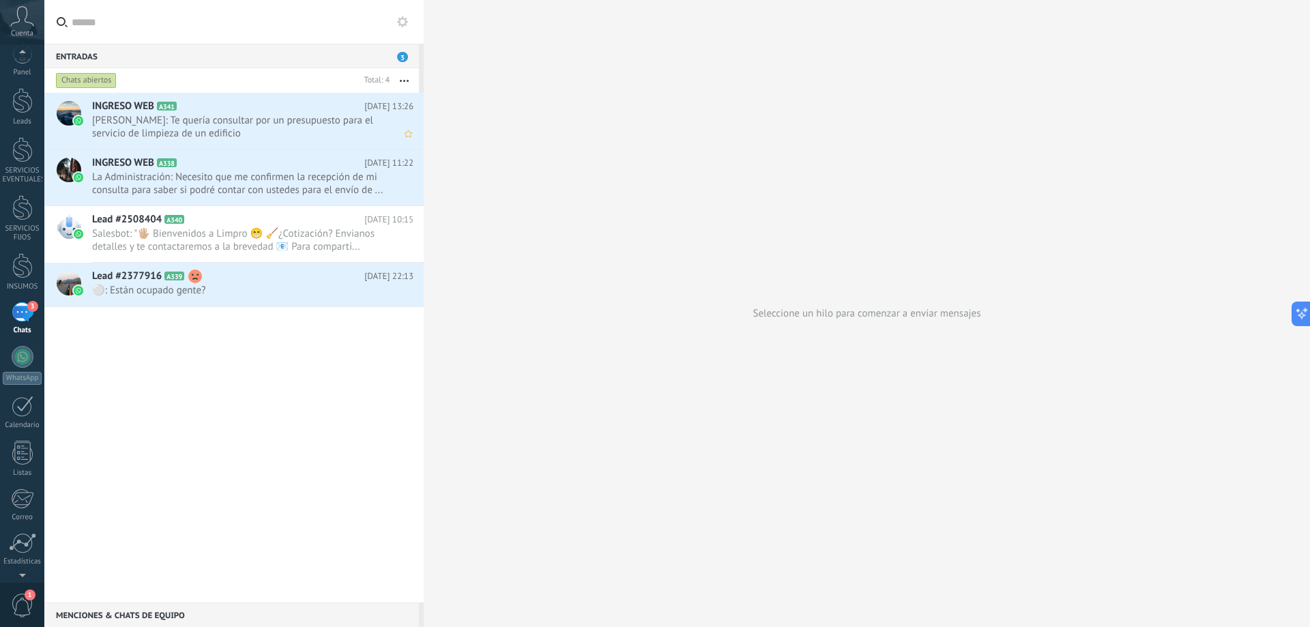
click at [386, 133] on span "[PERSON_NAME]: Te quería consultar por un presupuesto para el servicio de limpi…" at bounding box center [252, 127] width 321 height 26
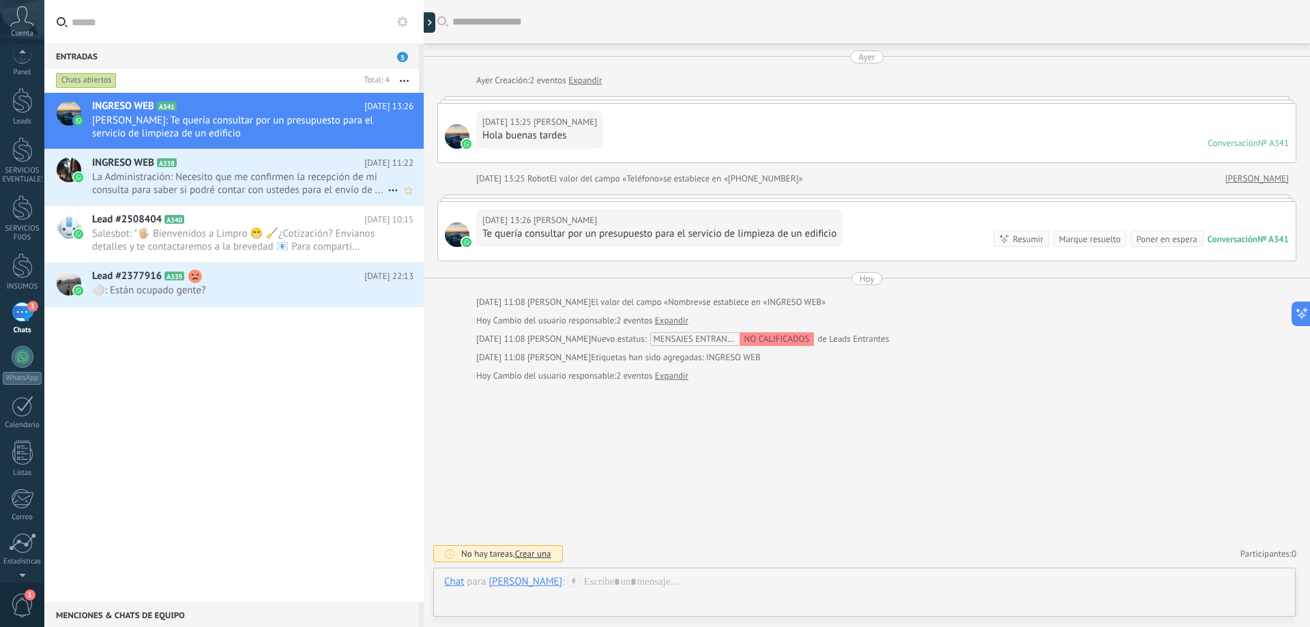
click at [311, 182] on span "La Administración: Necesito que me confirmen la recepción de mi consulta para s…" at bounding box center [239, 184] width 295 height 26
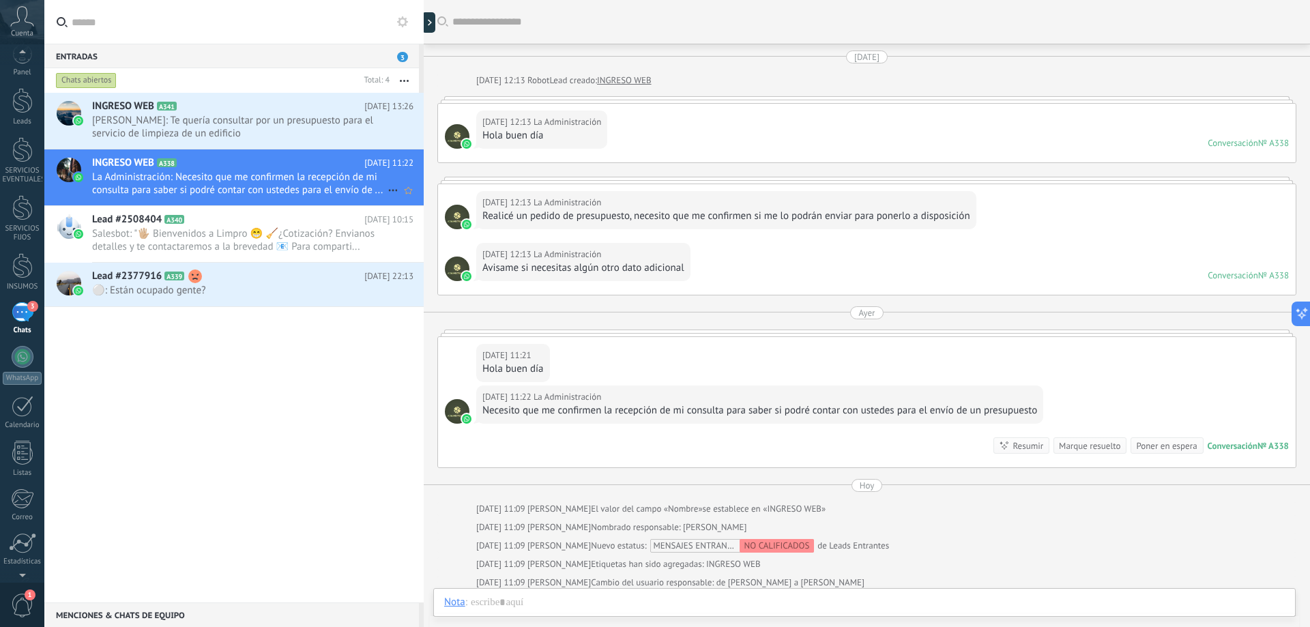
scroll to position [113, 0]
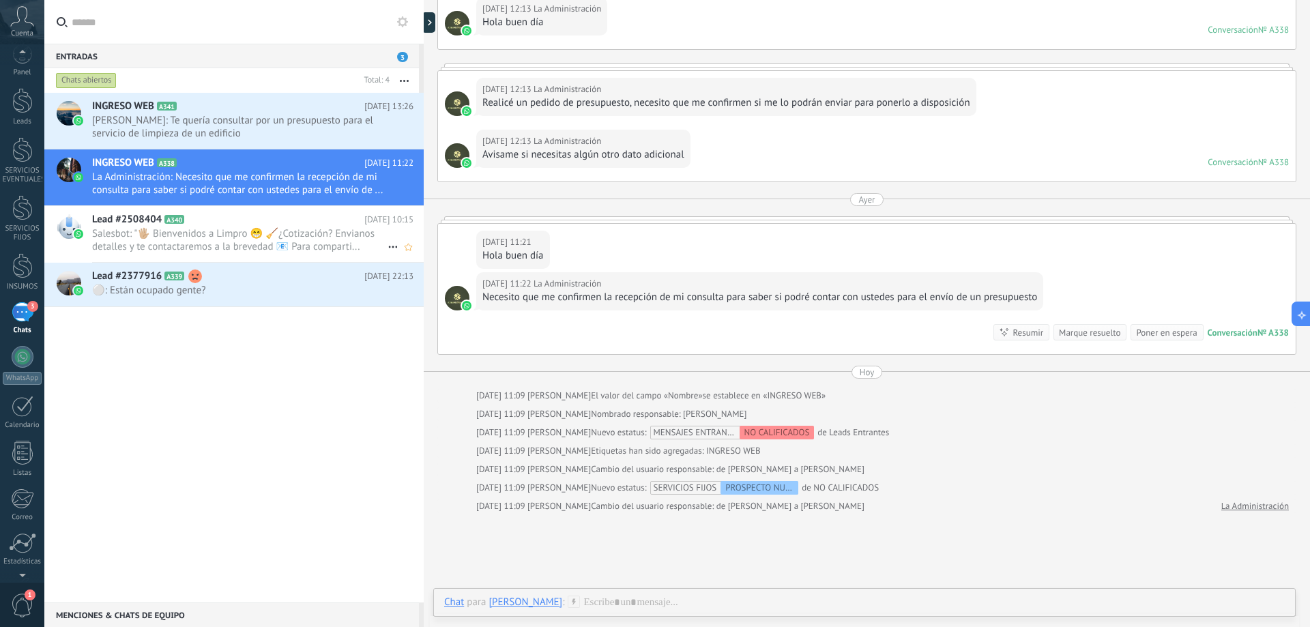
click at [337, 240] on span "Salesbot: "🖐🏼 Bienvenidos a Limpro 😁 🧹¿Cotización? Envianos detalles y te conta…" at bounding box center [239, 240] width 295 height 26
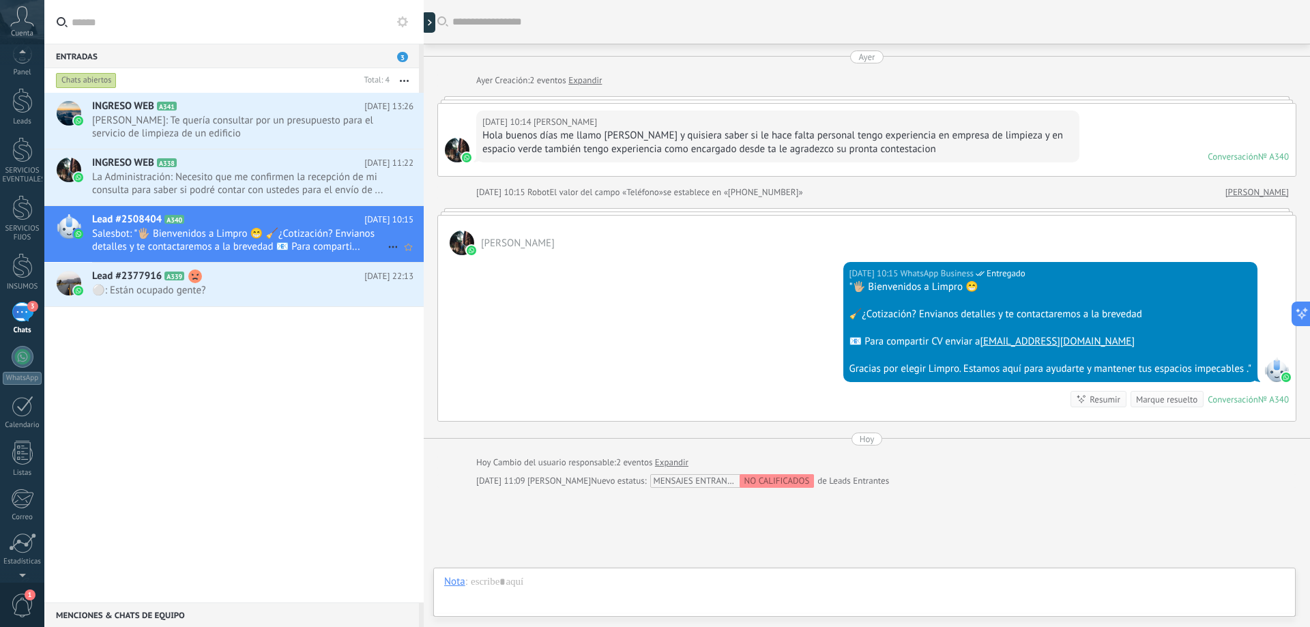
scroll to position [99, 0]
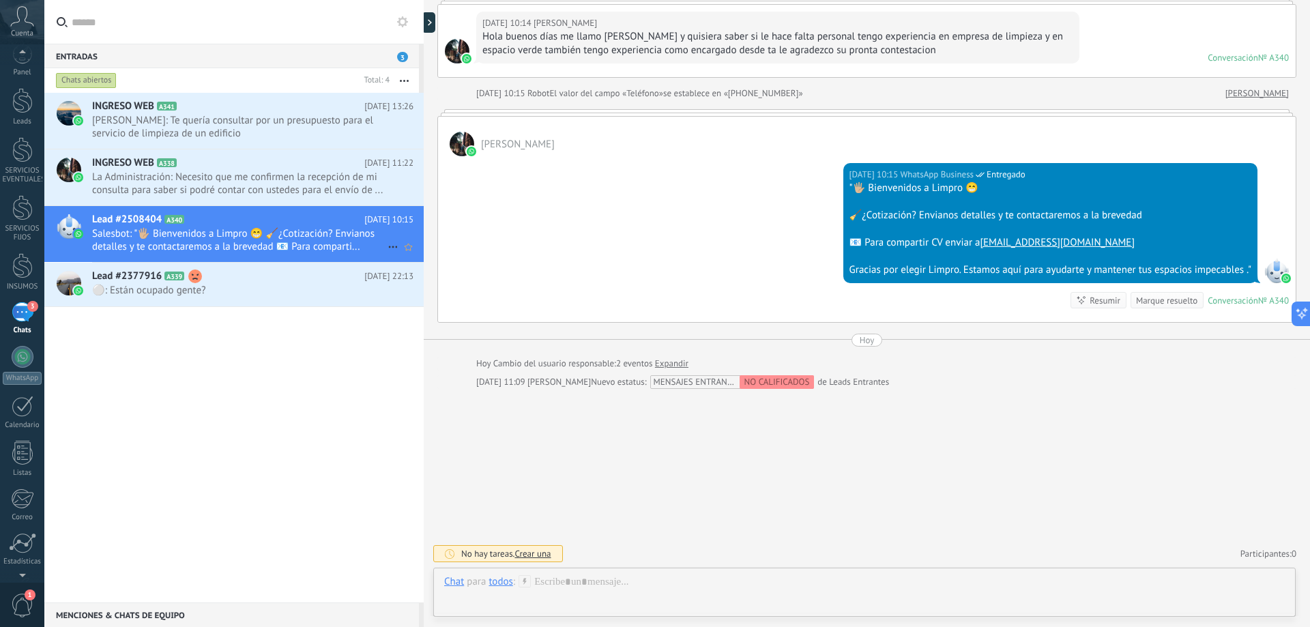
click at [385, 245] on icon at bounding box center [393, 247] width 16 height 16
click at [444, 254] on span "Conversación cerrada" at bounding box center [453, 253] width 93 height 27
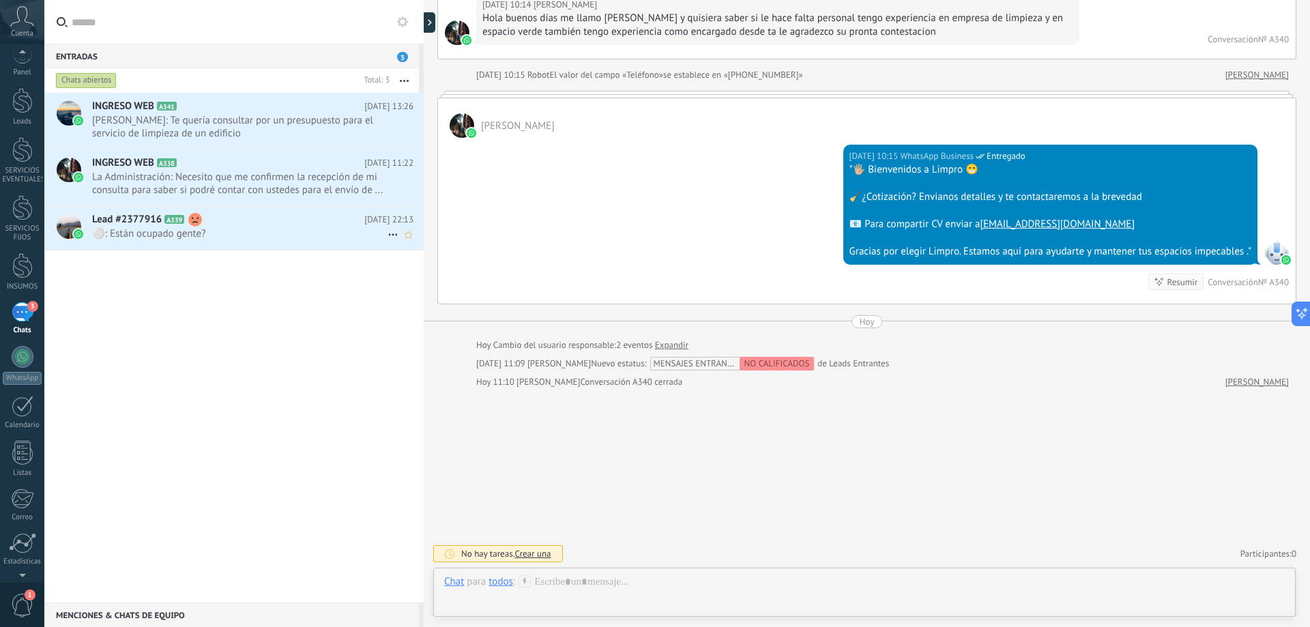
click at [388, 234] on use at bounding box center [392, 235] width 9 height 2
click at [221, 235] on div at bounding box center [655, 313] width 1310 height 627
click at [252, 224] on h2 "Lead #2377916 A339" at bounding box center [228, 220] width 272 height 14
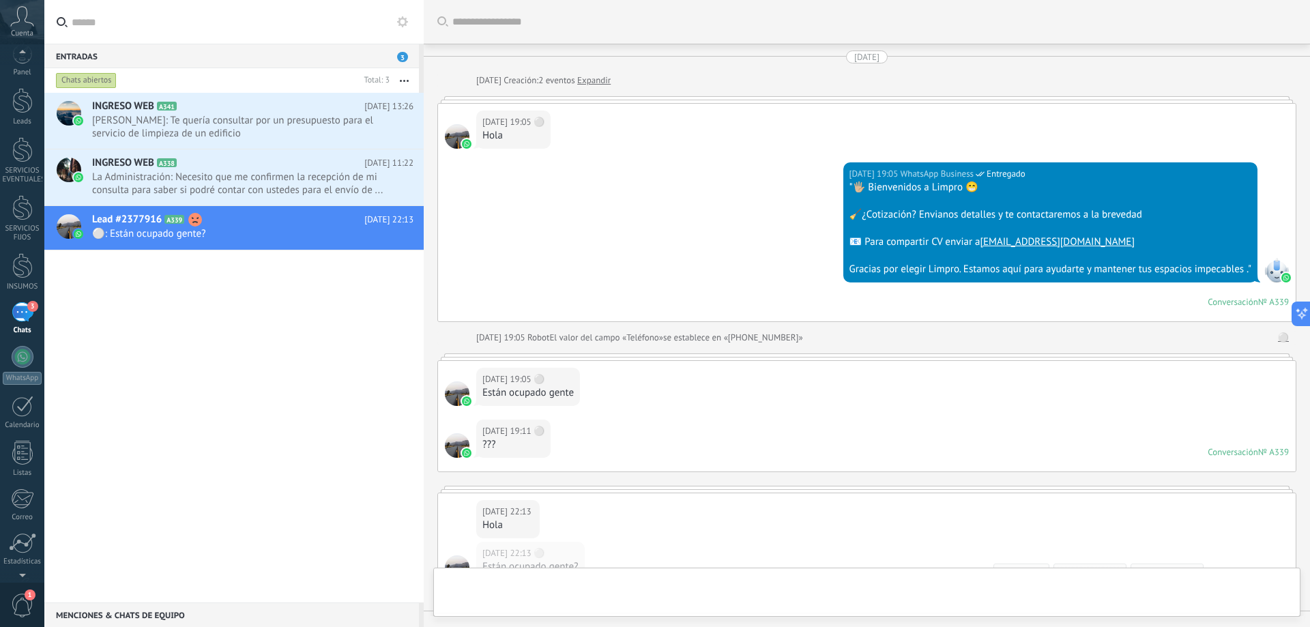
scroll to position [272, 0]
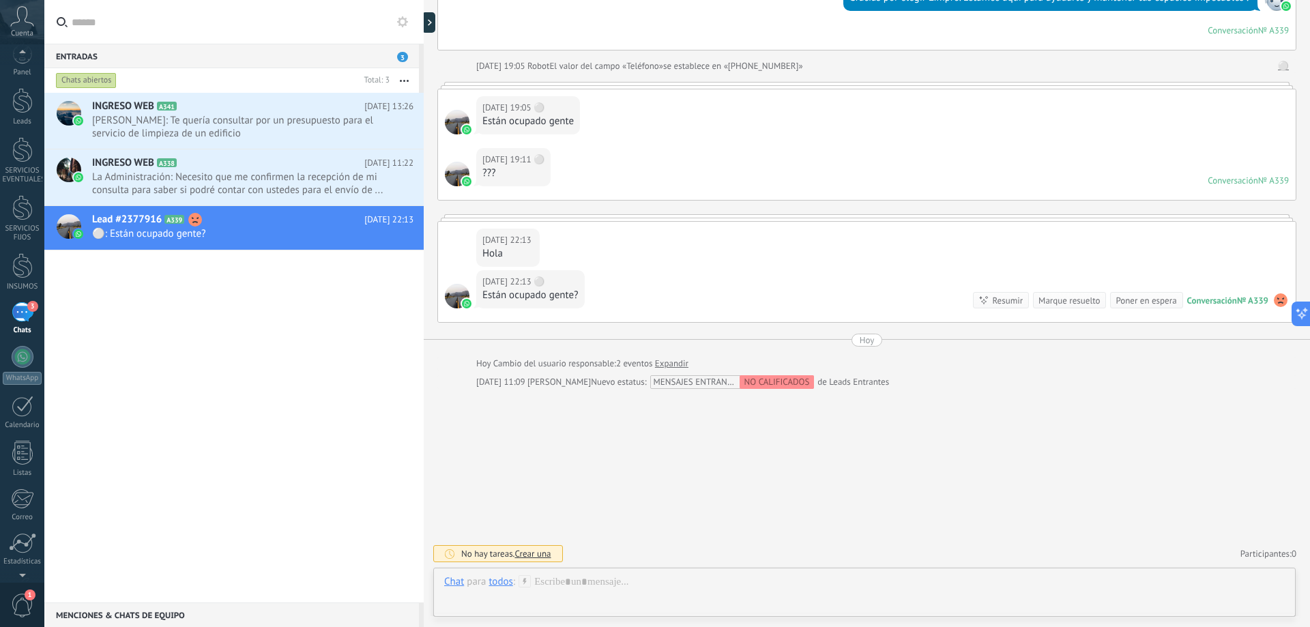
click at [1279, 302] on use at bounding box center [1281, 300] width 14 height 14
click at [1239, 275] on span "Eliminar sentimiento" at bounding box center [1209, 274] width 91 height 14
click at [388, 237] on icon at bounding box center [393, 235] width 16 height 16
click at [394, 273] on icon at bounding box center [397, 269] width 10 height 10
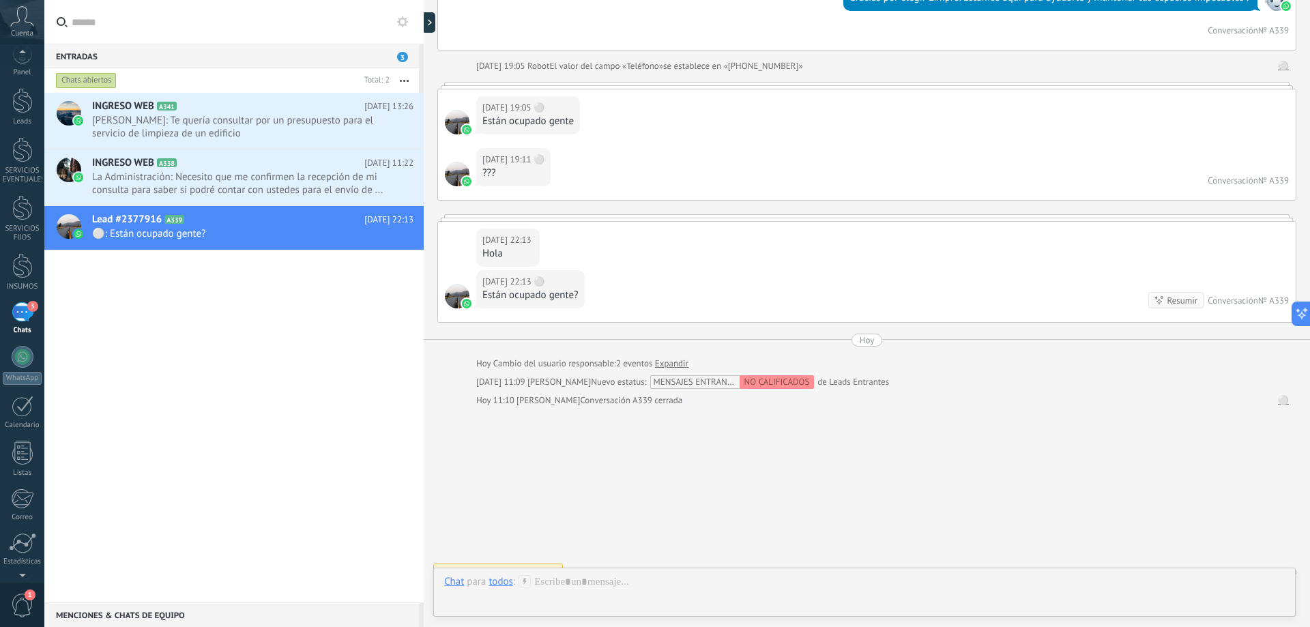
scroll to position [290, 0]
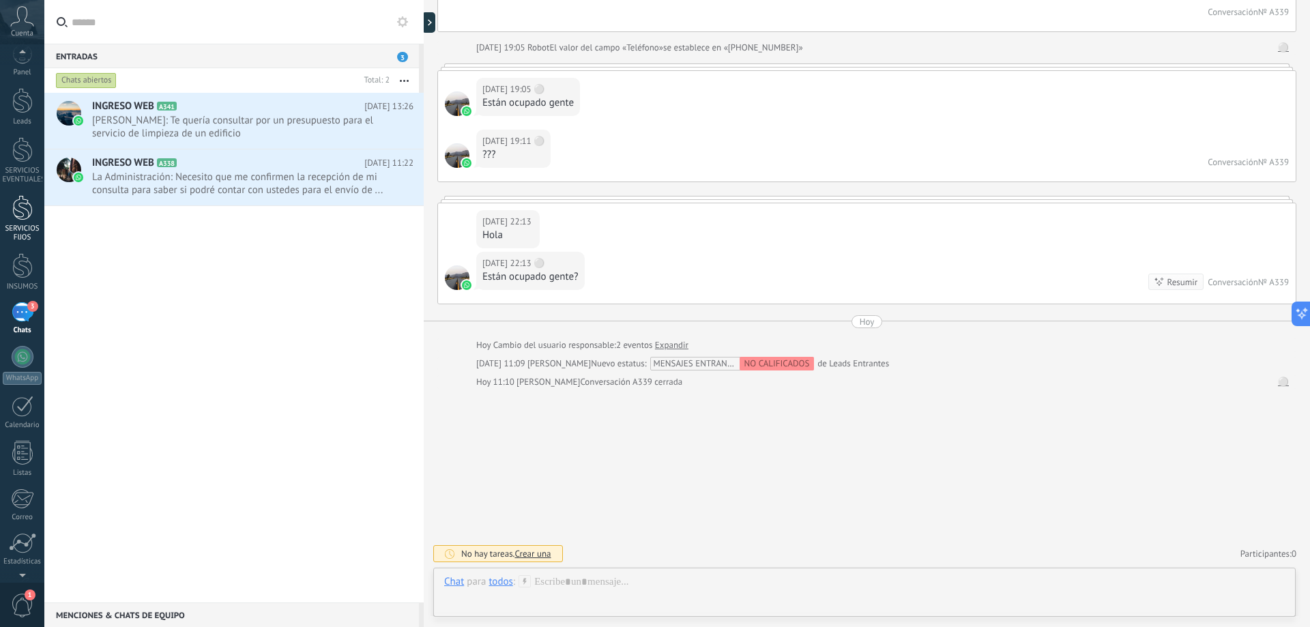
click at [25, 222] on link "SERVICIOS FIJOS" at bounding box center [22, 218] width 44 height 47
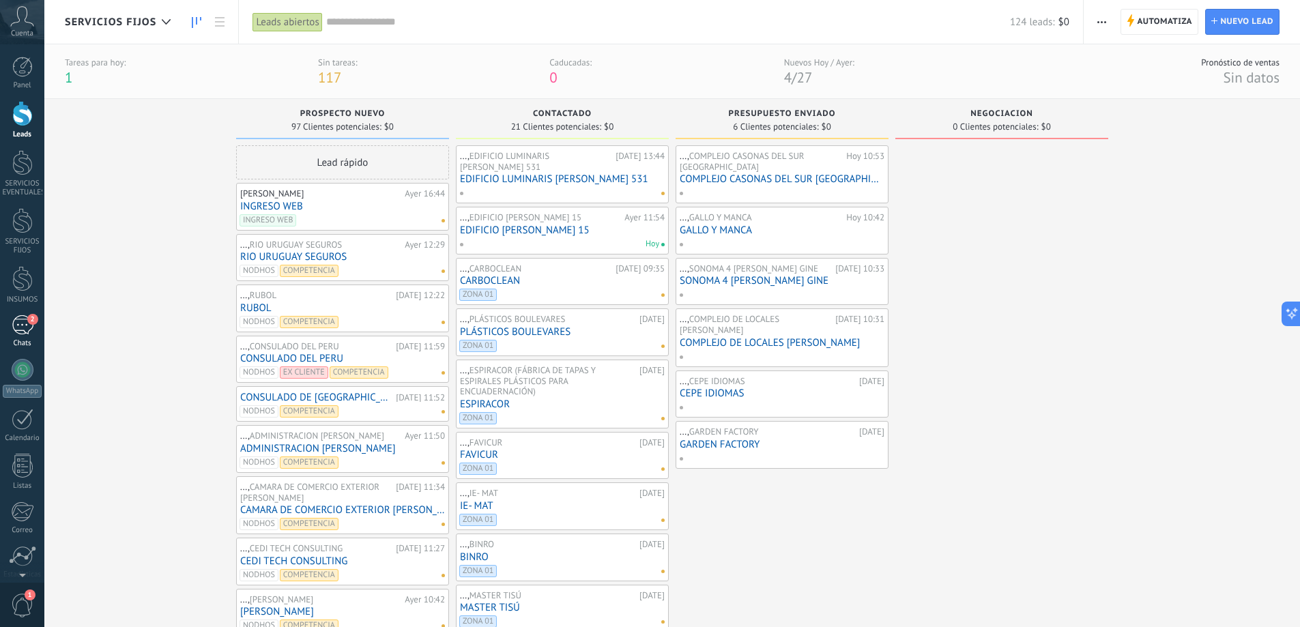
click at [21, 321] on div "2" at bounding box center [23, 325] width 22 height 20
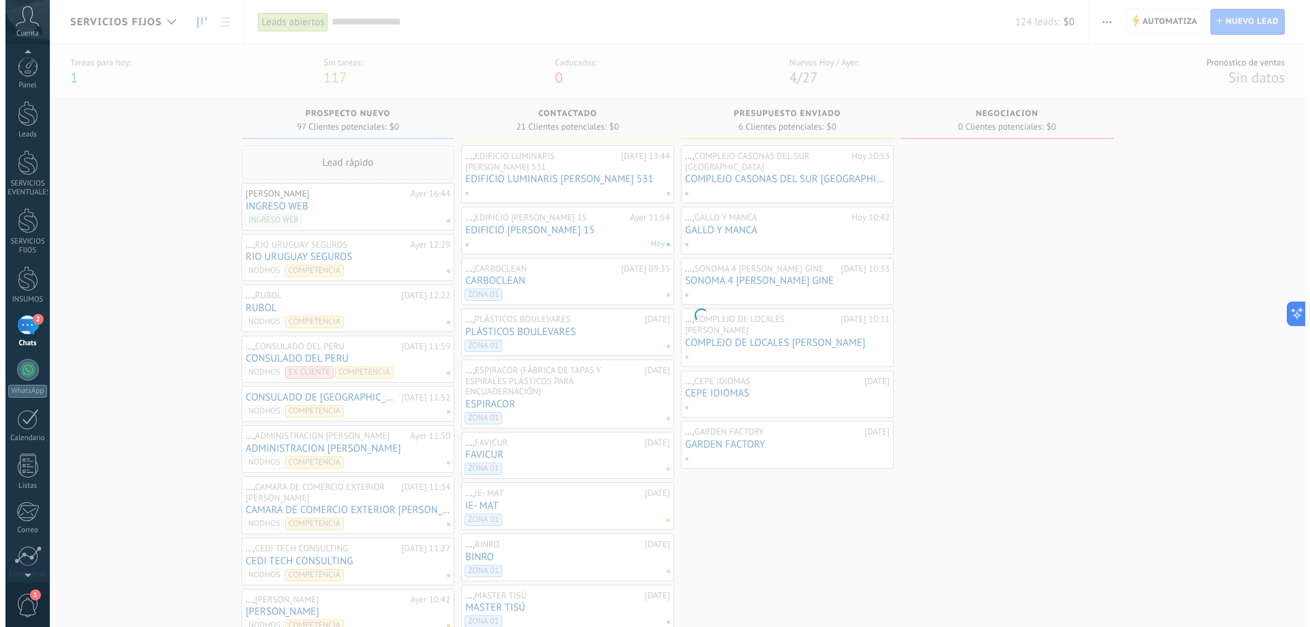
scroll to position [13, 0]
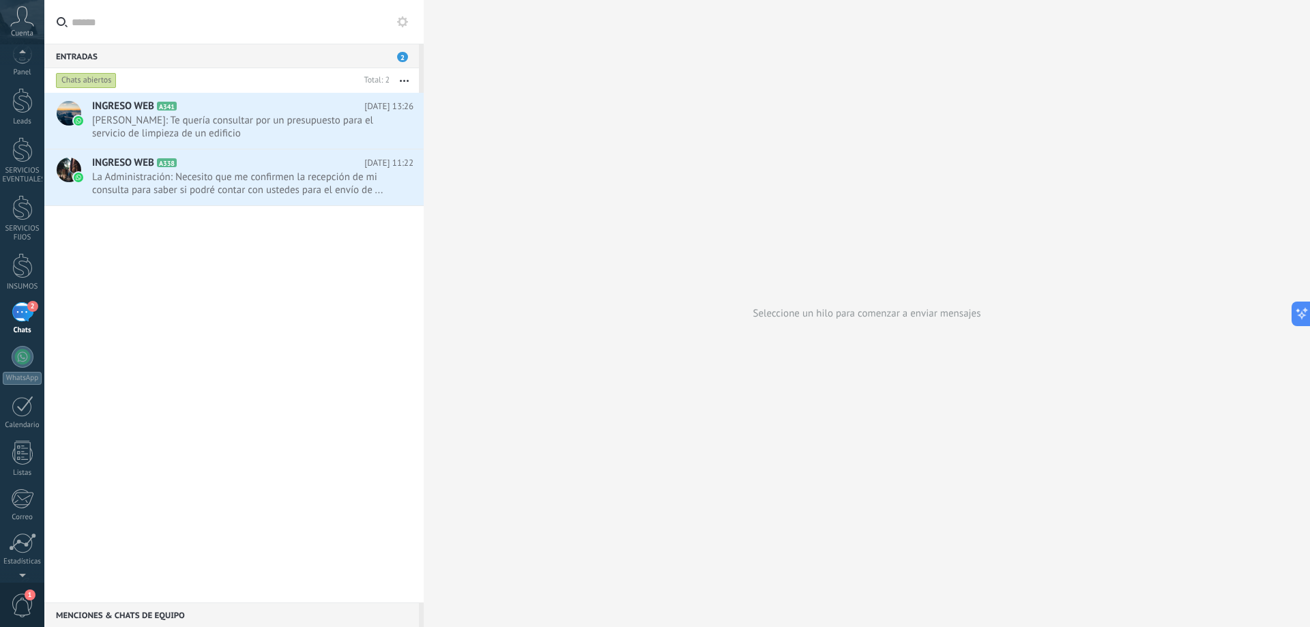
click at [78, 74] on div "Chats abiertos" at bounding box center [86, 80] width 61 height 16
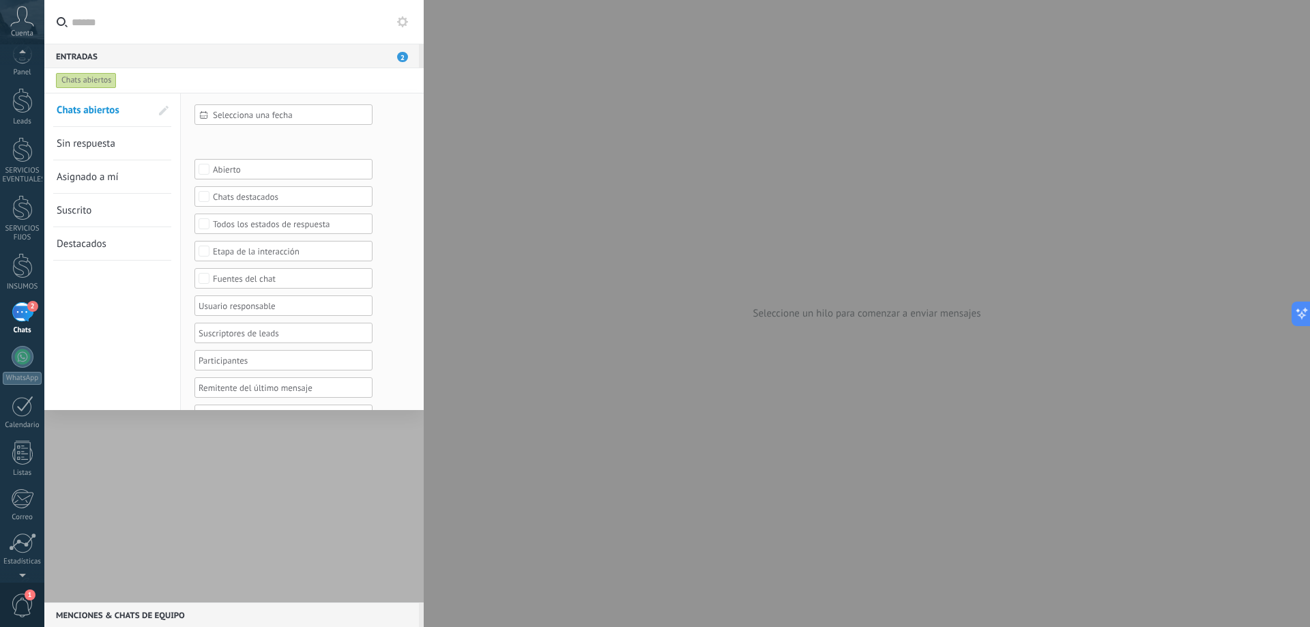
click at [405, 21] on icon at bounding box center [402, 21] width 11 height 11
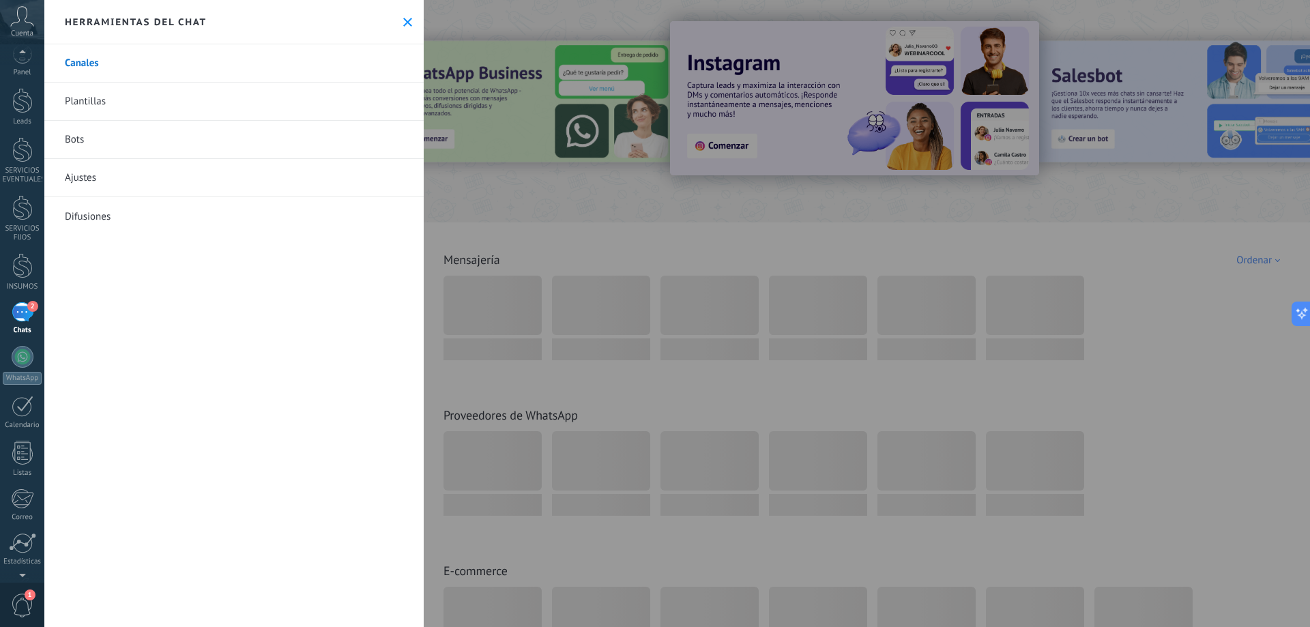
click at [568, 195] on div at bounding box center [655, 313] width 1310 height 627
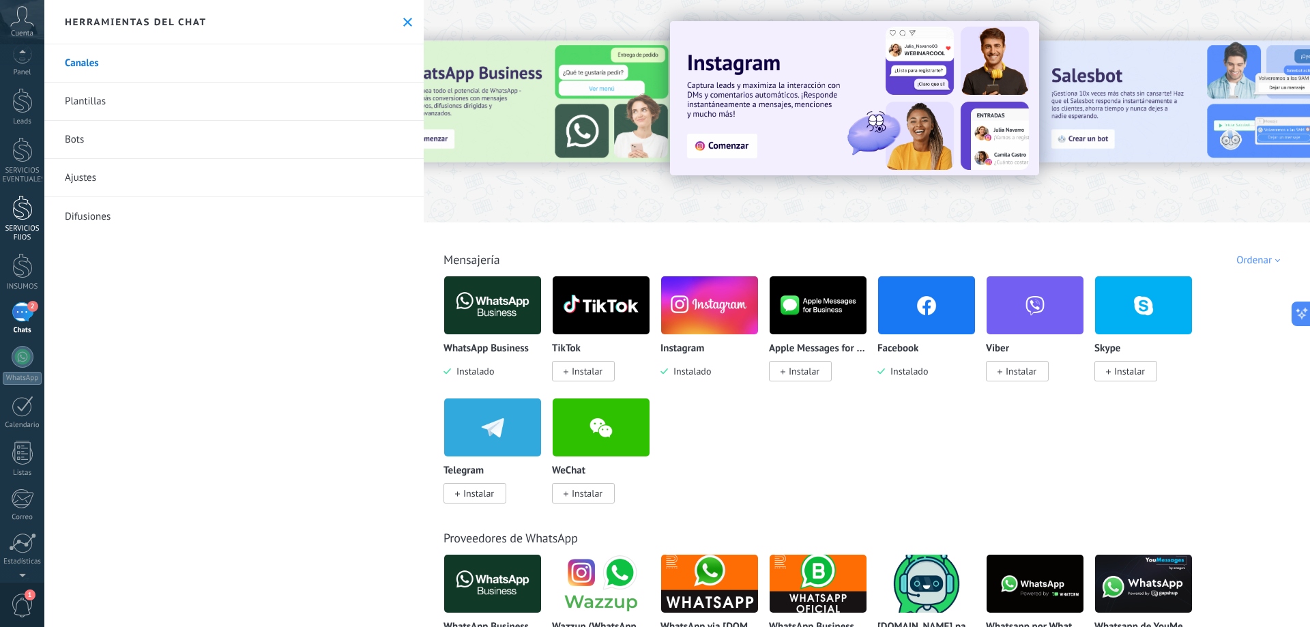
click at [22, 225] on div "SERVICIOS FIJOS" at bounding box center [23, 233] width 40 height 18
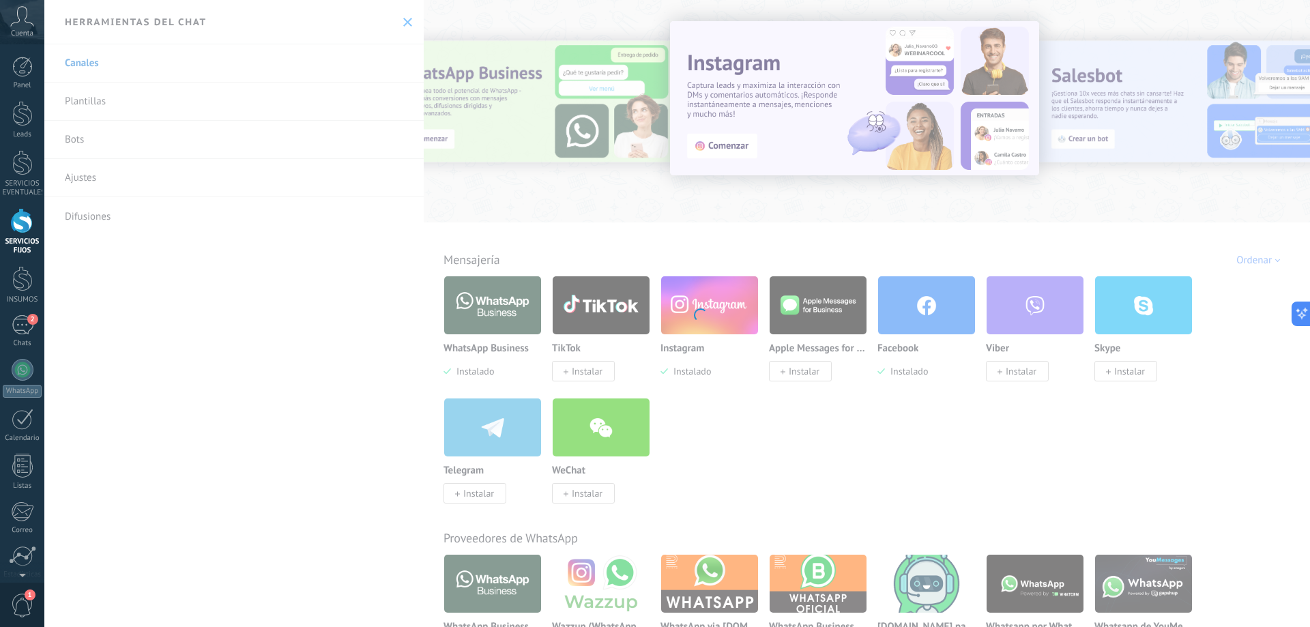
click at [25, 225] on div at bounding box center [22, 220] width 20 height 25
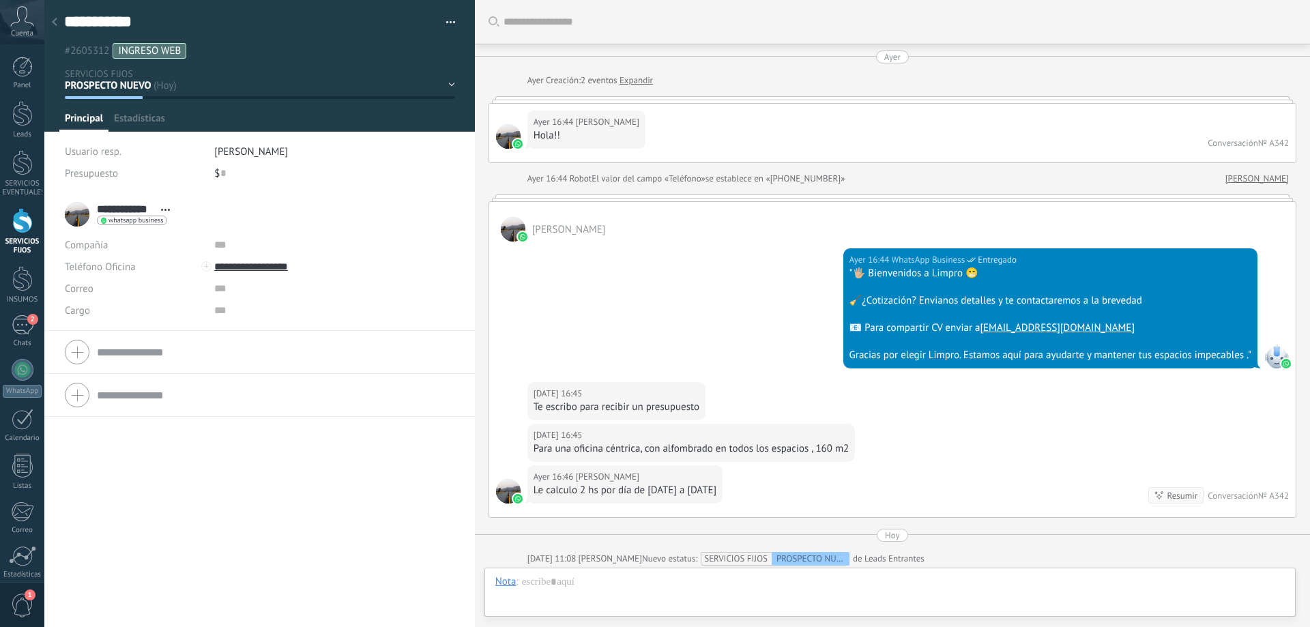
scroll to position [287, 0]
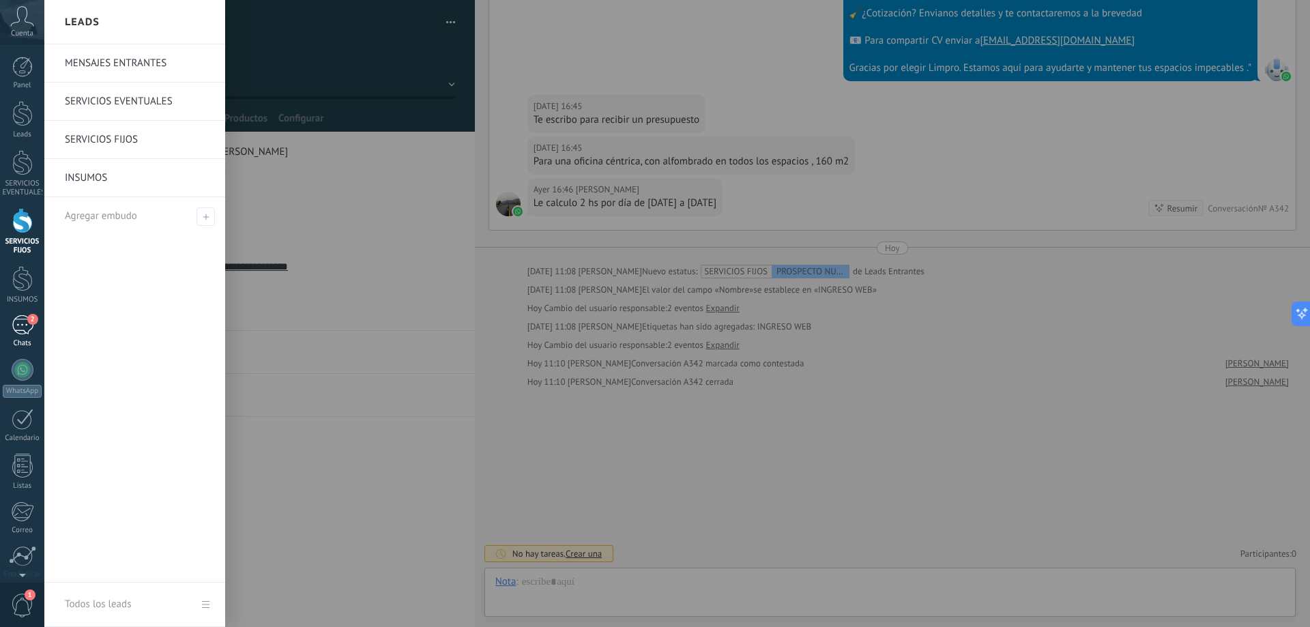
click at [20, 326] on div "2" at bounding box center [23, 325] width 22 height 20
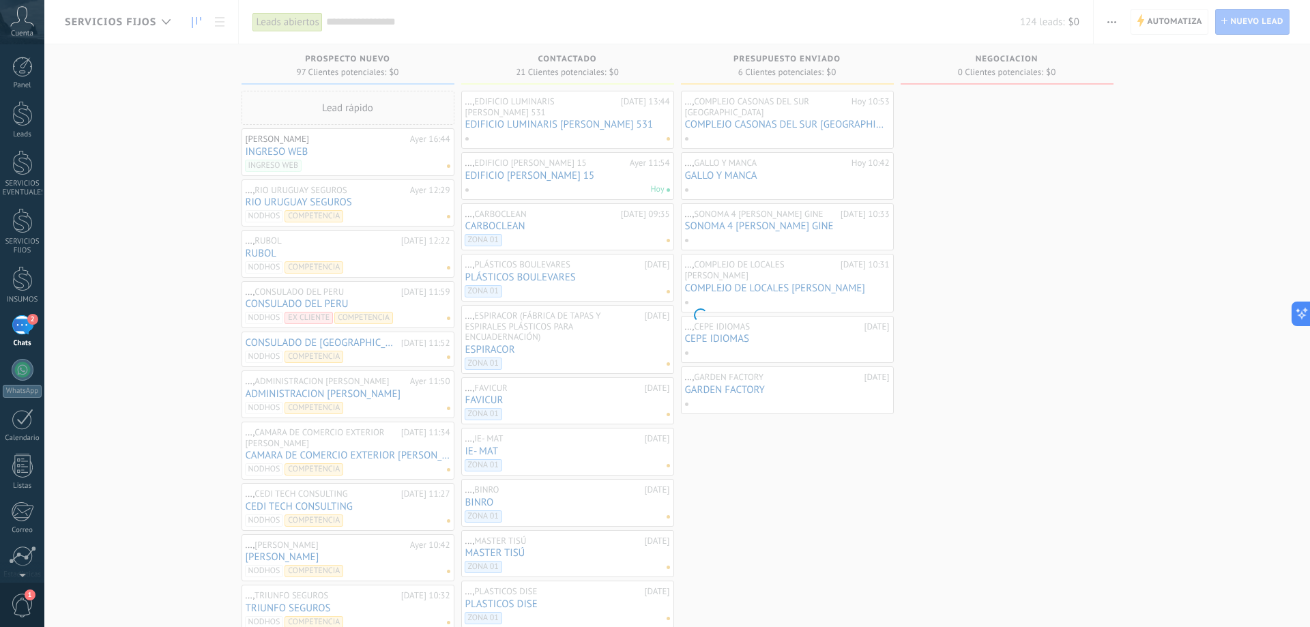
scroll to position [13, 0]
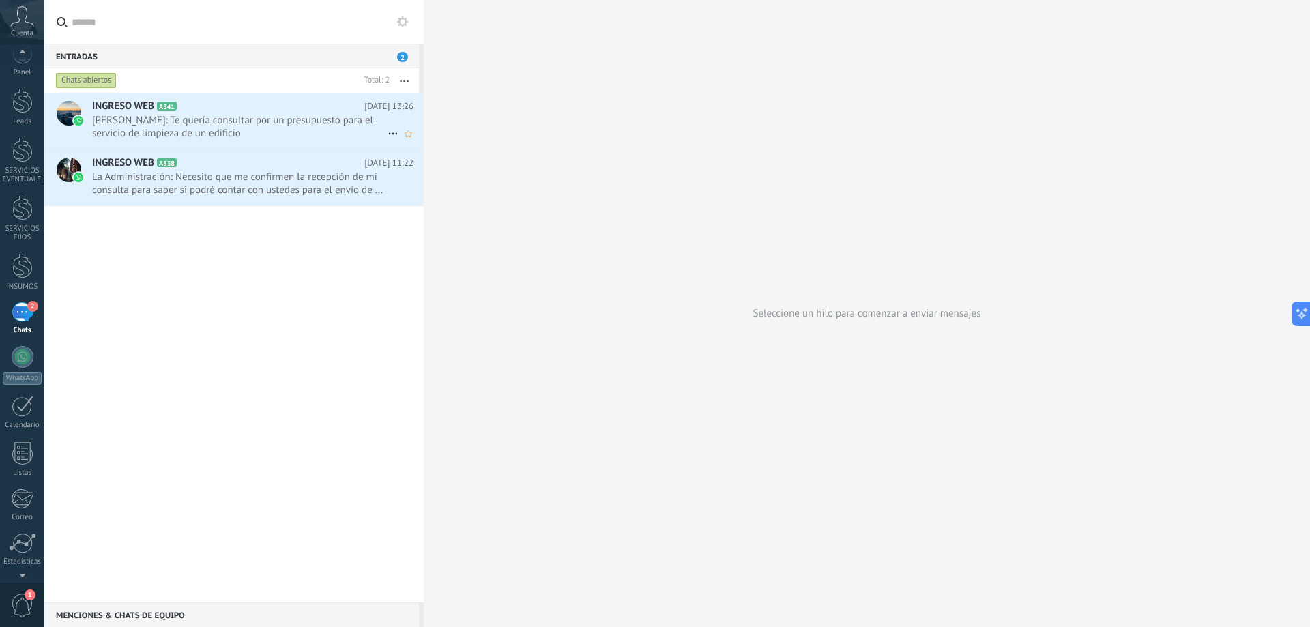
click at [184, 132] on span "[PERSON_NAME]: Te quería consultar por un presupuesto para el servicio de limpi…" at bounding box center [239, 127] width 295 height 26
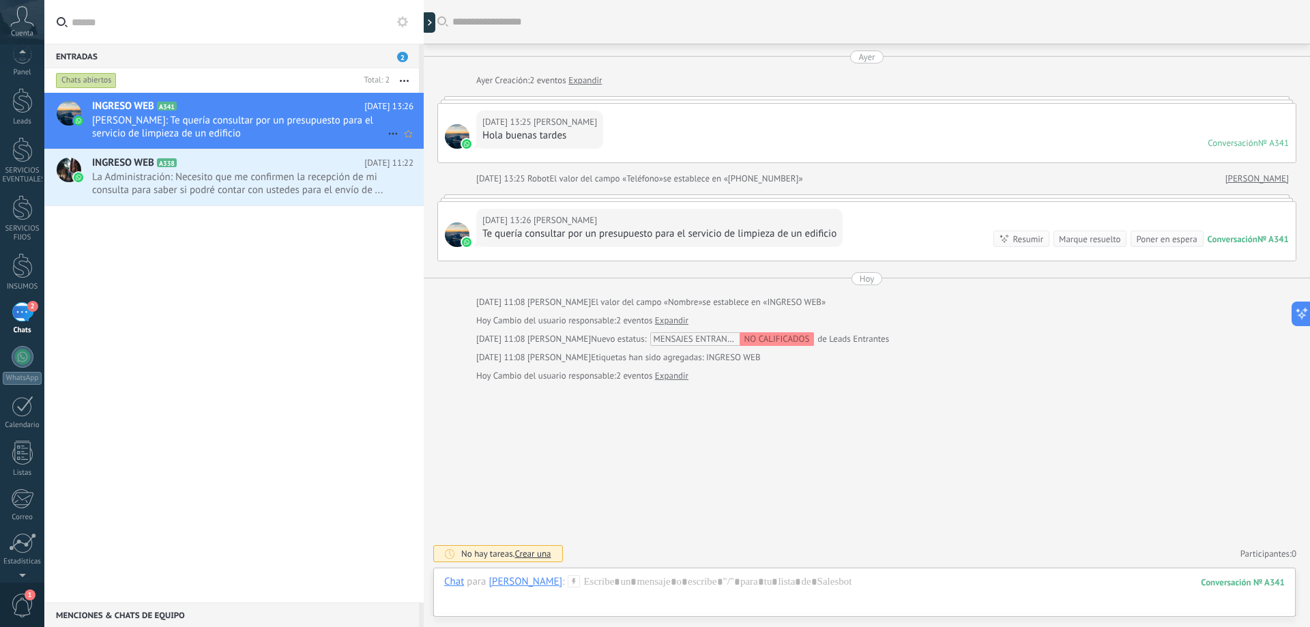
click at [295, 132] on span "[PERSON_NAME]: Te quería consultar por un presupuesto para el servicio de limpi…" at bounding box center [239, 127] width 295 height 26
click at [265, 127] on span "[PERSON_NAME]: Te quería consultar por un presupuesto para el servicio de limpi…" at bounding box center [239, 127] width 295 height 26
click at [264, 115] on span "[PERSON_NAME]: Te quería consultar por un presupuesto para el servicio de limpi…" at bounding box center [239, 127] width 295 height 26
click at [19, 105] on div at bounding box center [22, 100] width 20 height 25
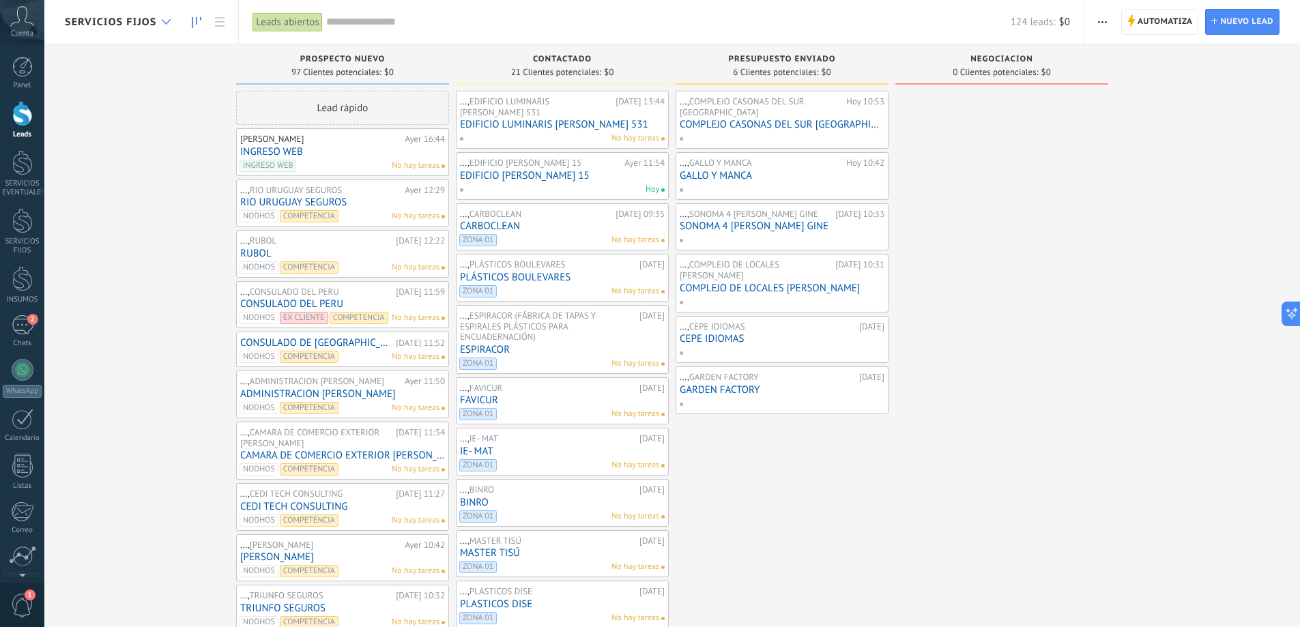
click at [162, 23] on icon at bounding box center [166, 21] width 9 height 5
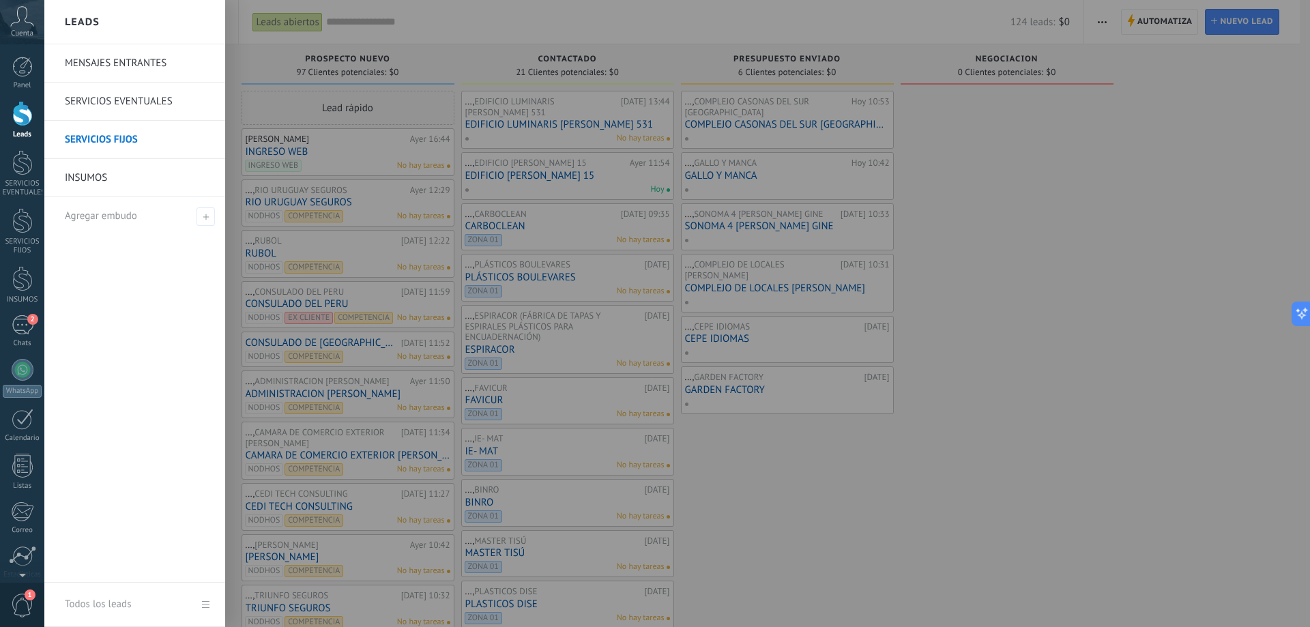
click at [155, 65] on link "MENSAJES ENTRANTES" at bounding box center [138, 63] width 147 height 38
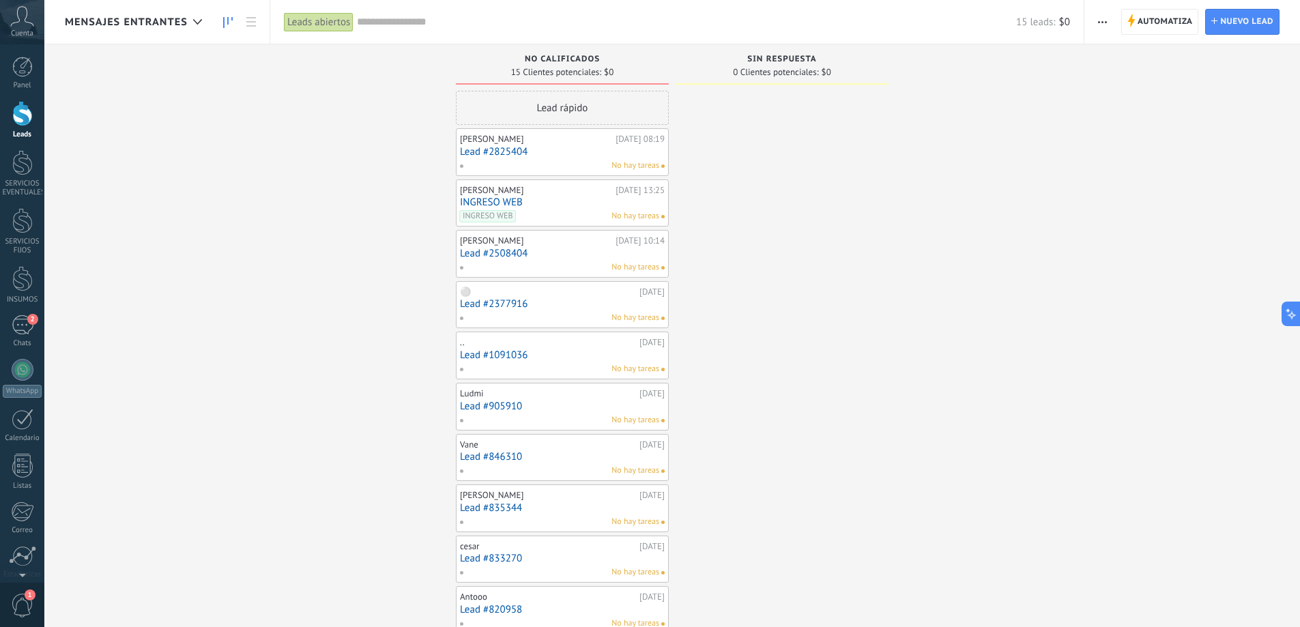
click at [551, 156] on link "Lead #2825404" at bounding box center [562, 152] width 205 height 12
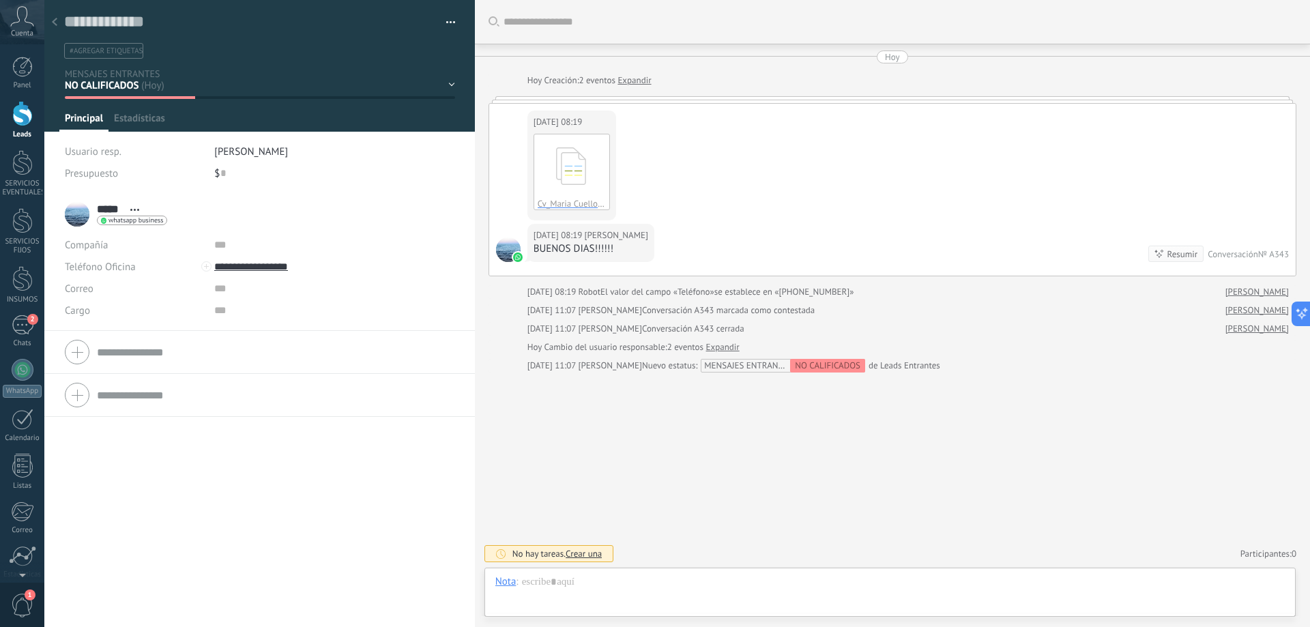
scroll to position [20, 0]
click at [59, 22] on div at bounding box center [54, 23] width 19 height 27
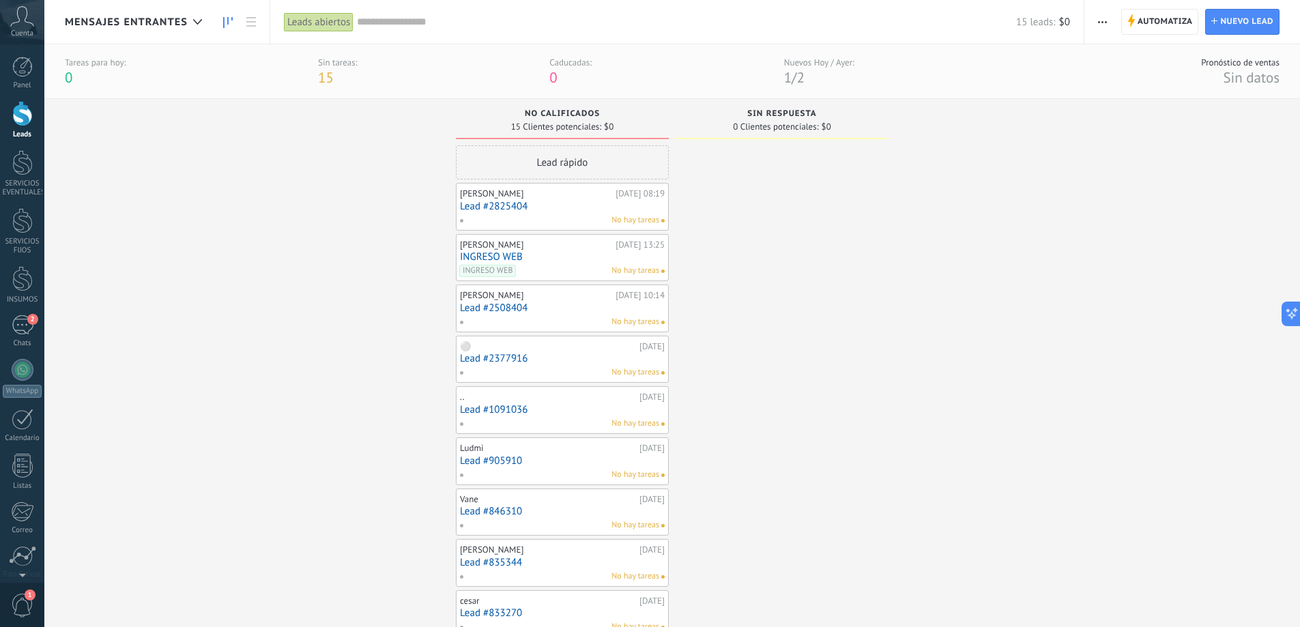
click at [553, 302] on link "Lead #2508404" at bounding box center [562, 308] width 205 height 12
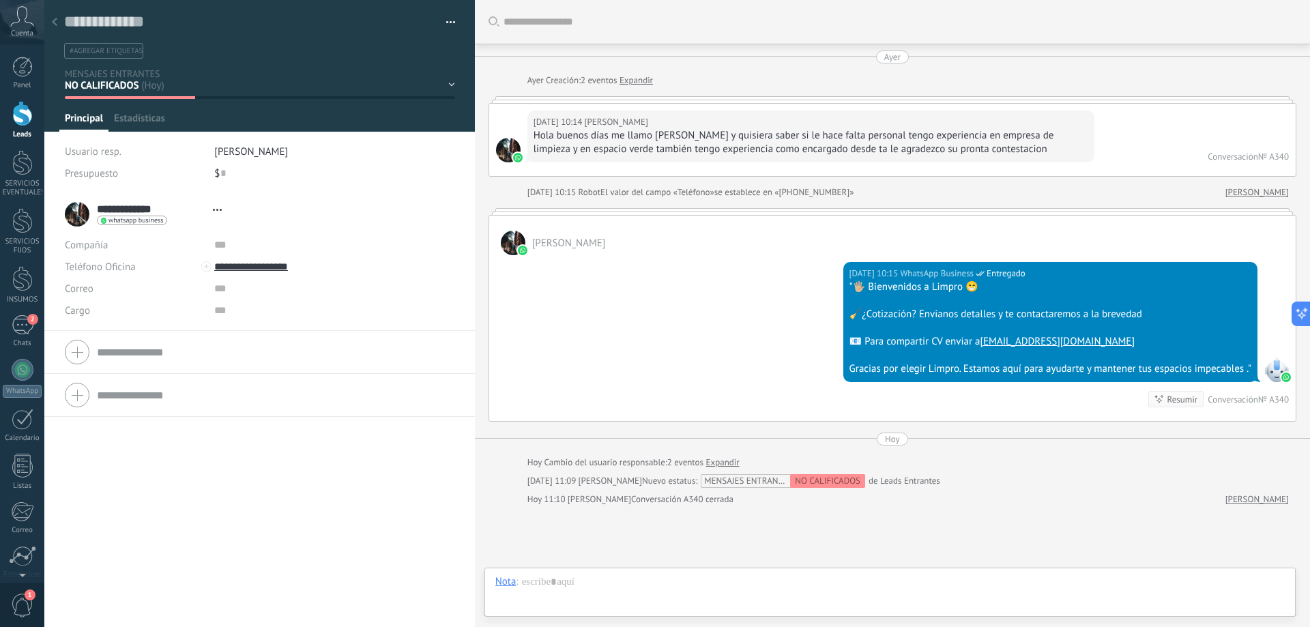
scroll to position [20, 0]
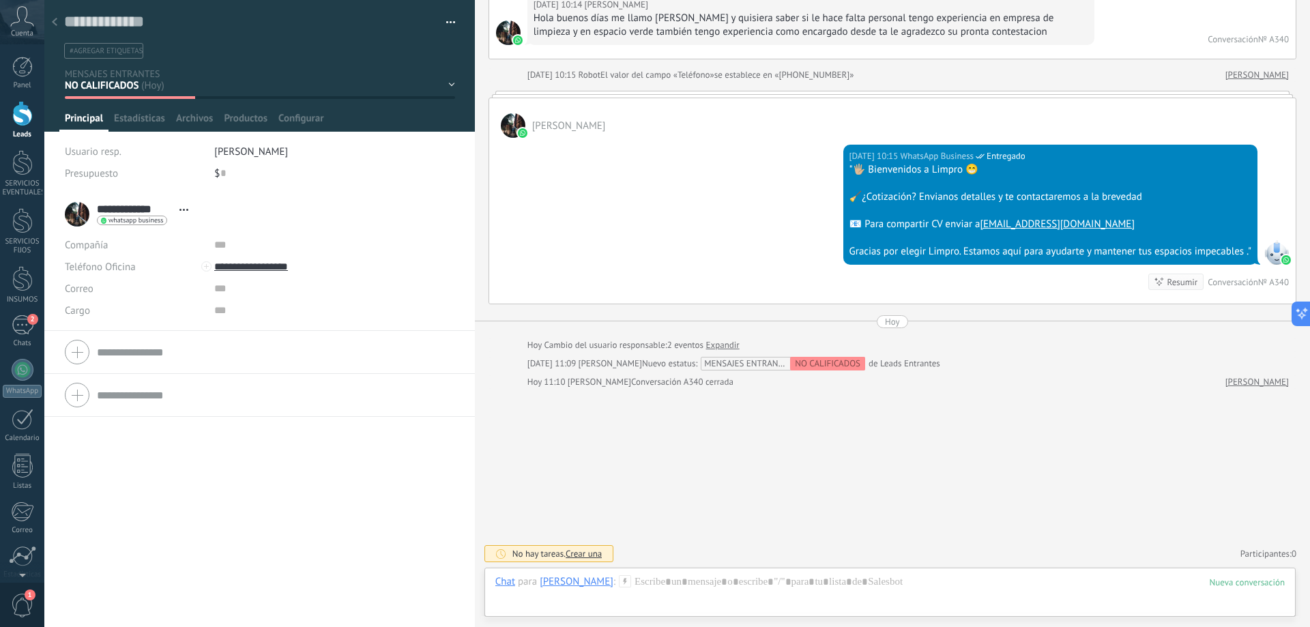
click at [53, 20] on icon at bounding box center [54, 22] width 5 height 8
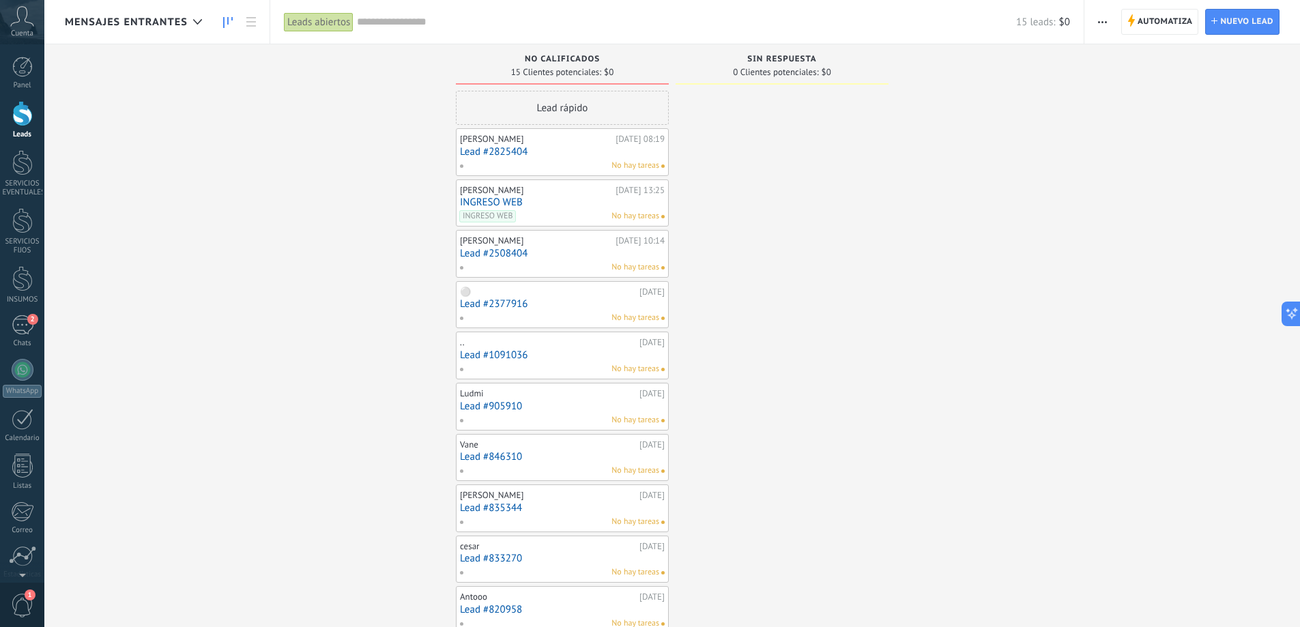
click at [559, 312] on div "No hay tareas" at bounding box center [559, 318] width 200 height 12
click at [495, 307] on link "Lead #2377916" at bounding box center [562, 304] width 205 height 12
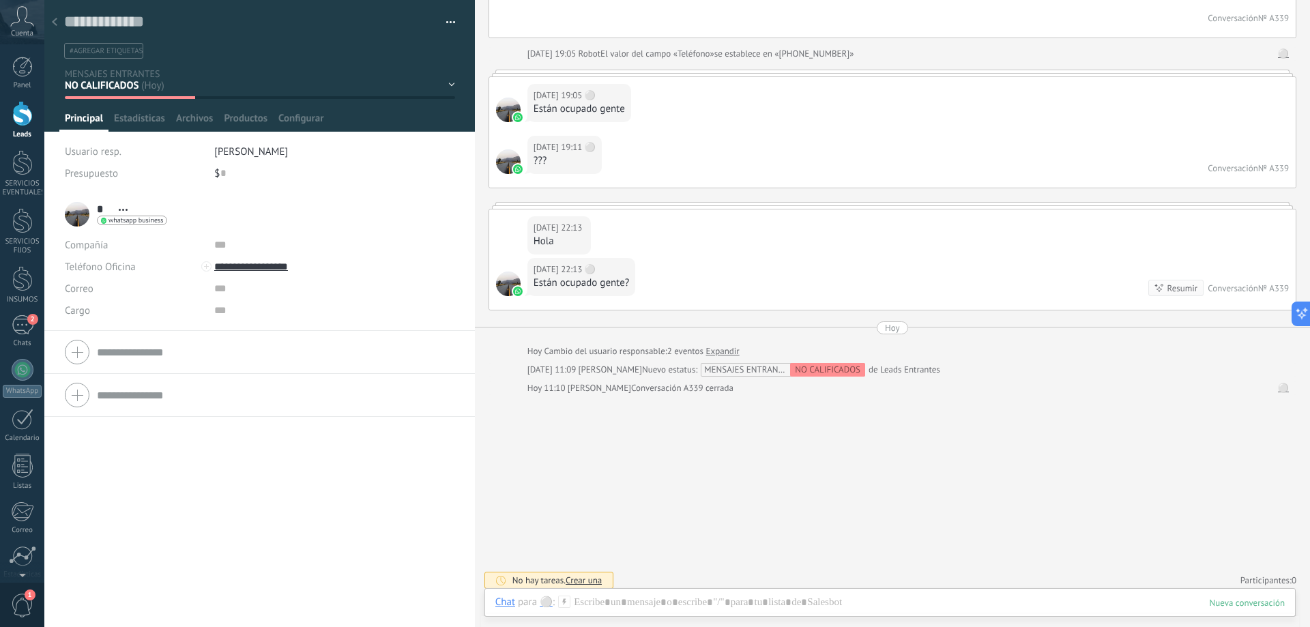
scroll to position [358, 0]
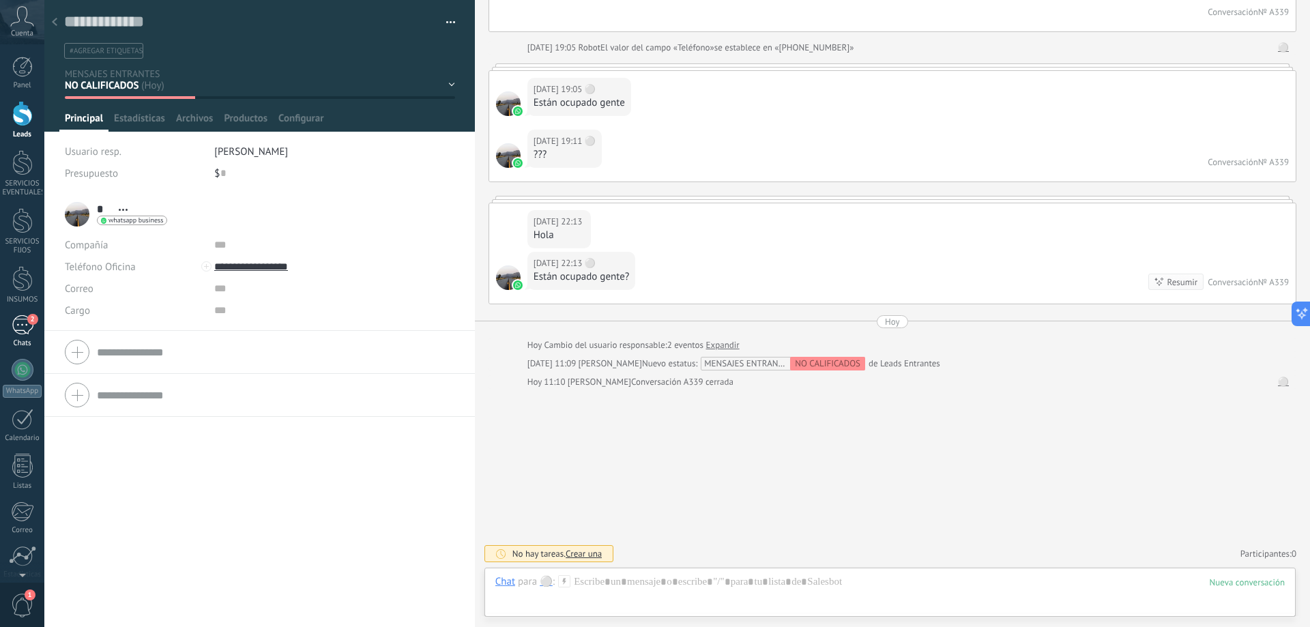
click at [13, 326] on div "2" at bounding box center [23, 325] width 22 height 20
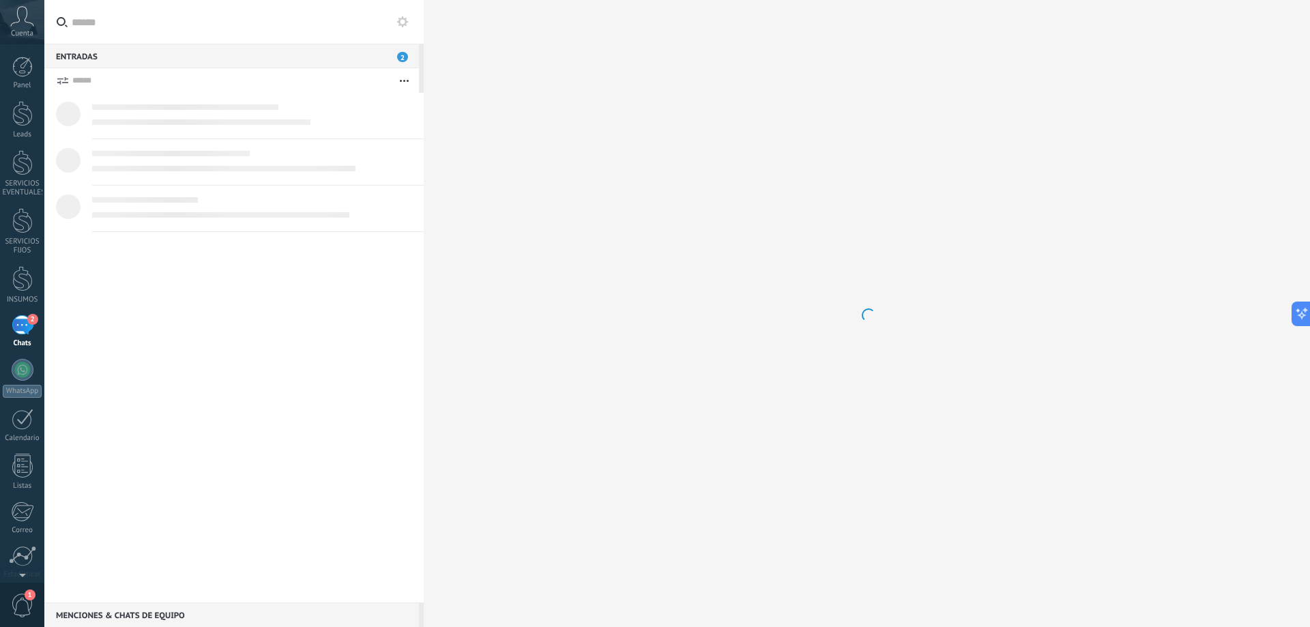
scroll to position [13, 0]
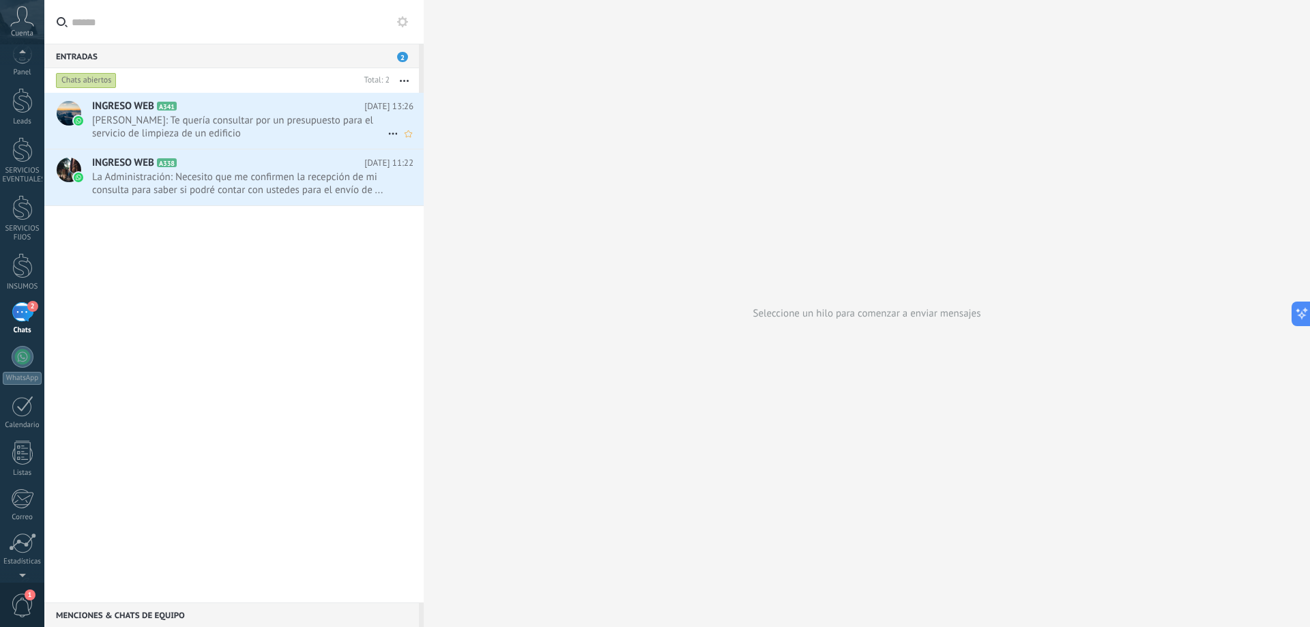
click at [211, 124] on span "[PERSON_NAME]: Te quería consultar por un presupuesto para el servicio de limpi…" at bounding box center [239, 127] width 295 height 26
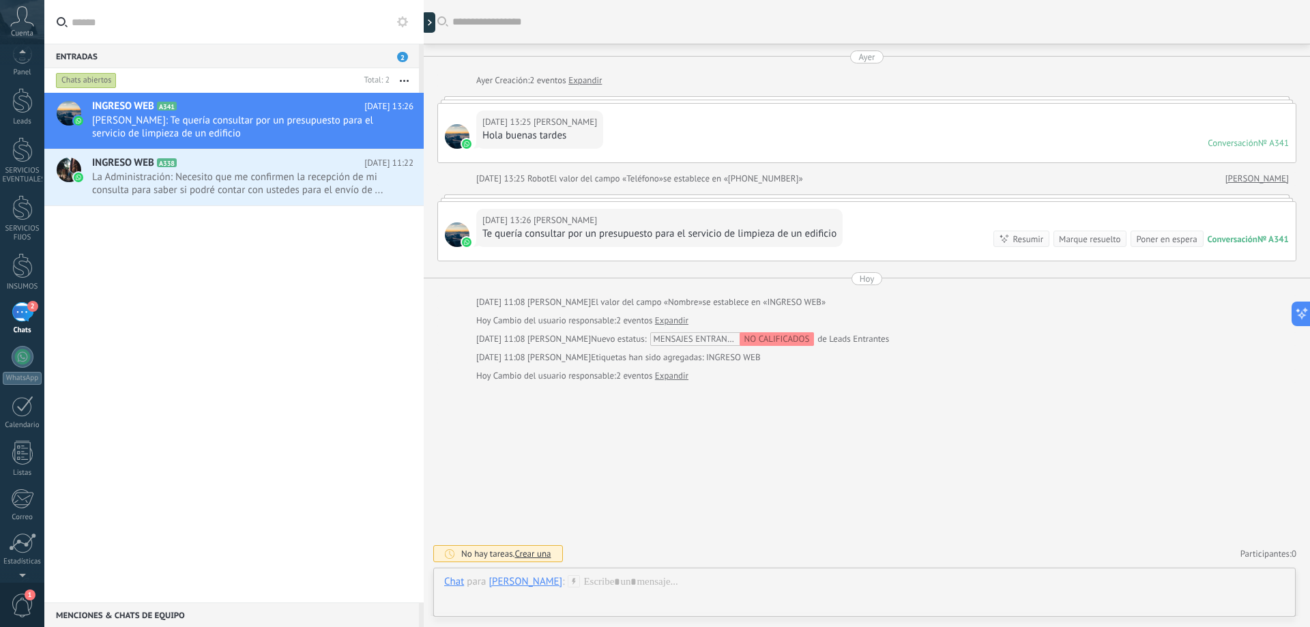
click at [424, 18] on div at bounding box center [424, 313] width 0 height 627
click at [432, 25] on div at bounding box center [432, 22] width 20 height 20
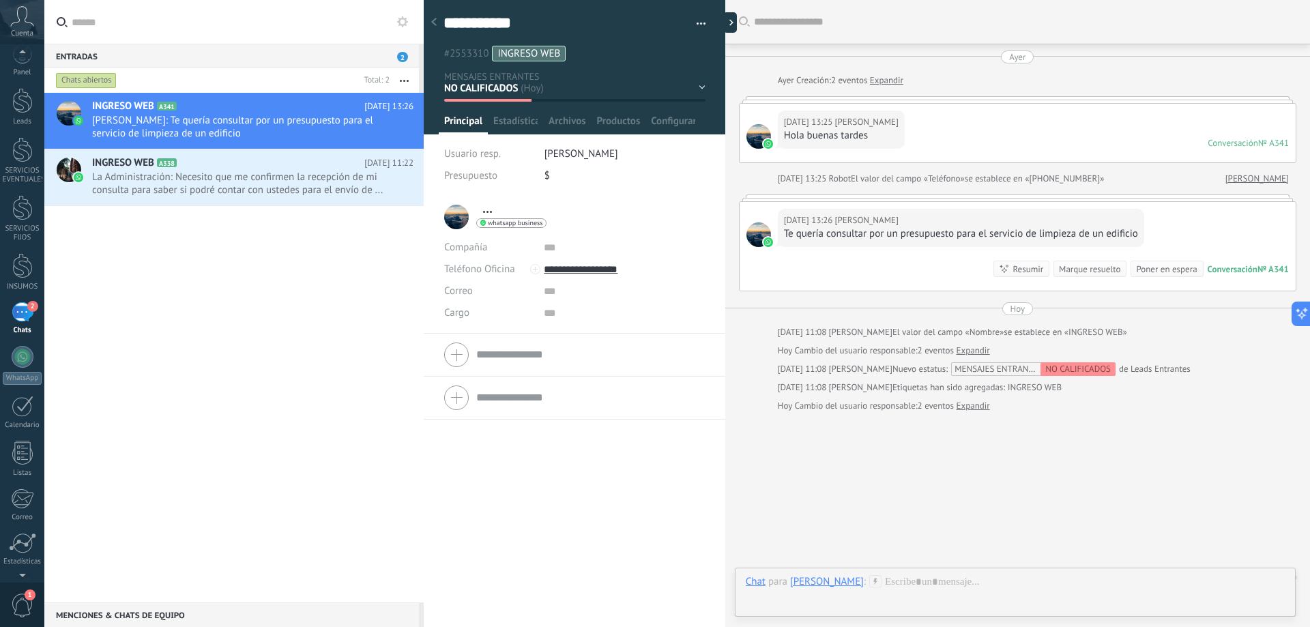
scroll to position [20, 0]
click at [0, 0] on div "NO CALIFICADOS SIN RESPUESTA Leads ganados Leads perdidos" at bounding box center [0, 0] width 0 height 0
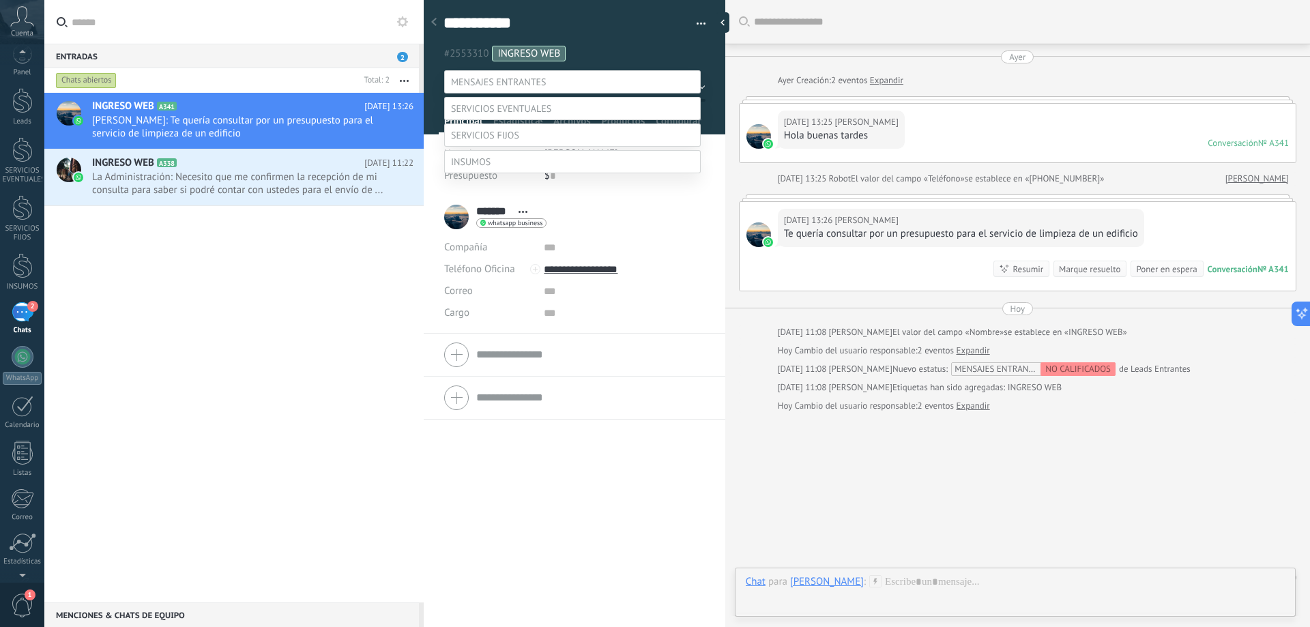
click at [516, 141] on span at bounding box center [485, 135] width 68 height 12
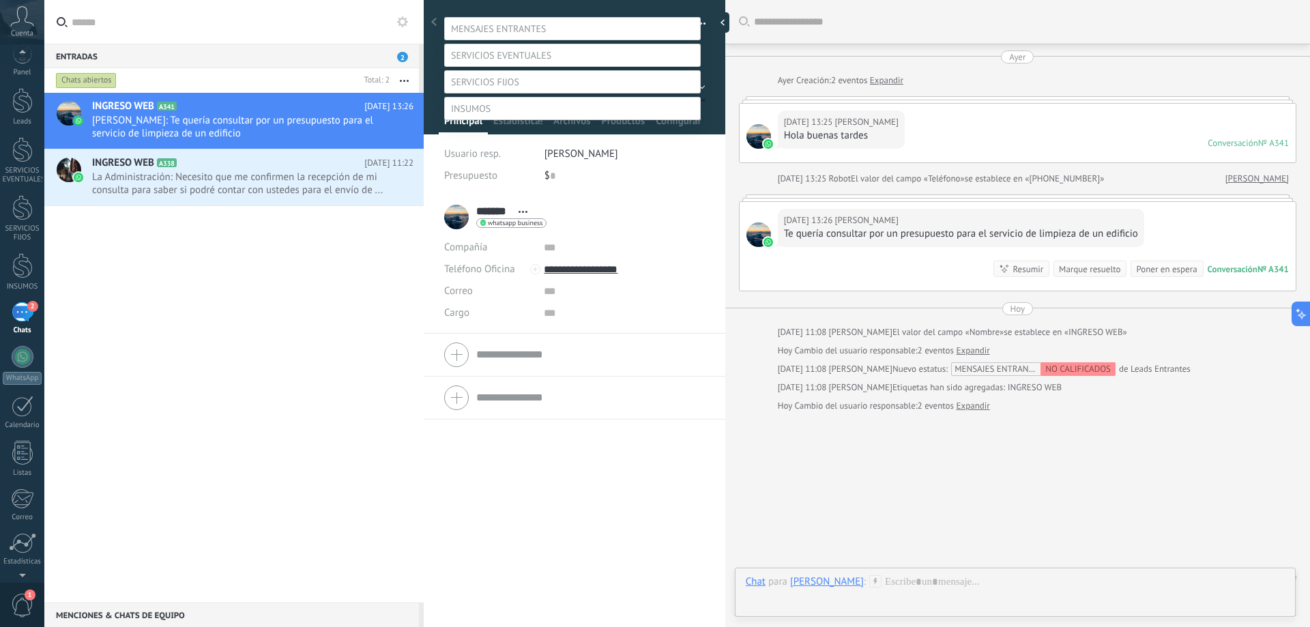
click at [0, 0] on label "PROSPECTO NUEVO" at bounding box center [0, 0] width 0 height 0
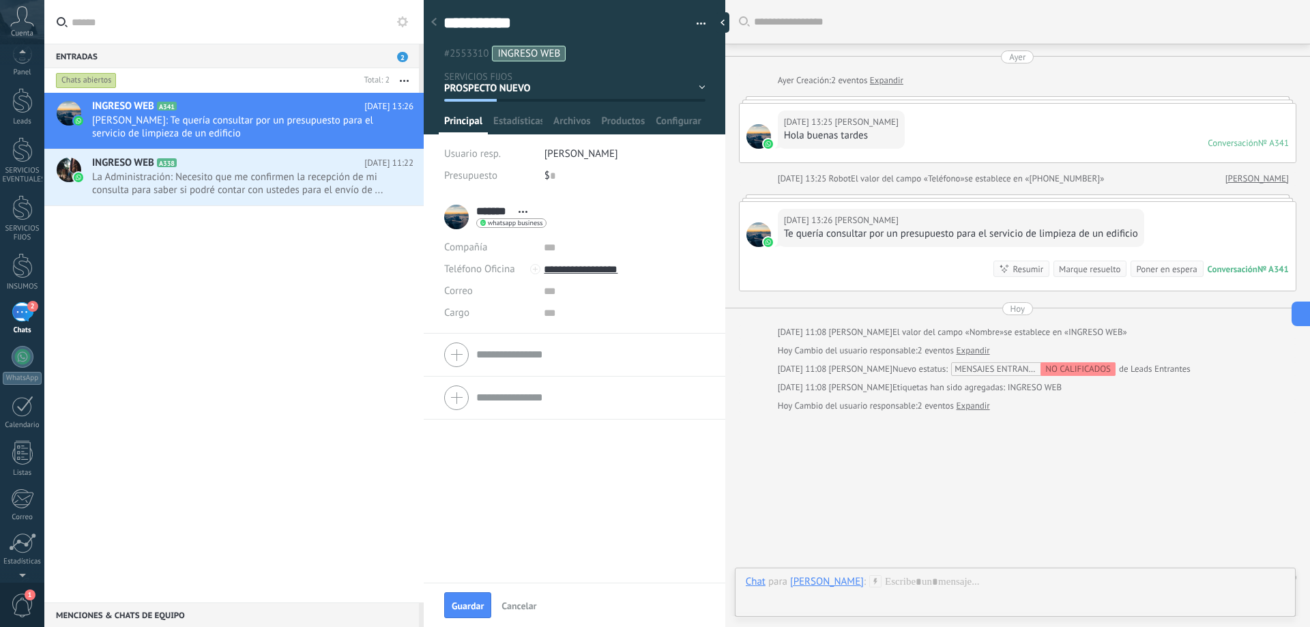
scroll to position [0, 0]
click at [468, 606] on span "Guardar" at bounding box center [468, 606] width 32 height 10
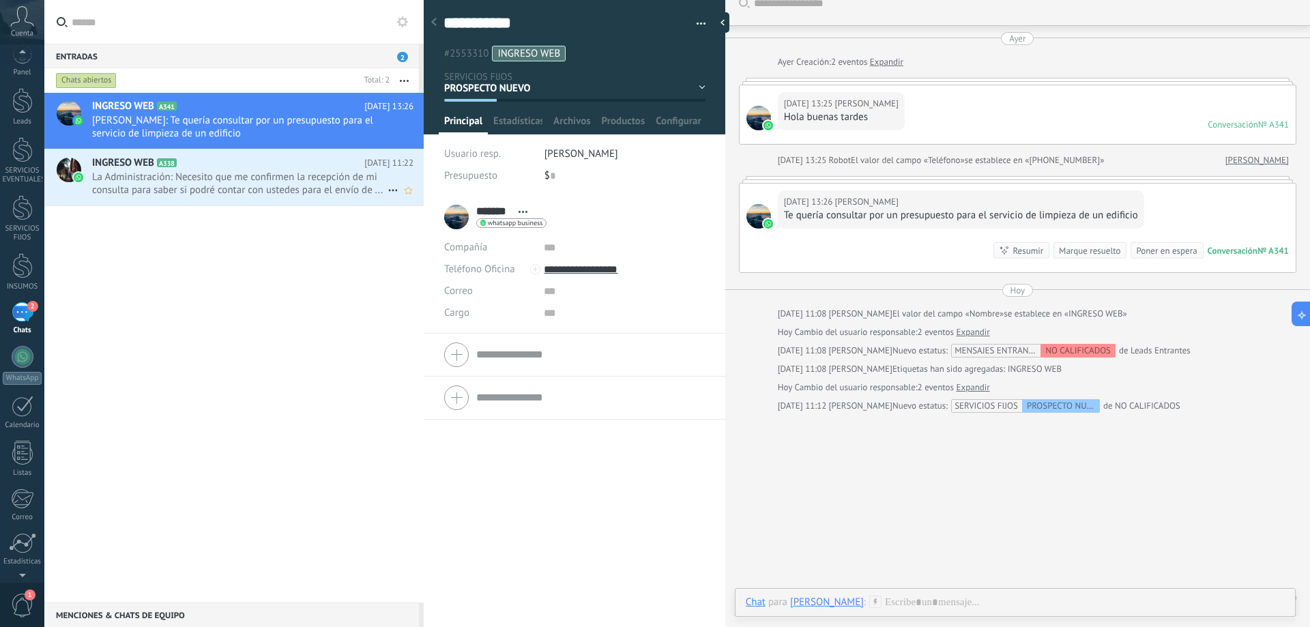
click at [262, 192] on span "La Administración: Necesito que me confirmen la recepción de mi consulta para s…" at bounding box center [239, 184] width 295 height 26
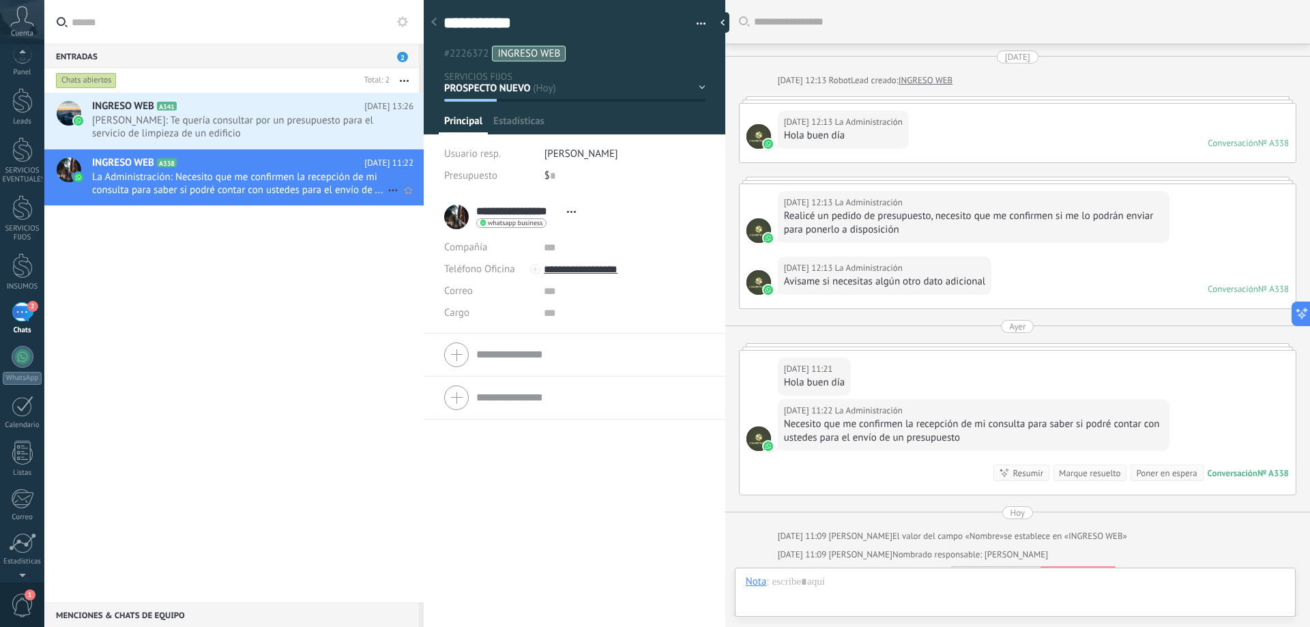
scroll to position [20, 0]
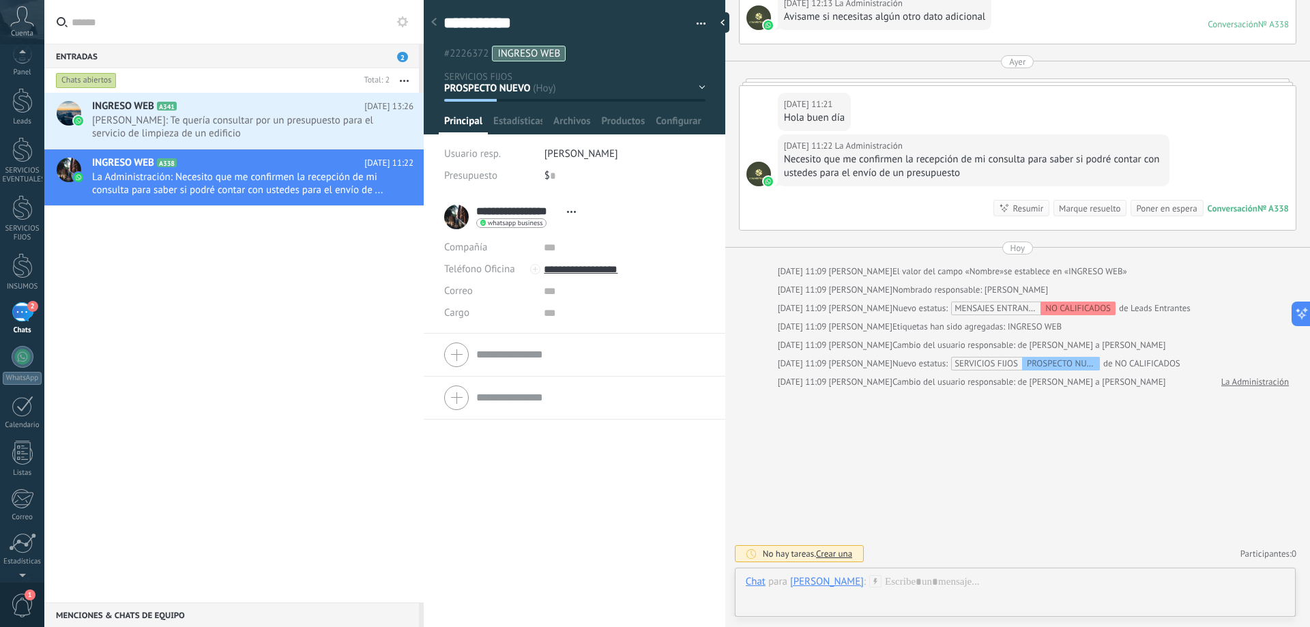
click at [0, 0] on div "PROSPECTO NUEVO CONTACTADO PRESUPUESTO ENVIADO NEGOCIACION Leads ganados Leads …" at bounding box center [0, 0] width 0 height 0
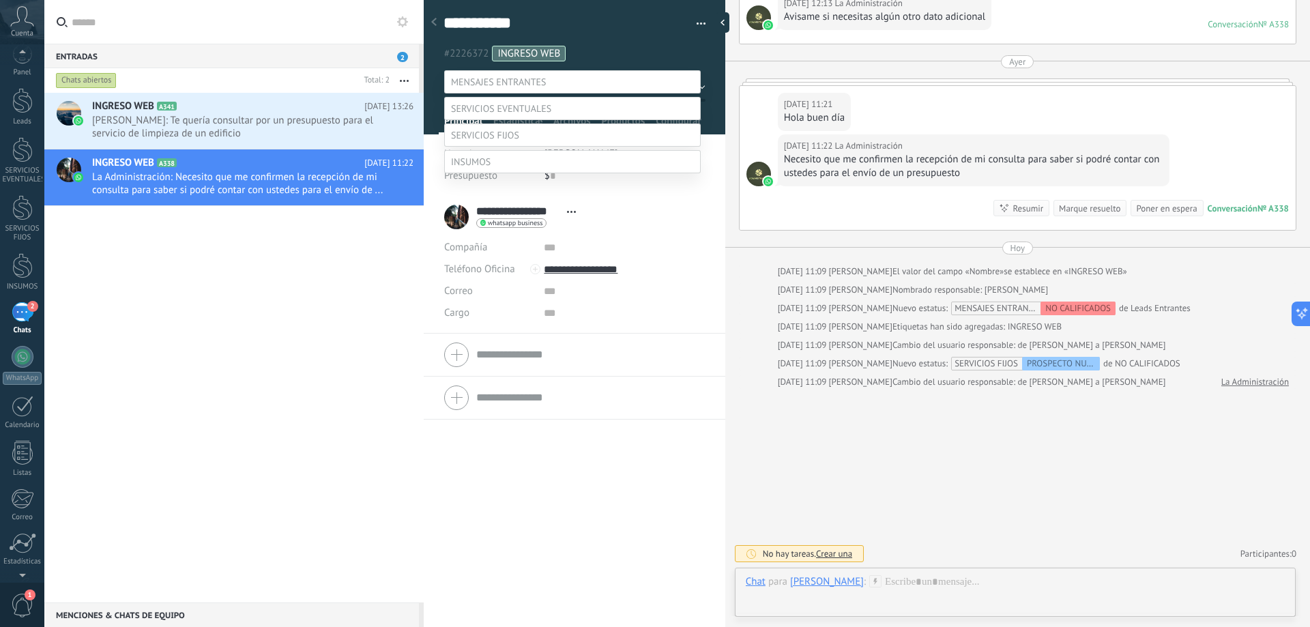
scroll to position [53, 0]
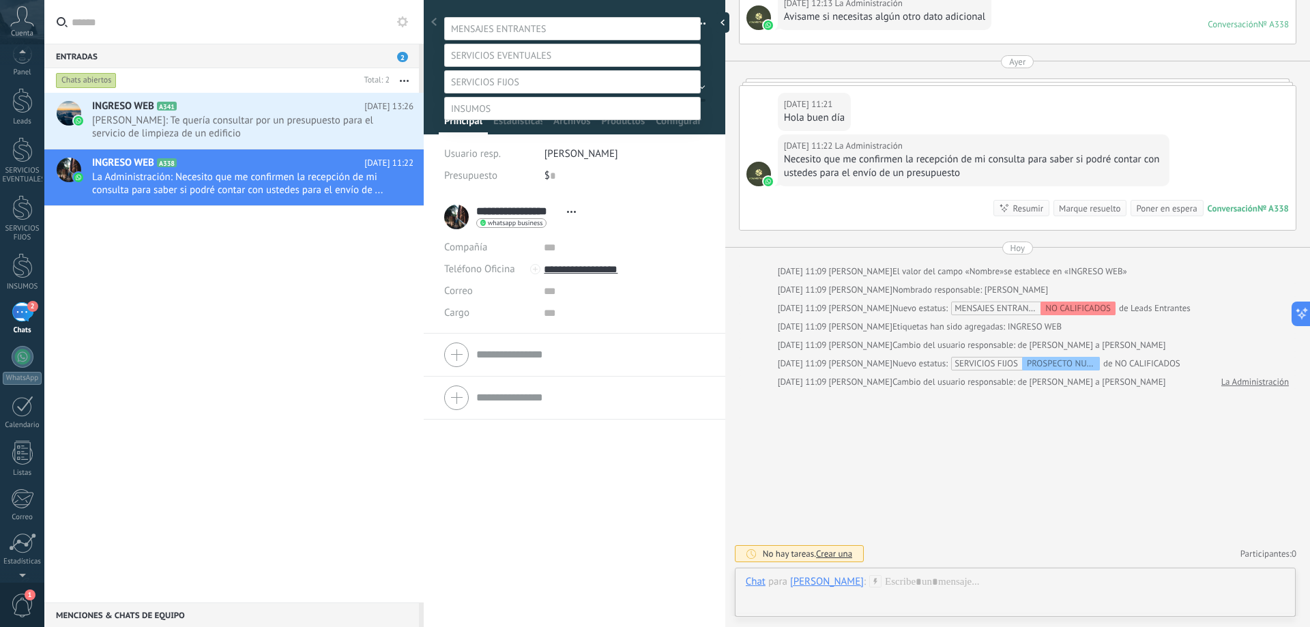
click at [0, 0] on label "PROSPECTO NUEVO" at bounding box center [0, 0] width 0 height 0
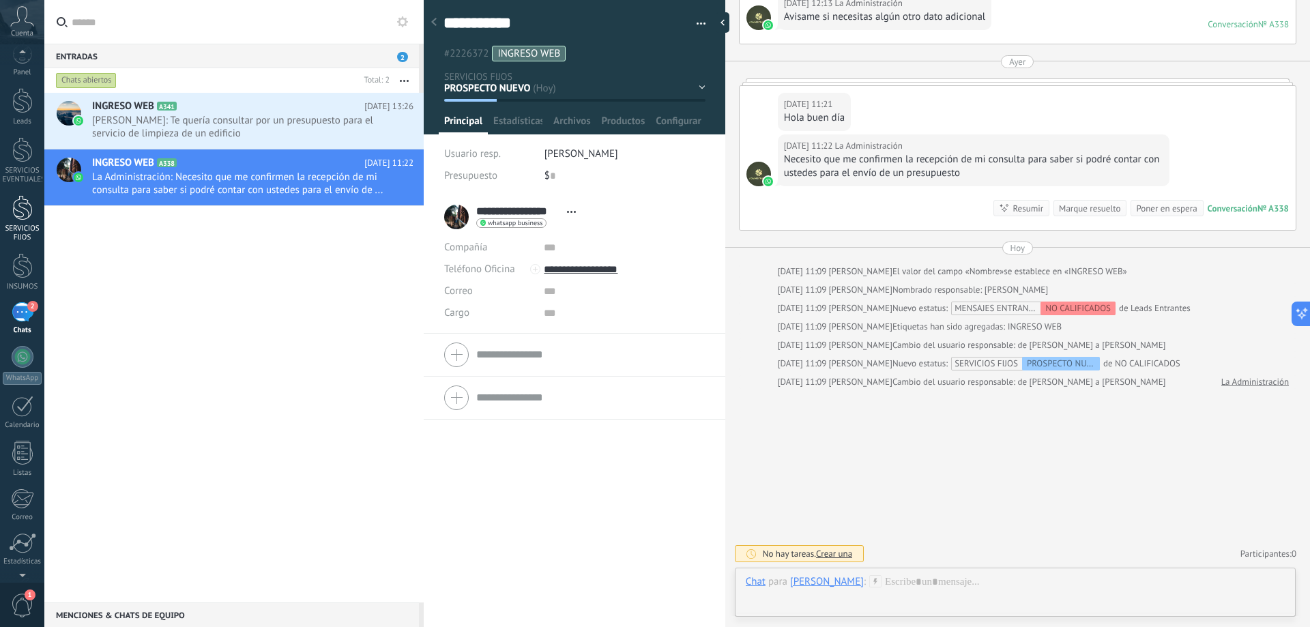
click at [28, 230] on div "SERVICIOS FIJOS" at bounding box center [23, 233] width 40 height 18
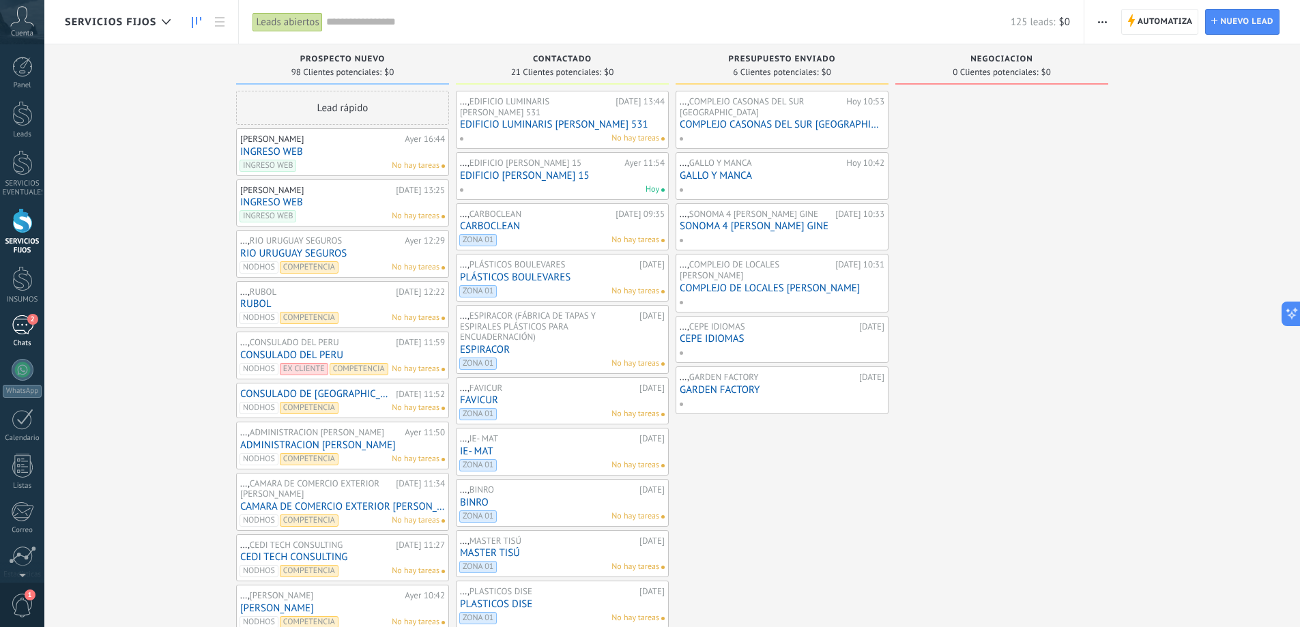
click at [29, 321] on span "2" at bounding box center [32, 319] width 11 height 11
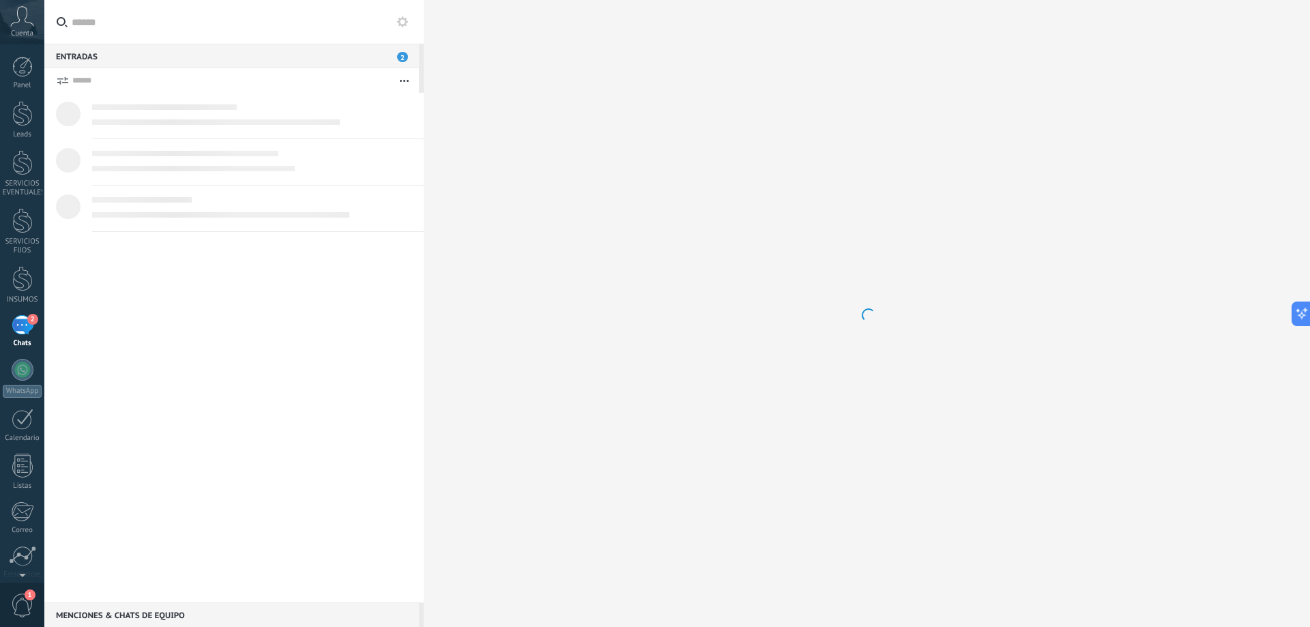
scroll to position [13, 0]
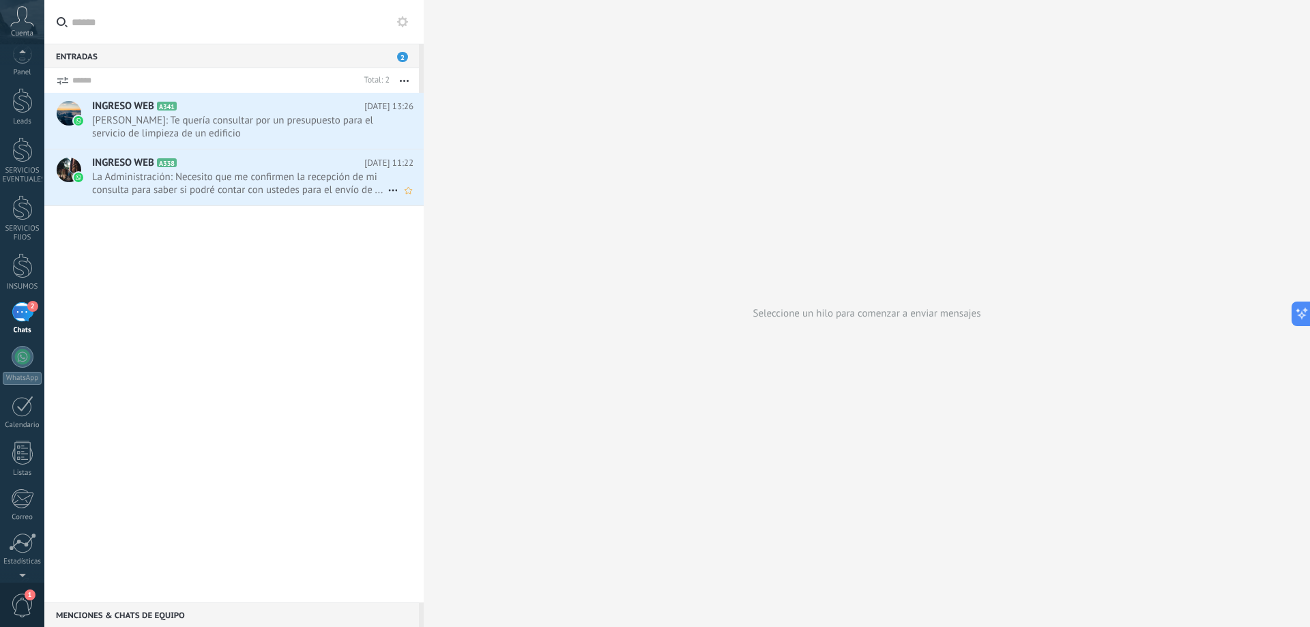
click at [248, 184] on span "La Administración: Necesito que me confirmen la recepción de mi consulta para s…" at bounding box center [239, 184] width 295 height 26
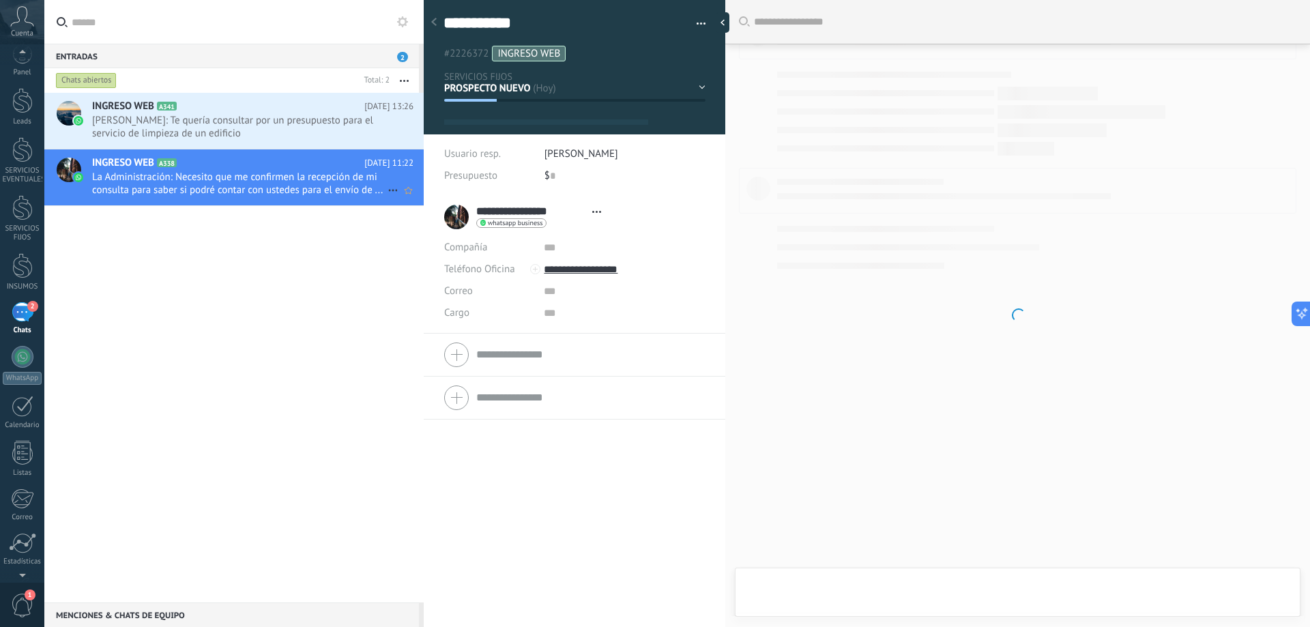
type textarea "**********"
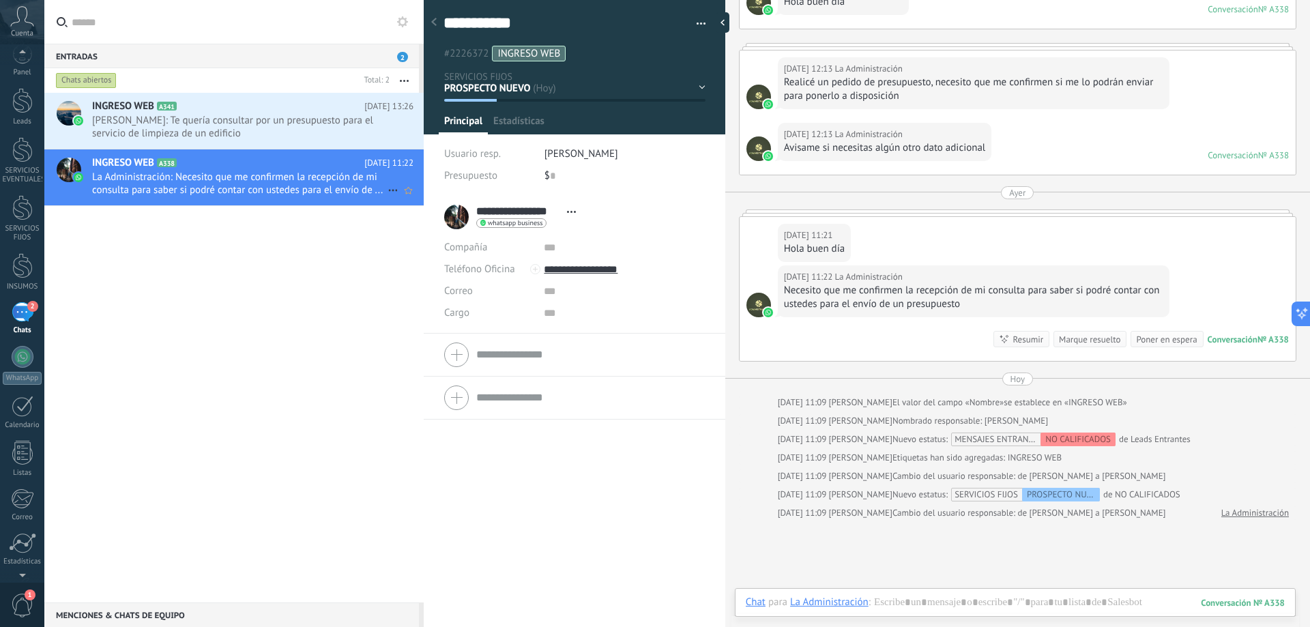
click at [385, 189] on icon at bounding box center [393, 190] width 16 height 16
click at [631, 185] on div at bounding box center [655, 313] width 1310 height 627
click at [0, 0] on div "PROSPECTO NUEVO CONTACTADO PRESUPUESTO ENVIADO NEGOCIACION Leads ganados Leads …" at bounding box center [0, 0] width 0 height 0
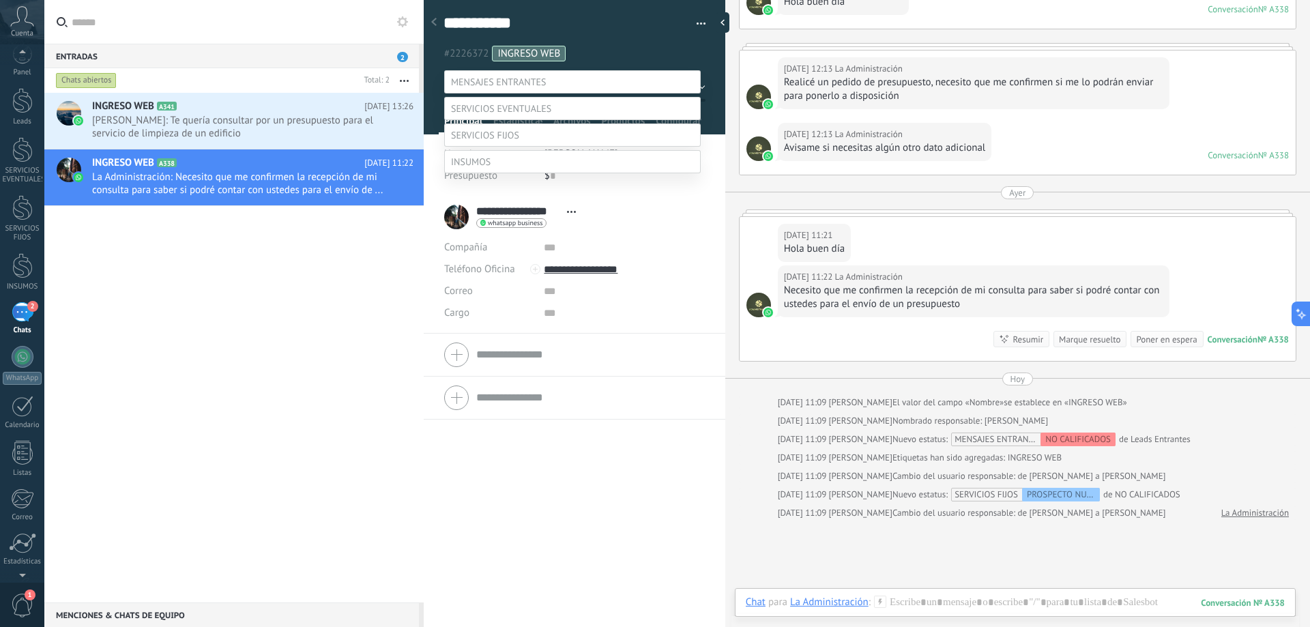
scroll to position [53, 0]
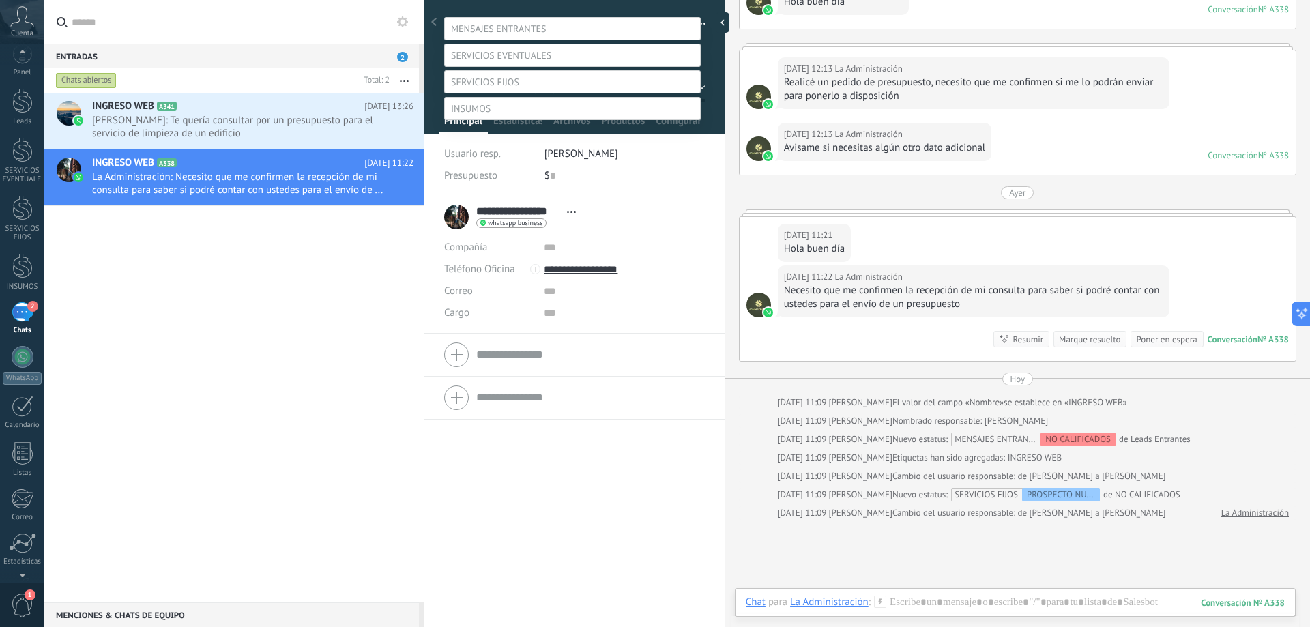
click at [0, 0] on label "PROSPECTO NUEVO" at bounding box center [0, 0] width 0 height 0
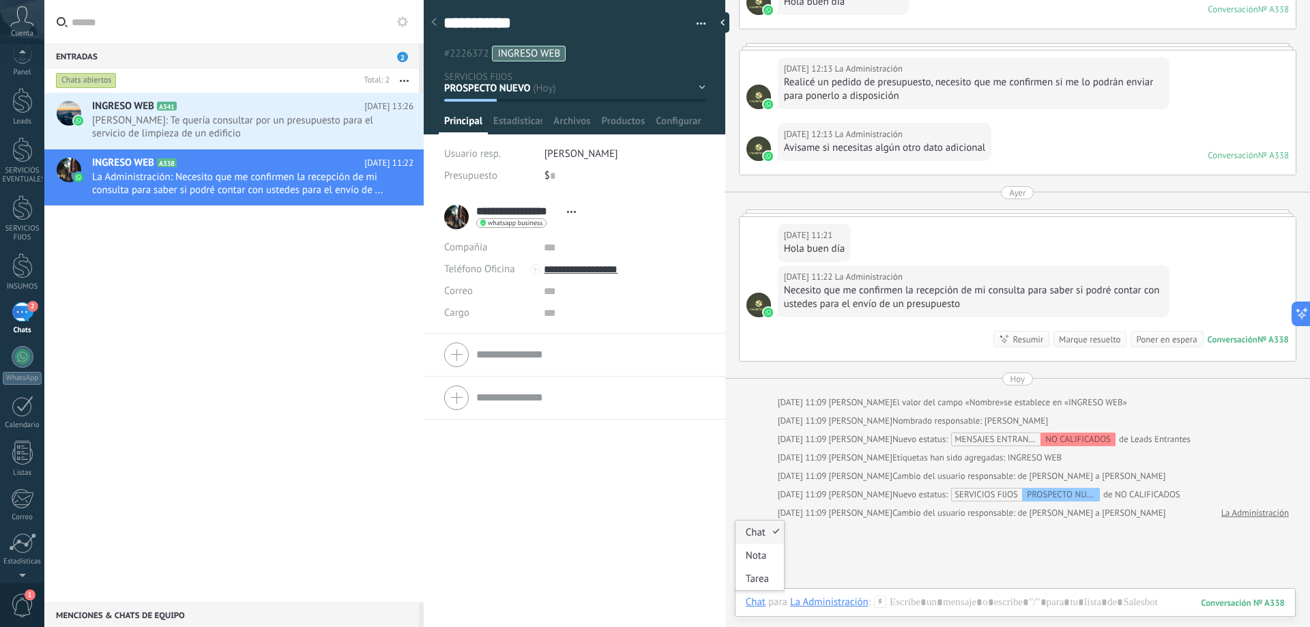
click at [751, 604] on div "Chat" at bounding box center [756, 602] width 20 height 12
click at [758, 577] on div "Tarea" at bounding box center [760, 578] width 48 height 23
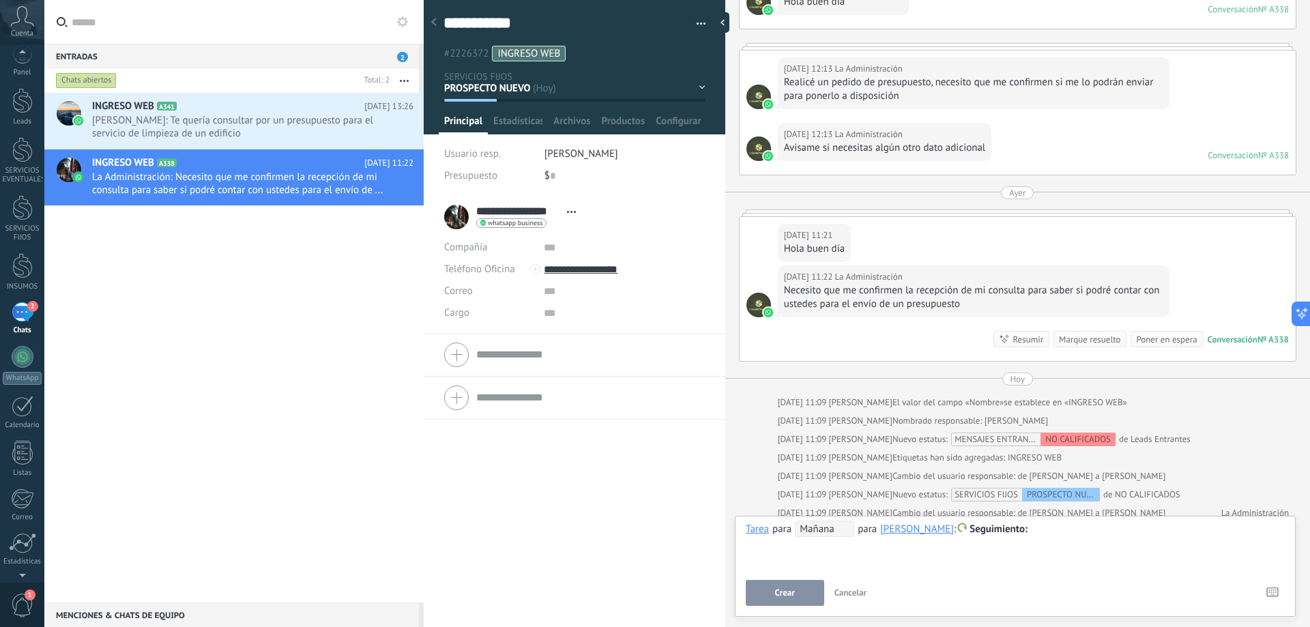
click at [910, 528] on div "[PERSON_NAME]" at bounding box center [917, 529] width 74 height 12
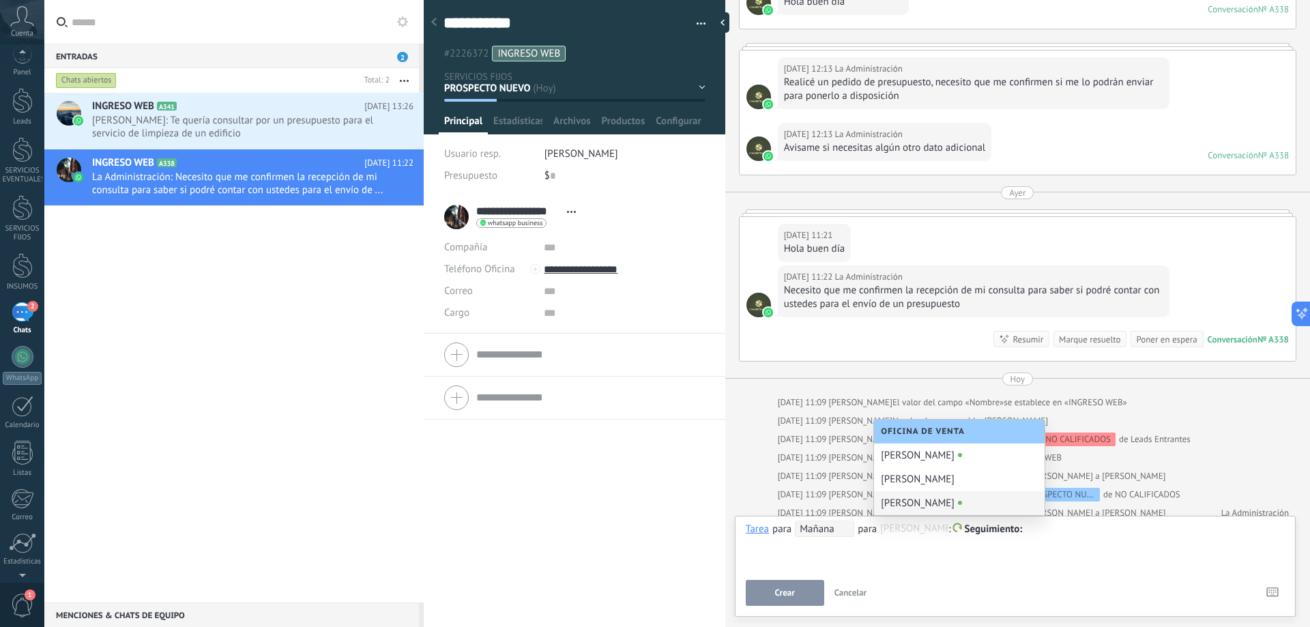
click at [911, 504] on div "[PERSON_NAME]" at bounding box center [959, 503] width 171 height 24
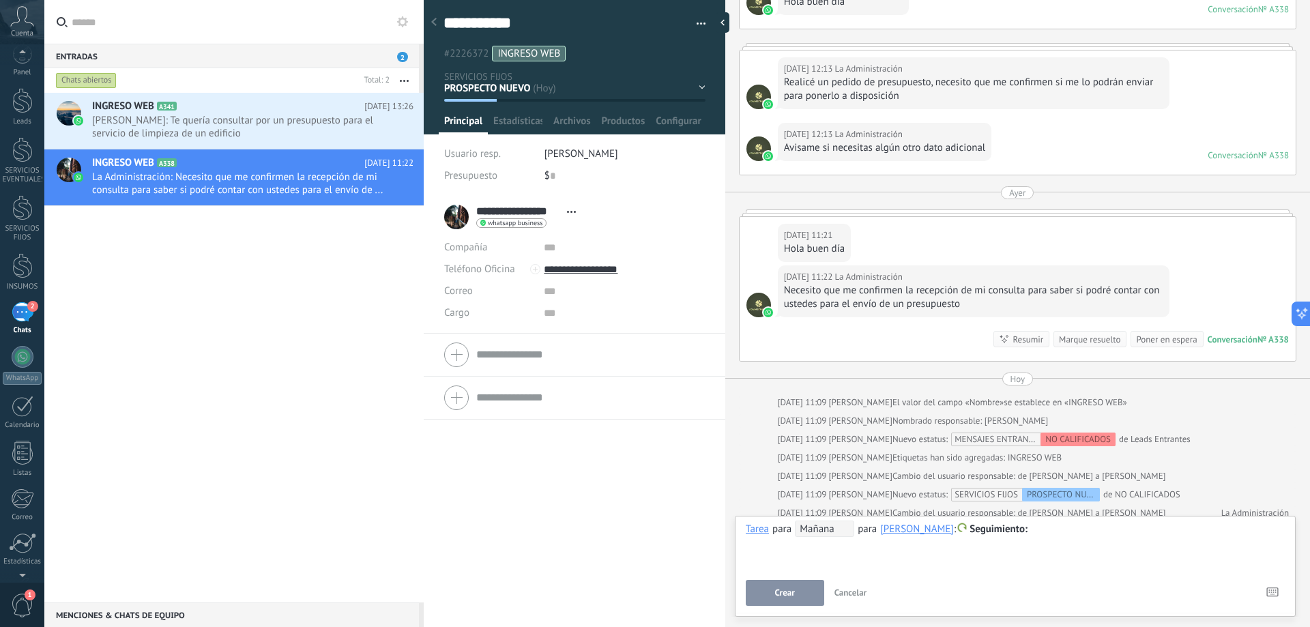
click at [830, 530] on span "Mañana" at bounding box center [824, 529] width 59 height 16
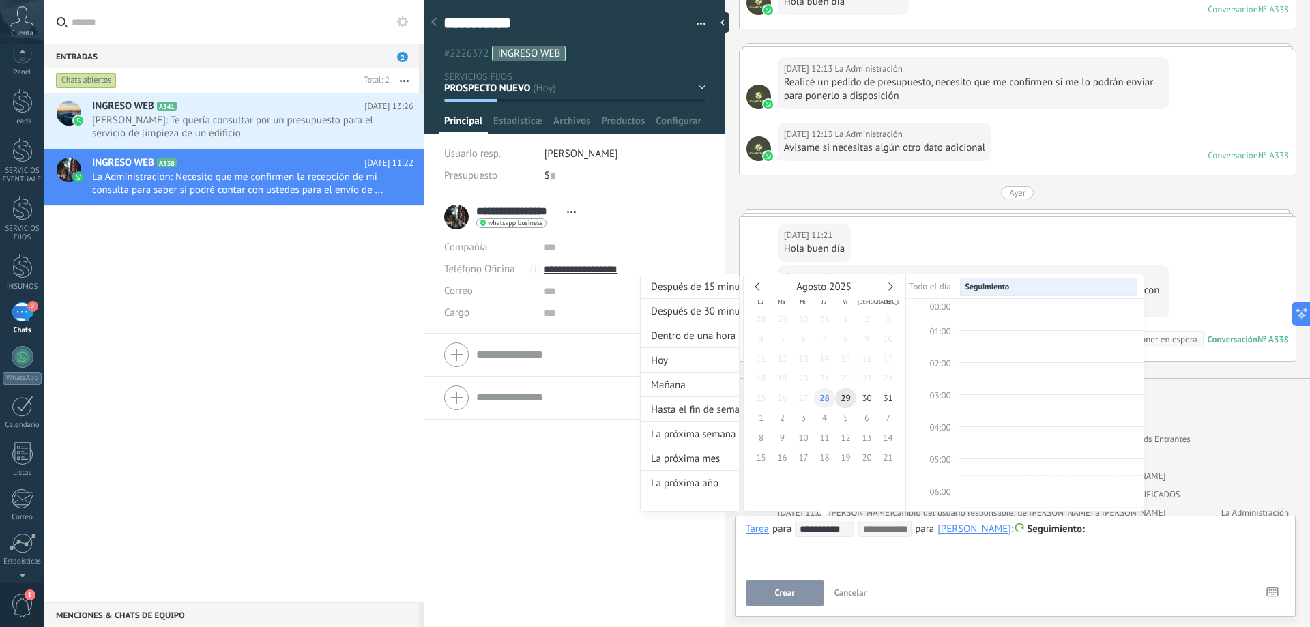
scroll to position [257, 0]
type input "**********"
click at [819, 396] on span "28" at bounding box center [824, 398] width 21 height 20
click at [952, 455] on td "15:00" at bounding box center [932, 462] width 52 height 16
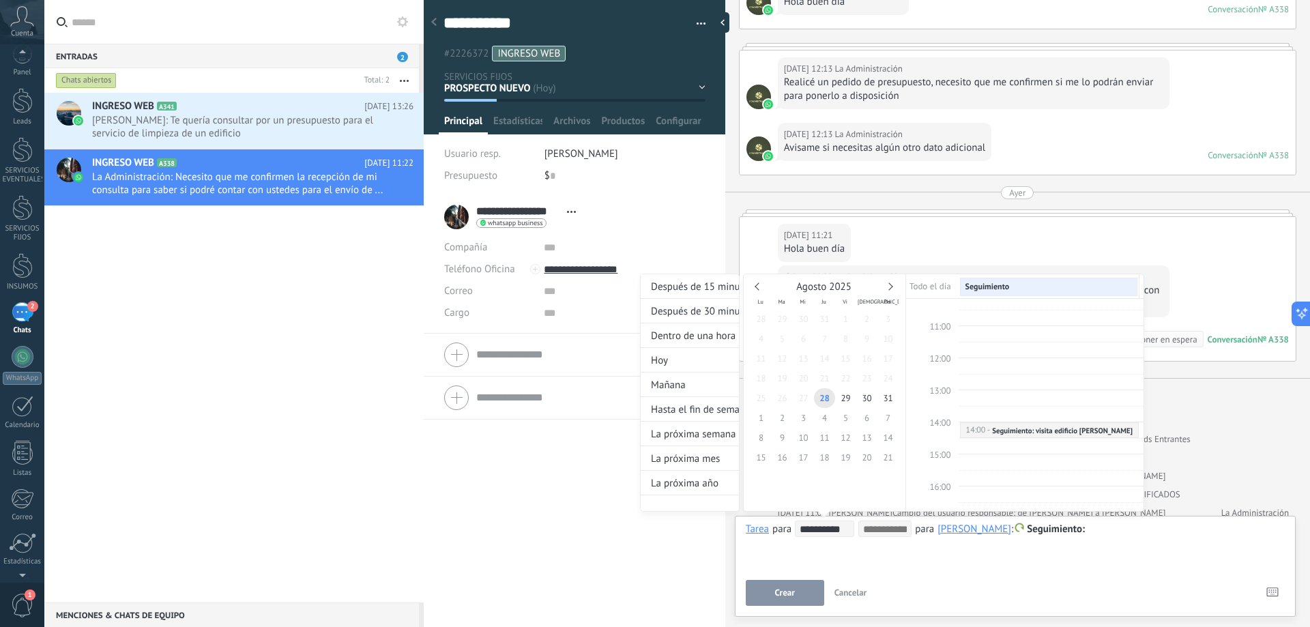
type input "**********"
click at [778, 596] on div at bounding box center [655, 313] width 1310 height 627
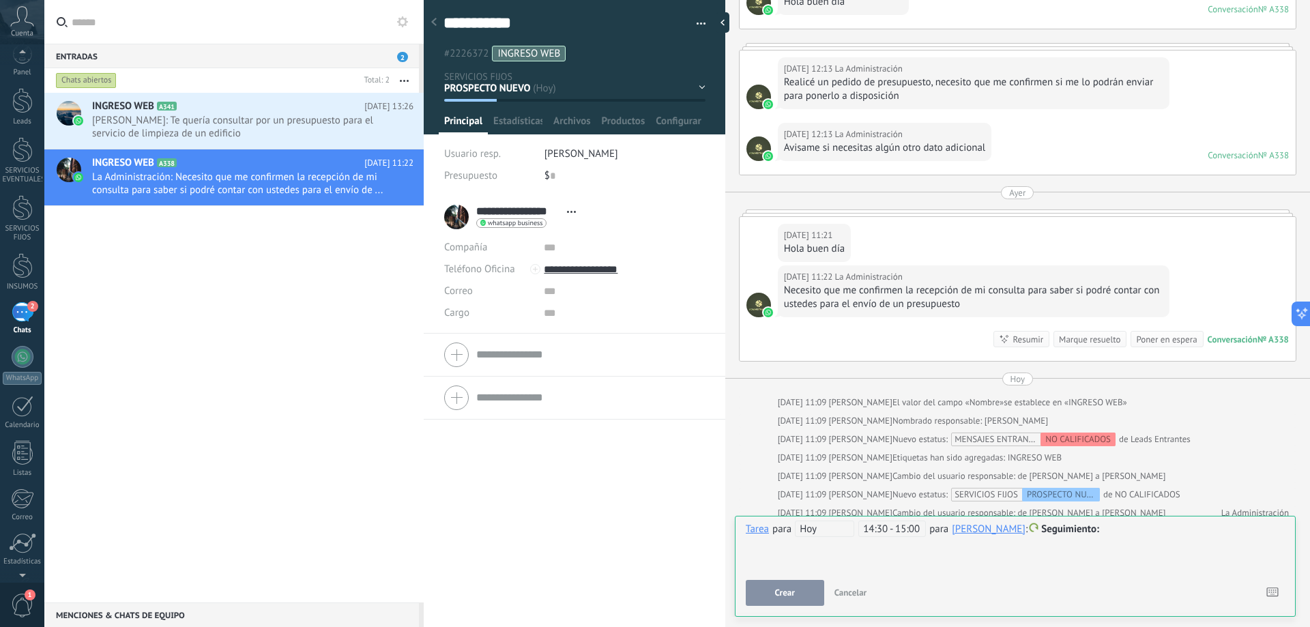
click at [778, 596] on span "Crear" at bounding box center [785, 593] width 20 height 10
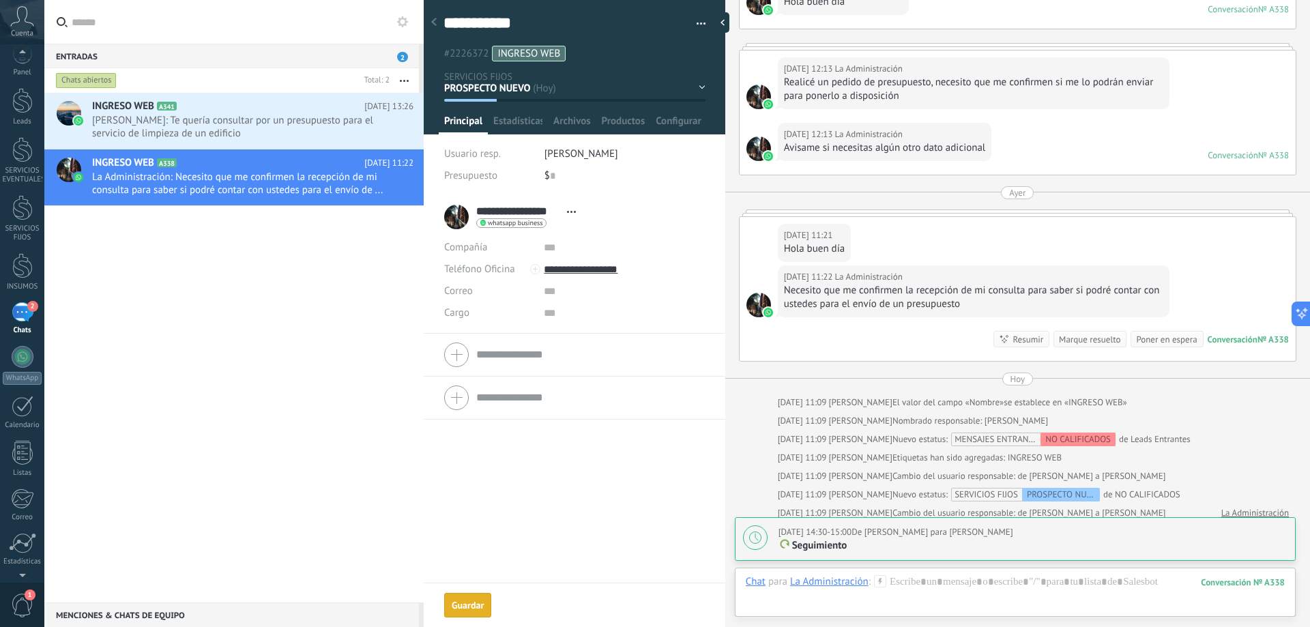
scroll to position [313, 0]
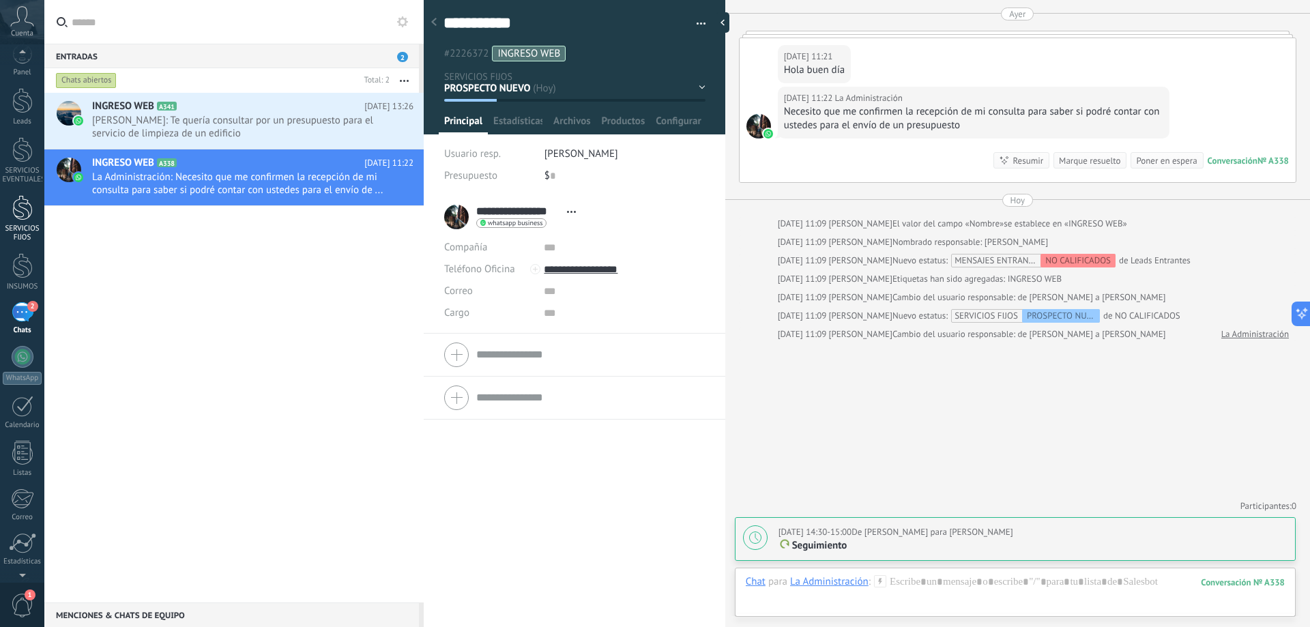
click at [22, 223] on link "SERVICIOS FIJOS" at bounding box center [22, 218] width 44 height 47
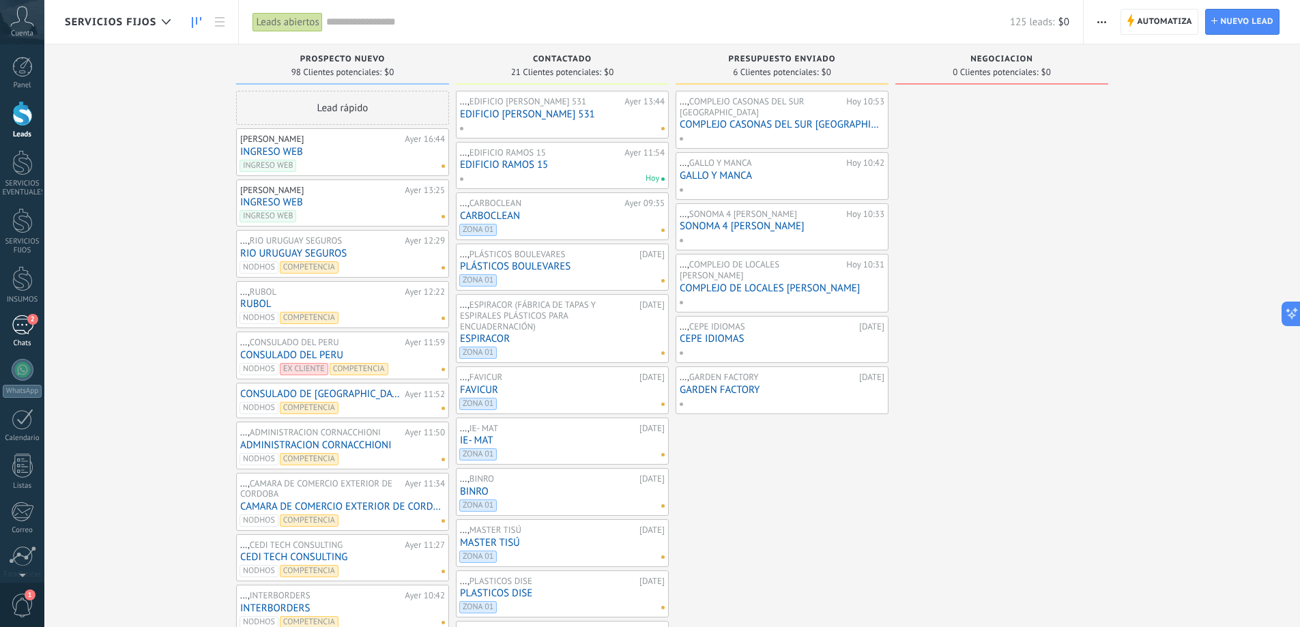
click at [16, 329] on div "2" at bounding box center [23, 325] width 22 height 20
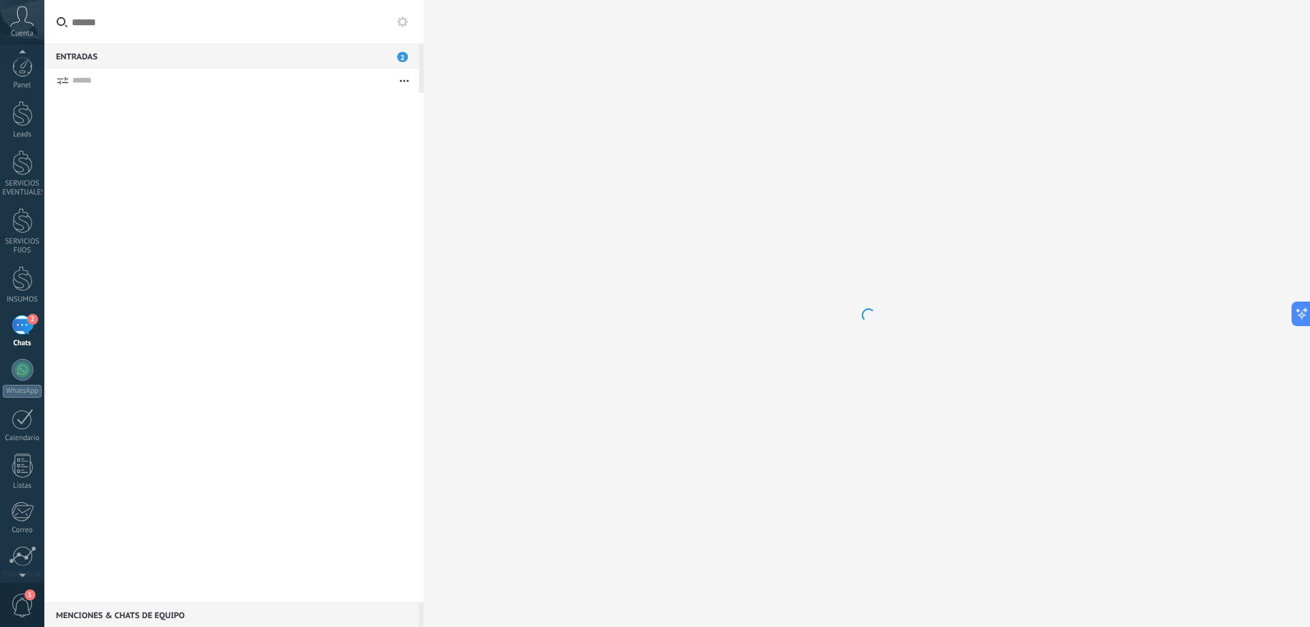
scroll to position [13, 0]
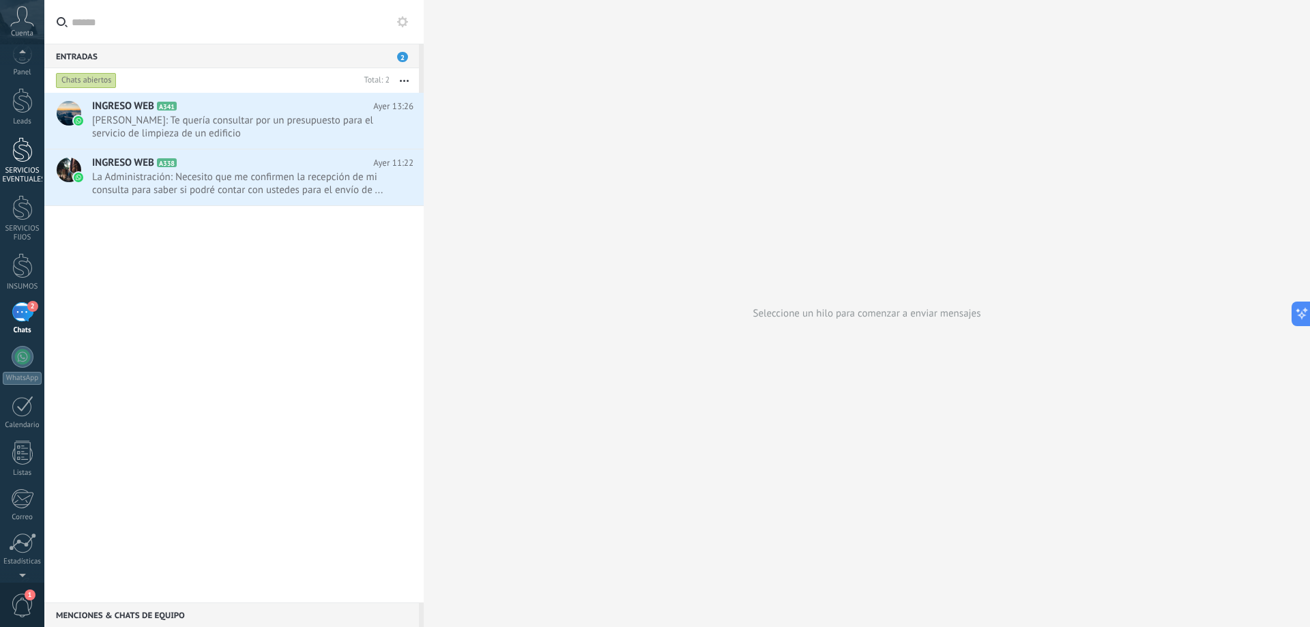
click at [26, 175] on div "SERVICIOS EVENTUALES" at bounding box center [23, 175] width 40 height 18
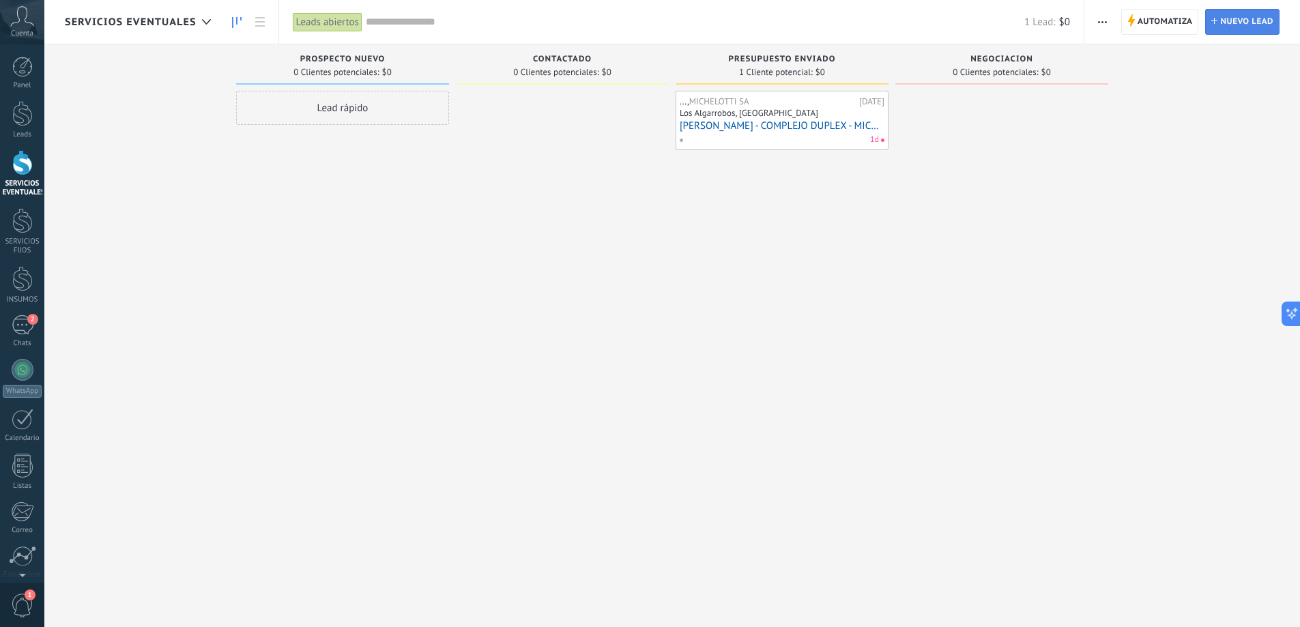
click at [1250, 23] on span "Nuevo lead" at bounding box center [1246, 22] width 53 height 25
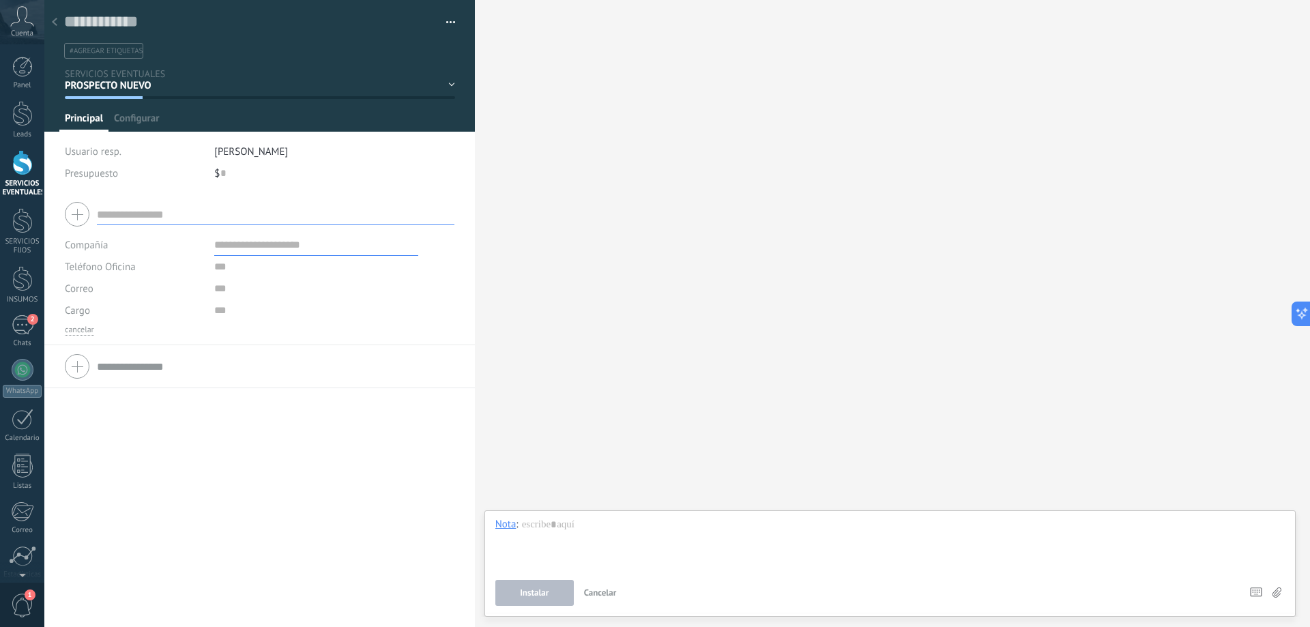
click at [1111, 450] on div "Buscar Carga más Participantes: 0 Agregar usuario Bots: 0" at bounding box center [892, 313] width 835 height 627
